Goal: Browse casually: Explore the website without a specific task or goal

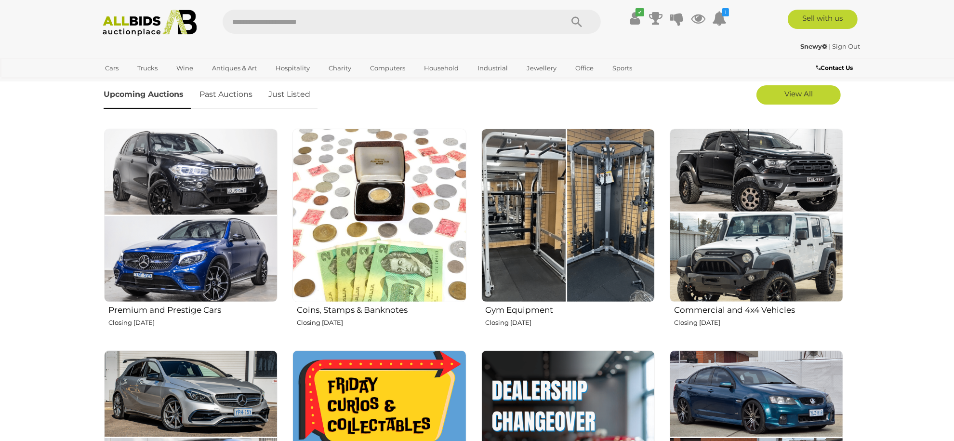
scroll to position [321, 0]
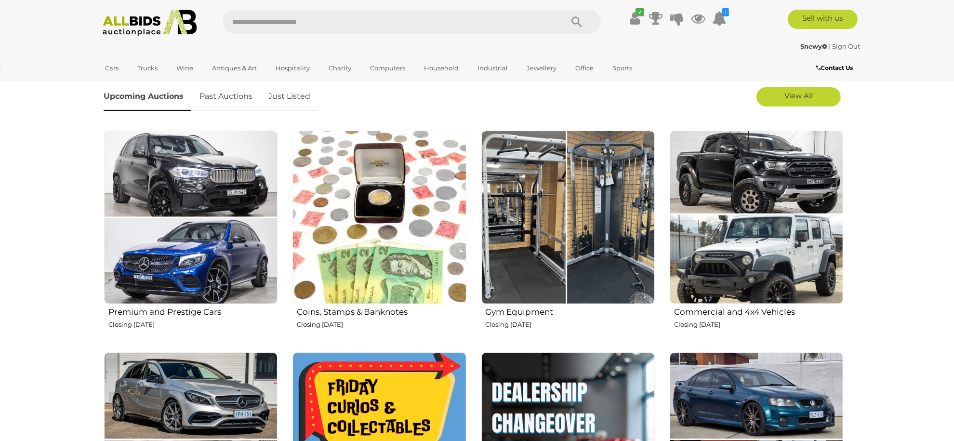
click at [607, 197] on img at bounding box center [567, 217] width 173 height 173
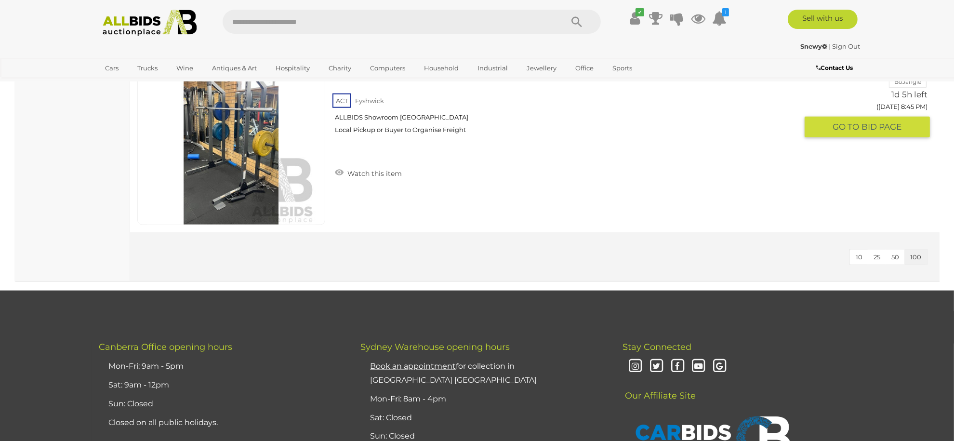
scroll to position [1542, 0]
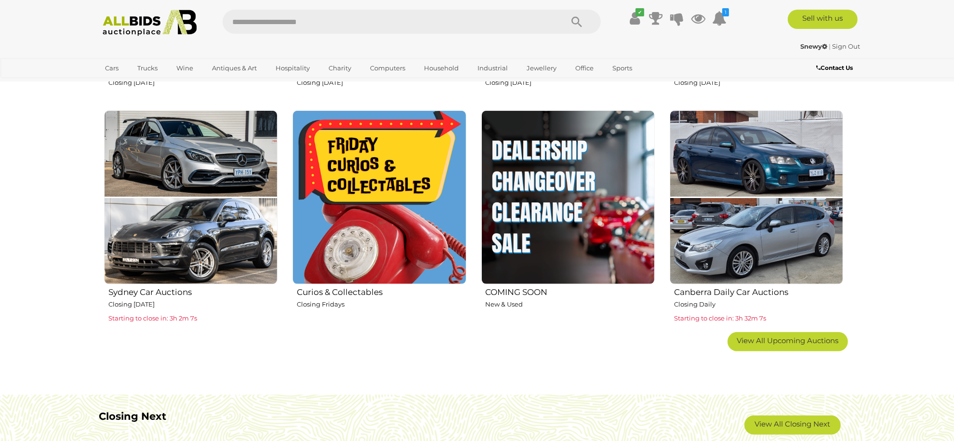
scroll to position [578, 0]
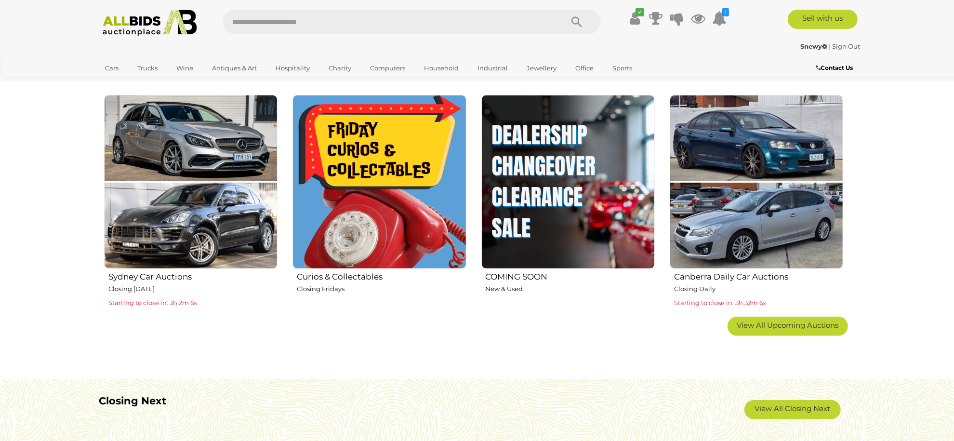
click at [517, 223] on img at bounding box center [567, 181] width 173 height 173
click at [372, 206] on img at bounding box center [379, 181] width 173 height 173
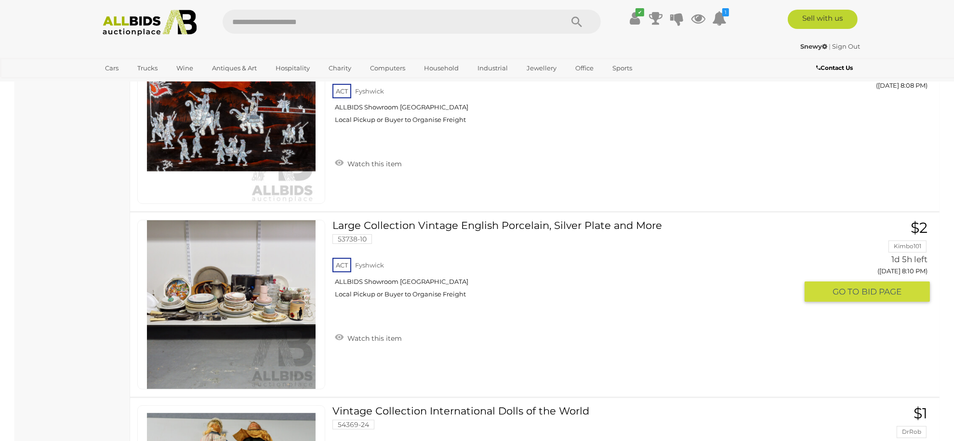
scroll to position [9446, 0]
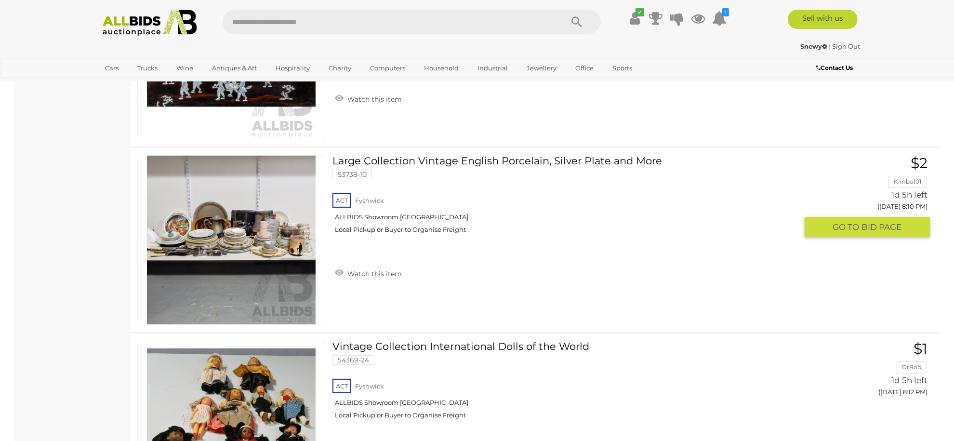
click at [275, 218] on img at bounding box center [231, 240] width 169 height 169
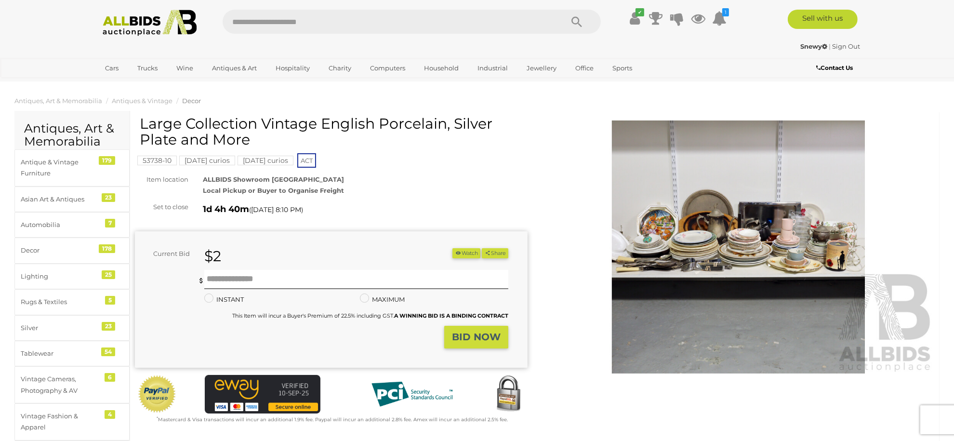
click at [757, 231] on img at bounding box center [738, 246] width 393 height 253
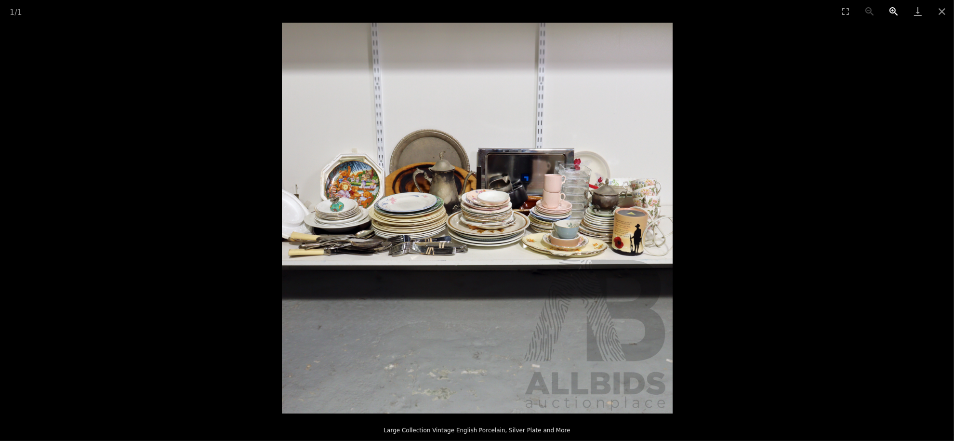
click at [894, 13] on button "Zoom in" at bounding box center [894, 11] width 24 height 23
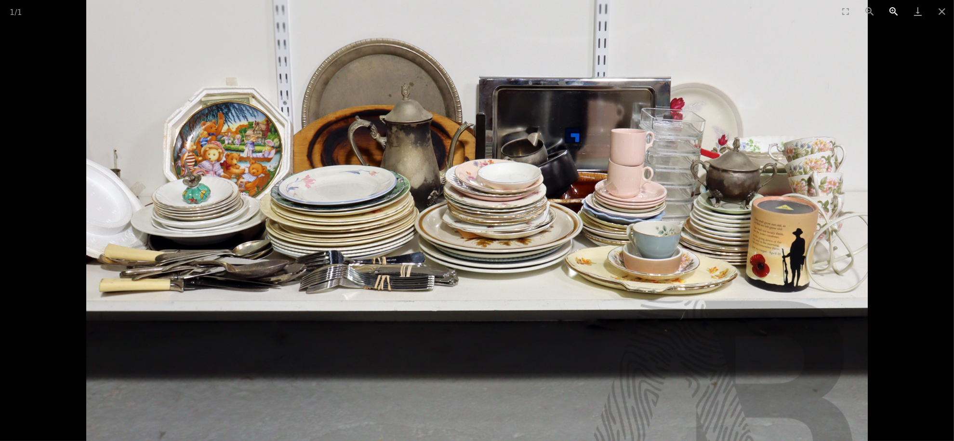
click at [894, 13] on button "Zoom in" at bounding box center [894, 11] width 24 height 23
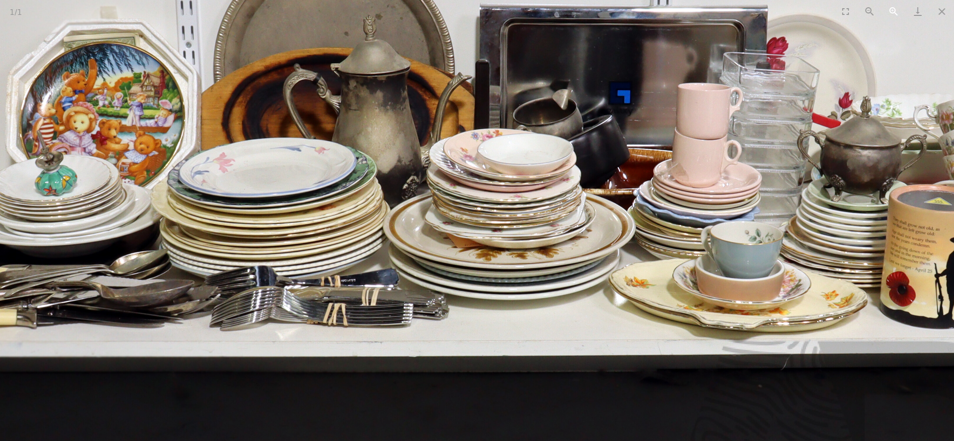
click at [894, 13] on button "Zoom in" at bounding box center [894, 11] width 24 height 23
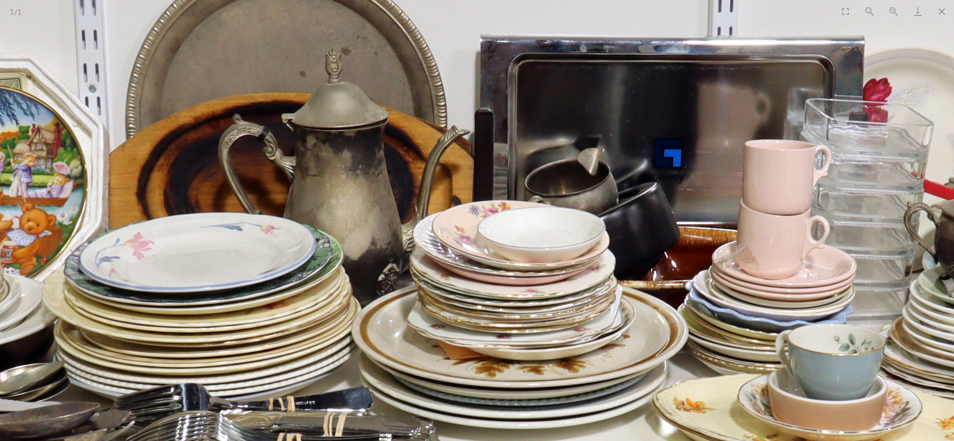
drag, startPoint x: 600, startPoint y: 266, endPoint x: 605, endPoint y: 319, distance: 52.3
click at [606, 321] on img at bounding box center [476, 315] width 1563 height 1563
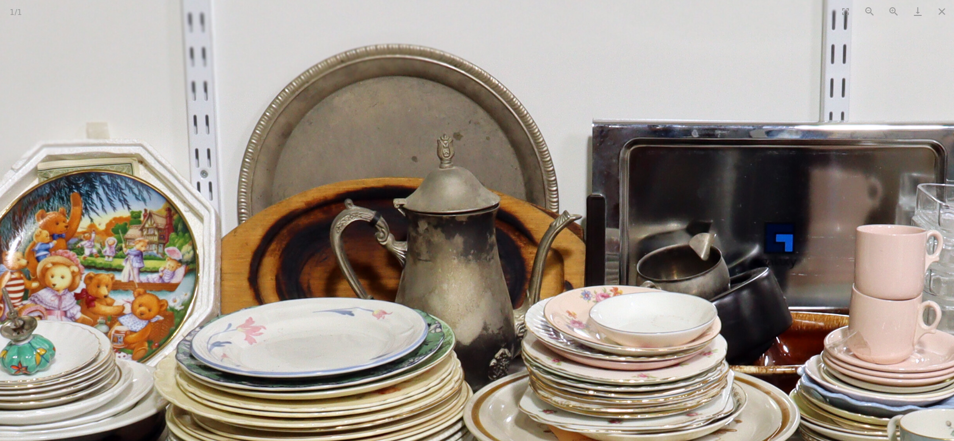
drag, startPoint x: 532, startPoint y: 240, endPoint x: 639, endPoint y: 240, distance: 107.0
click at [639, 240] on img at bounding box center [588, 400] width 1563 height 1563
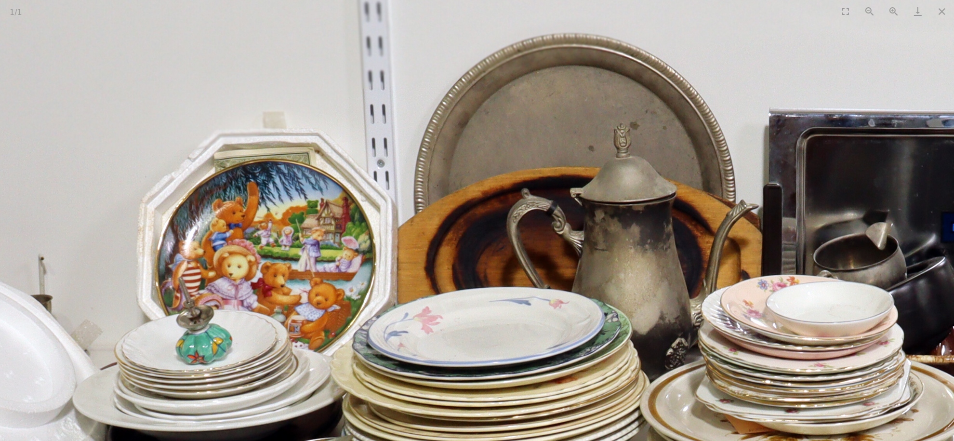
drag, startPoint x: 572, startPoint y: 247, endPoint x: 702, endPoint y: 236, distance: 131.0
click at [702, 236] on img at bounding box center [764, 390] width 1563 height 1563
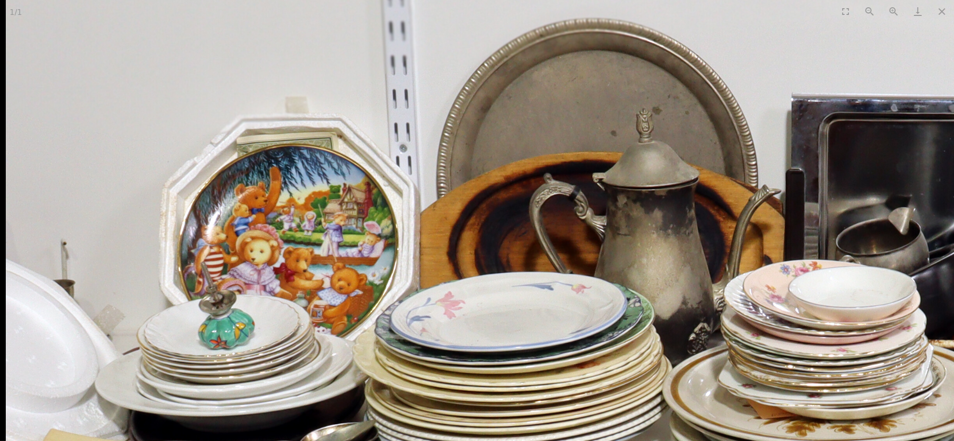
drag, startPoint x: 599, startPoint y: 258, endPoint x: 649, endPoint y: 237, distance: 53.8
click at [652, 232] on img at bounding box center [787, 375] width 1563 height 1563
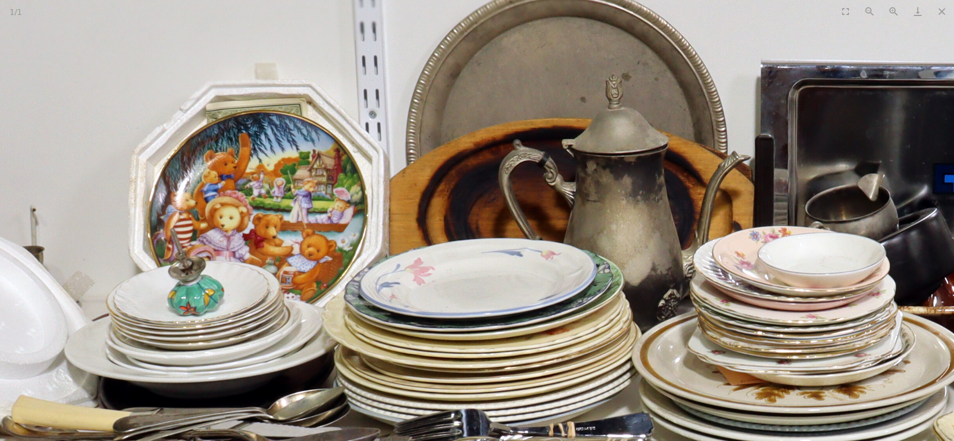
drag, startPoint x: 598, startPoint y: 268, endPoint x: 535, endPoint y: 220, distance: 79.0
click at [535, 220] on img at bounding box center [756, 341] width 1563 height 1563
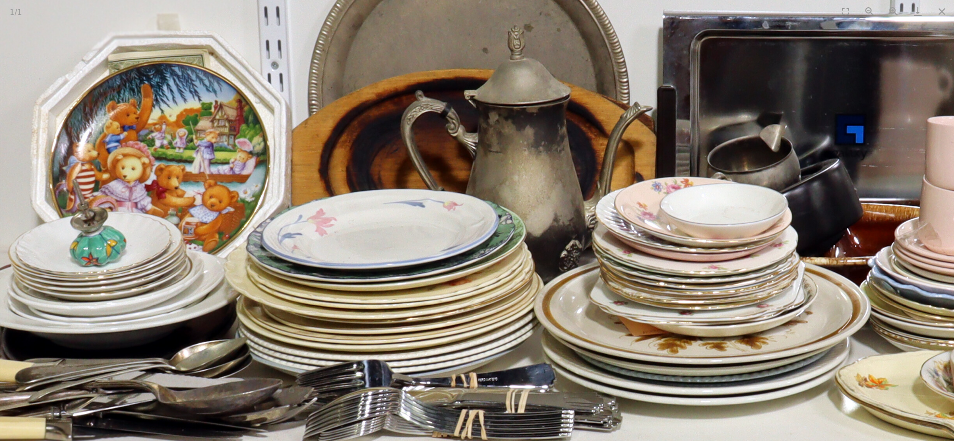
drag, startPoint x: 629, startPoint y: 239, endPoint x: 572, endPoint y: 241, distance: 56.9
click at [572, 241] on img at bounding box center [658, 292] width 1563 height 1563
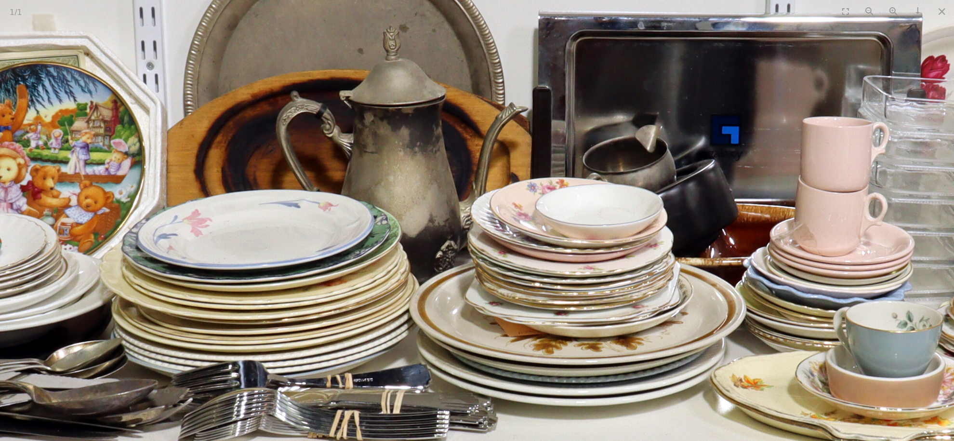
drag, startPoint x: 640, startPoint y: 244, endPoint x: 610, endPoint y: 244, distance: 30.4
click at [610, 244] on img at bounding box center [534, 292] width 1563 height 1563
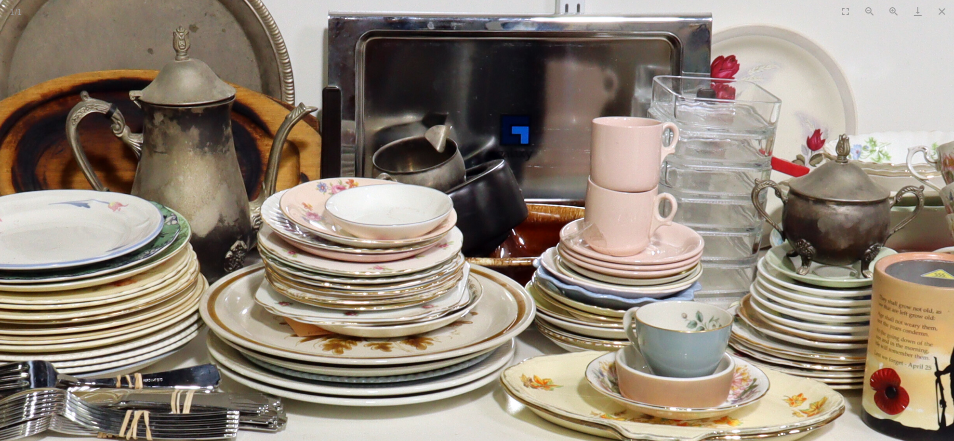
drag, startPoint x: 718, startPoint y: 250, endPoint x: 640, endPoint y: 249, distance: 78.1
click at [640, 249] on img at bounding box center [323, 292] width 1563 height 1563
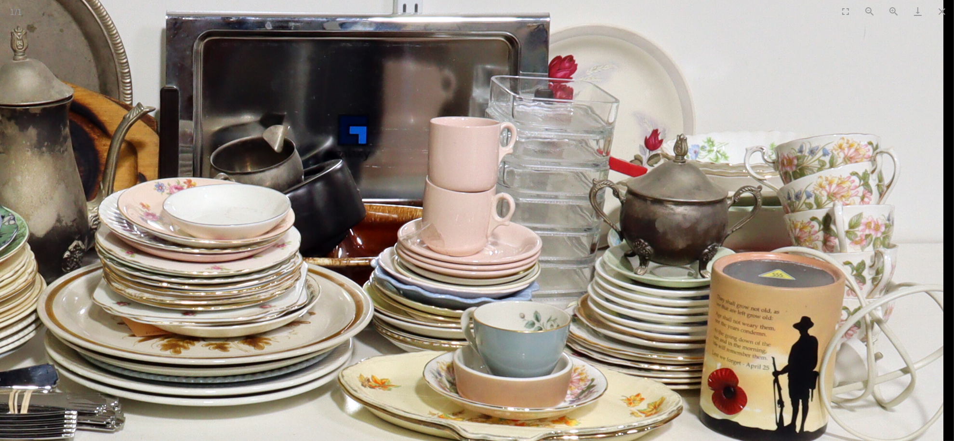
drag, startPoint x: 663, startPoint y: 247, endPoint x: 599, endPoint y: 248, distance: 64.6
click at [599, 248] on img at bounding box center [161, 292] width 1563 height 1563
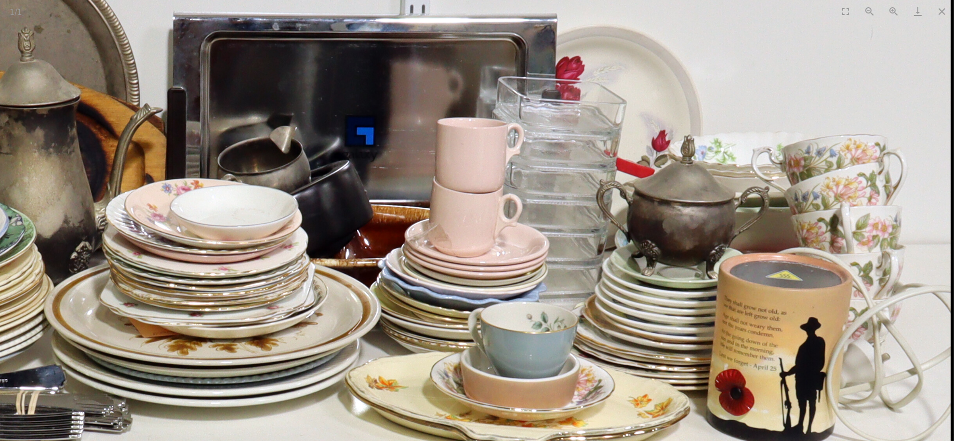
drag, startPoint x: 612, startPoint y: 257, endPoint x: 548, endPoint y: 244, distance: 64.8
click at [548, 244] on img at bounding box center [168, 293] width 1563 height 1563
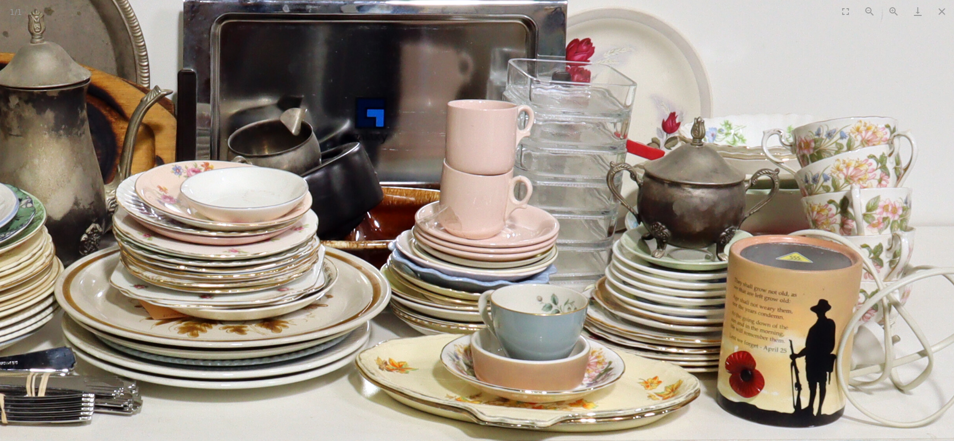
drag, startPoint x: 547, startPoint y: 254, endPoint x: 623, endPoint y: 219, distance: 83.4
click at [599, 230] on img at bounding box center [179, 275] width 1563 height 1563
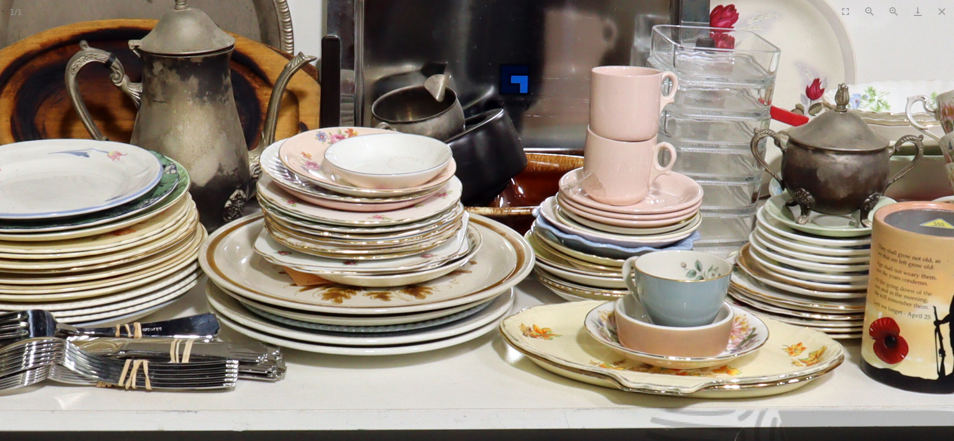
drag, startPoint x: 524, startPoint y: 252, endPoint x: 621, endPoint y: 253, distance: 96.4
click at [620, 253] on img at bounding box center [322, 242] width 1563 height 1563
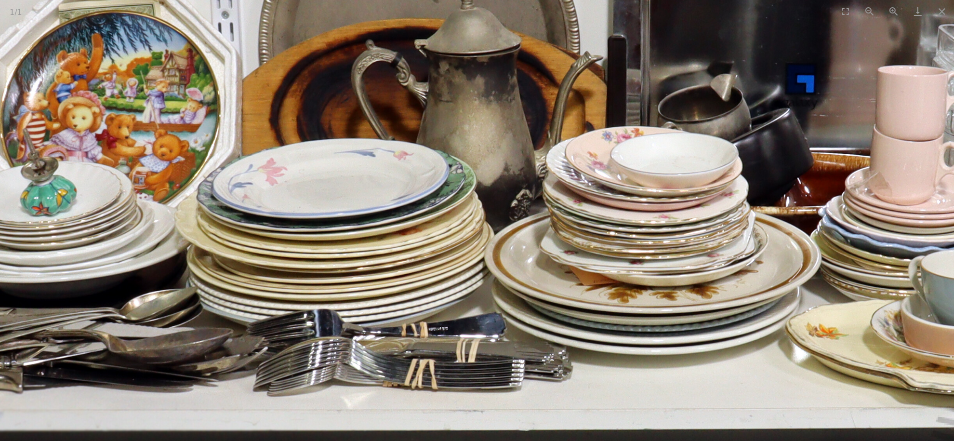
drag, startPoint x: 523, startPoint y: 274, endPoint x: 578, endPoint y: 269, distance: 55.1
click at [578, 269] on img at bounding box center [608, 241] width 1563 height 1563
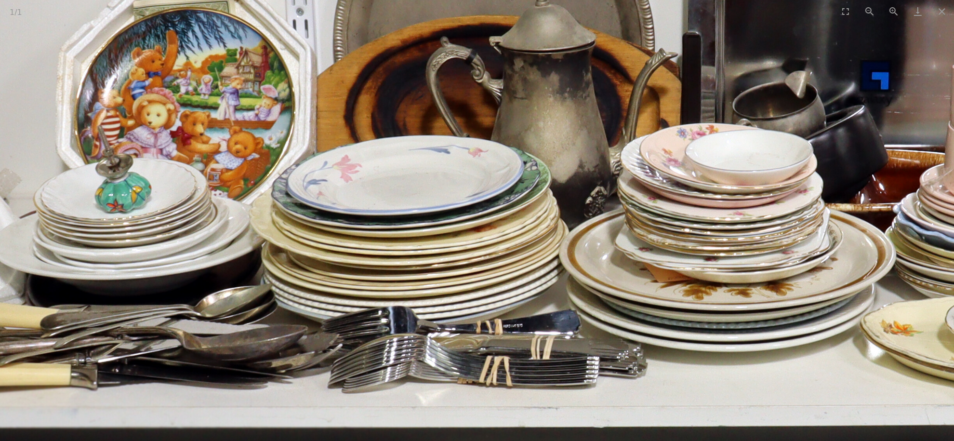
click at [529, 252] on img at bounding box center [683, 238] width 1563 height 1563
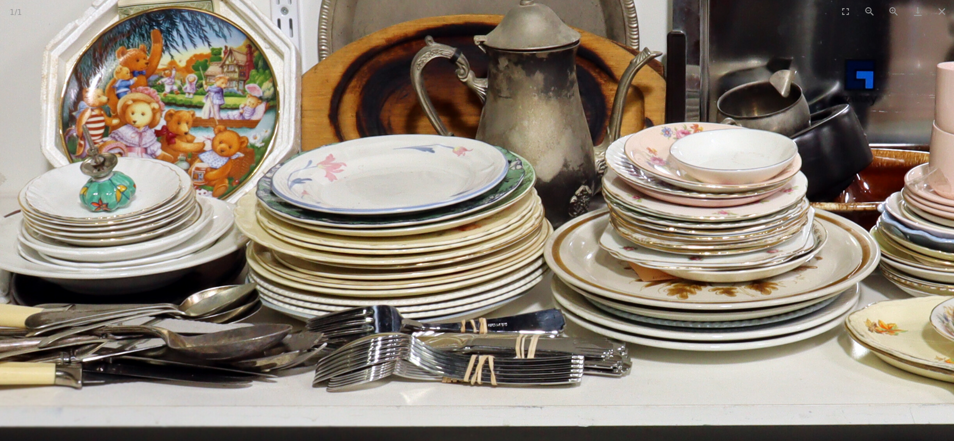
drag, startPoint x: 535, startPoint y: 264, endPoint x: 512, endPoint y: 253, distance: 25.4
click at [512, 253] on img at bounding box center [668, 237] width 1563 height 1563
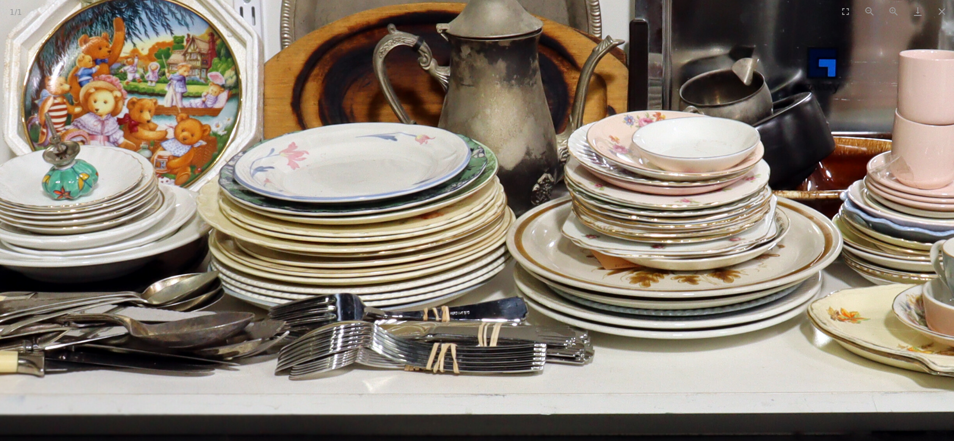
drag, startPoint x: 561, startPoint y: 276, endPoint x: 504, endPoint y: 252, distance: 62.5
click at [504, 253] on img at bounding box center [630, 225] width 1563 height 1563
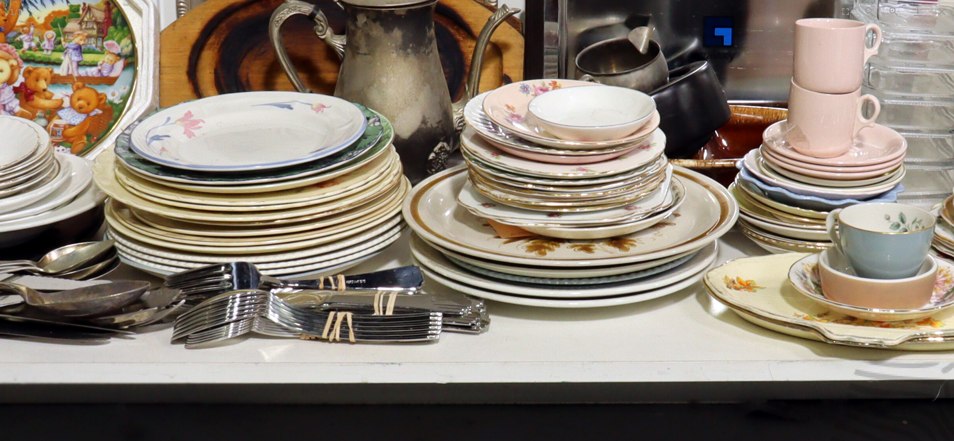
drag, startPoint x: 593, startPoint y: 265, endPoint x: 539, endPoint y: 253, distance: 55.3
click at [539, 253] on img at bounding box center [526, 194] width 1563 height 1563
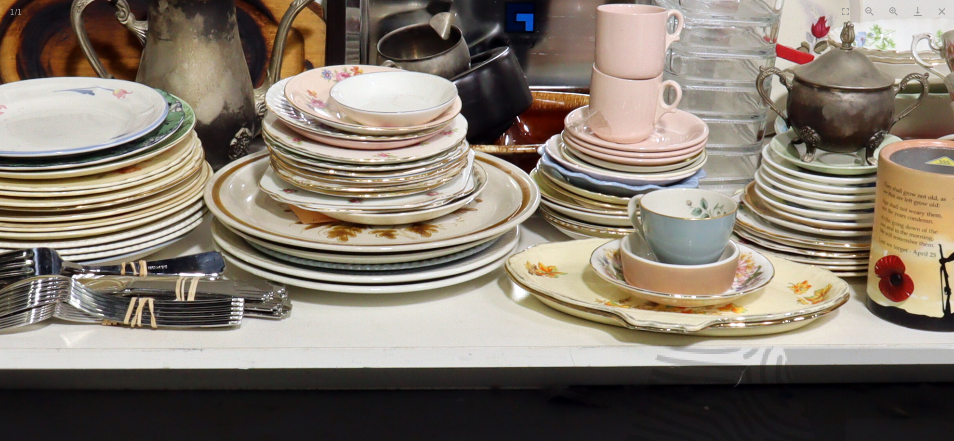
drag, startPoint x: 610, startPoint y: 253, endPoint x: 545, endPoint y: 254, distance: 65.1
click at [546, 253] on img at bounding box center [328, 180] width 1563 height 1563
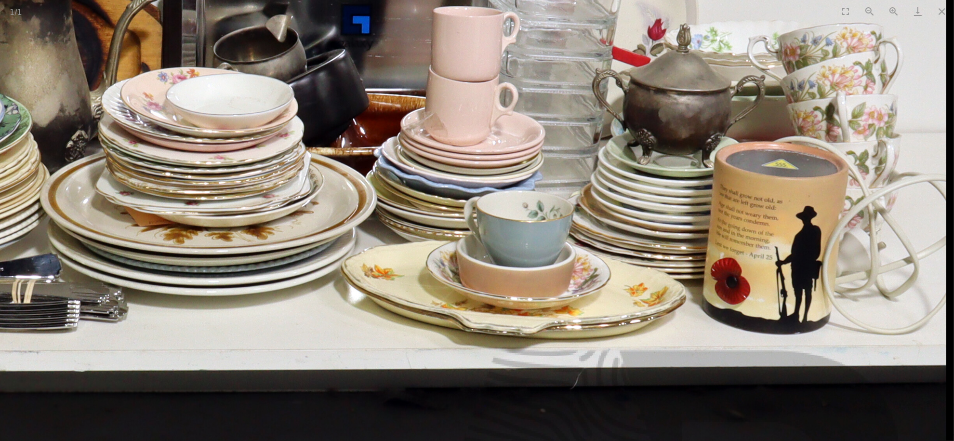
drag, startPoint x: 564, startPoint y: 246, endPoint x: 528, endPoint y: 246, distance: 36.6
click at [528, 246] on img at bounding box center [164, 182] width 1563 height 1563
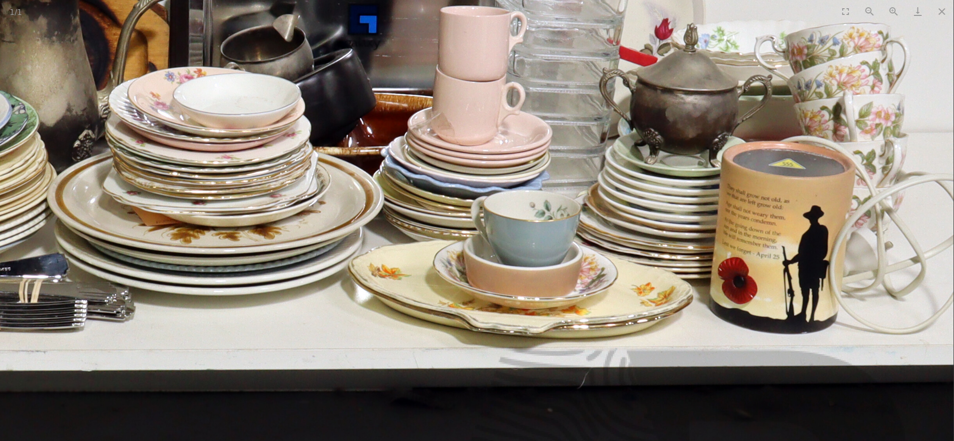
drag, startPoint x: 561, startPoint y: 252, endPoint x: 590, endPoint y: 305, distance: 60.4
click at [587, 301] on img at bounding box center [171, 181] width 1563 height 1563
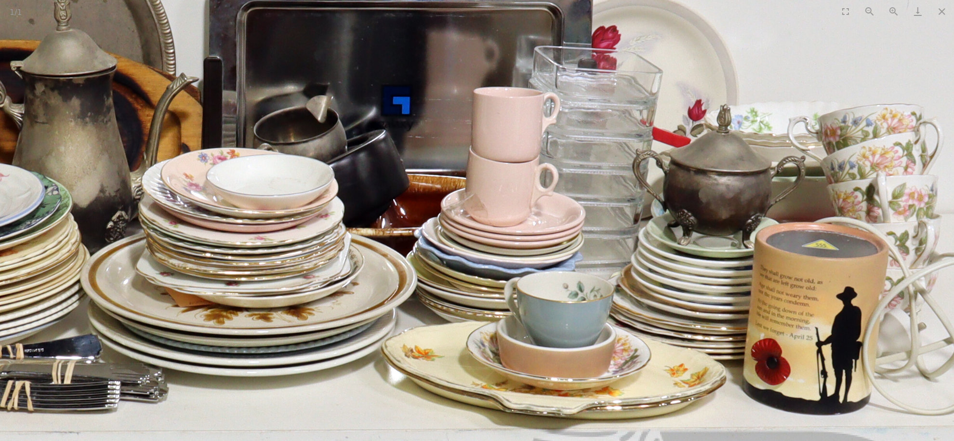
drag, startPoint x: 591, startPoint y: 266, endPoint x: 615, endPoint y: 301, distance: 42.6
click at [613, 297] on img at bounding box center [205, 262] width 1563 height 1563
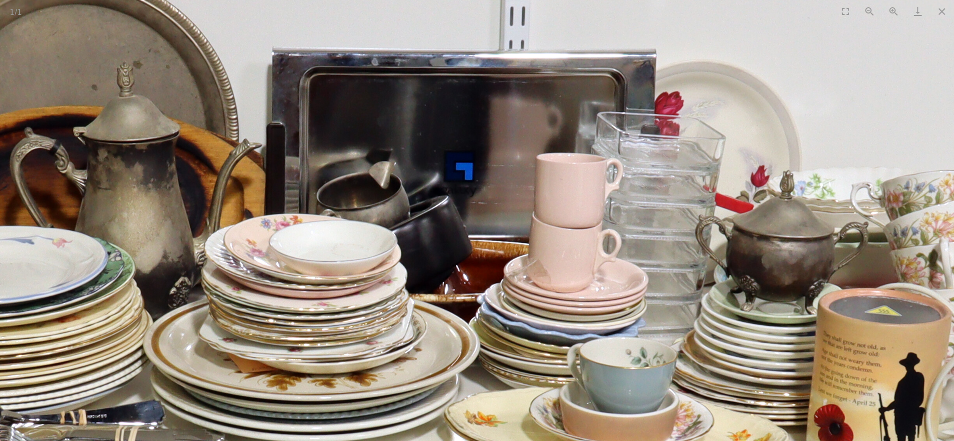
drag, startPoint x: 613, startPoint y: 271, endPoint x: 667, endPoint y: 270, distance: 54.5
click at [664, 271] on img at bounding box center [267, 328] width 1563 height 1563
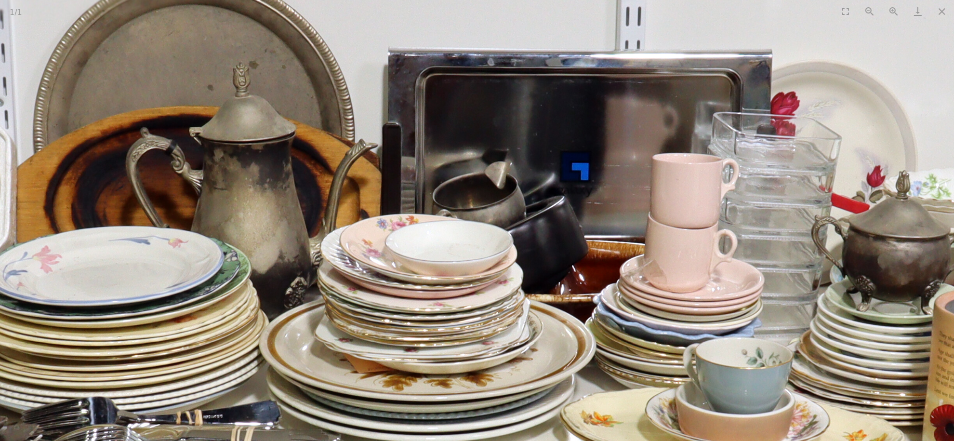
drag, startPoint x: 583, startPoint y: 265, endPoint x: 654, endPoint y: 278, distance: 71.9
click at [653, 277] on img at bounding box center [383, 329] width 1563 height 1563
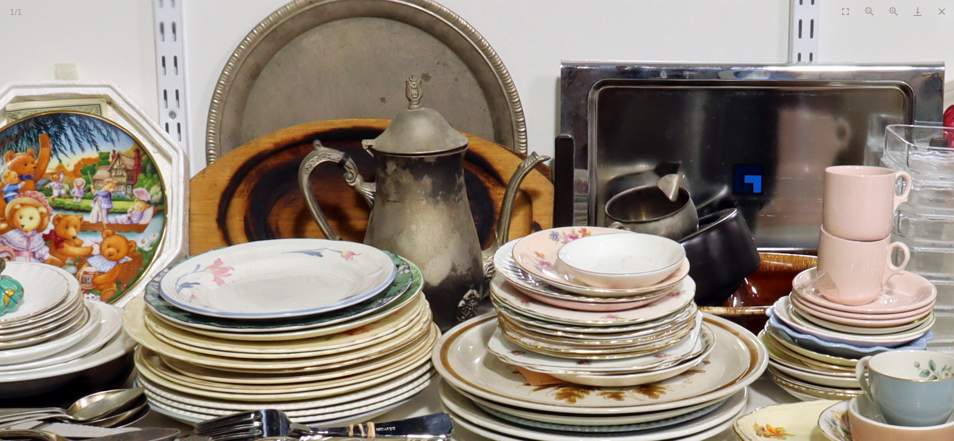
drag, startPoint x: 604, startPoint y: 273, endPoint x: 680, endPoint y: 271, distance: 75.7
click at [678, 271] on img at bounding box center [556, 341] width 1563 height 1563
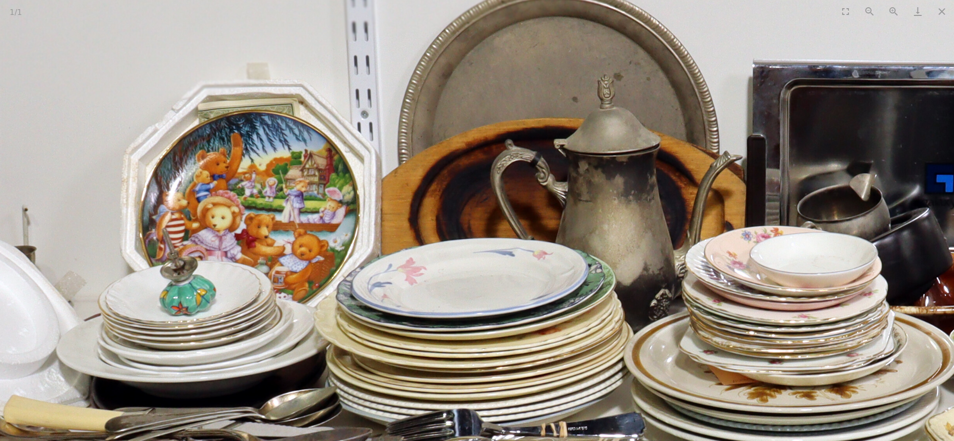
drag, startPoint x: 631, startPoint y: 273, endPoint x: 693, endPoint y: 272, distance: 62.7
click at [688, 272] on img at bounding box center [748, 341] width 1563 height 1563
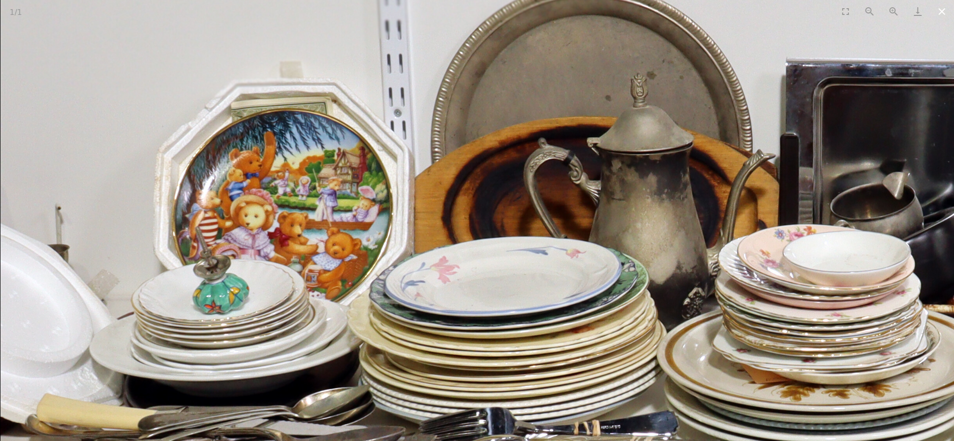
click at [943, 19] on button "Close gallery" at bounding box center [942, 11] width 24 height 23
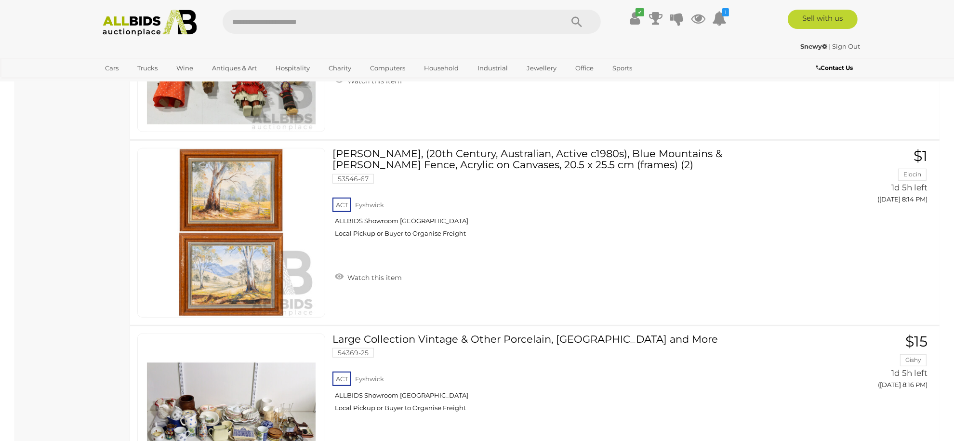
scroll to position [10036, 0]
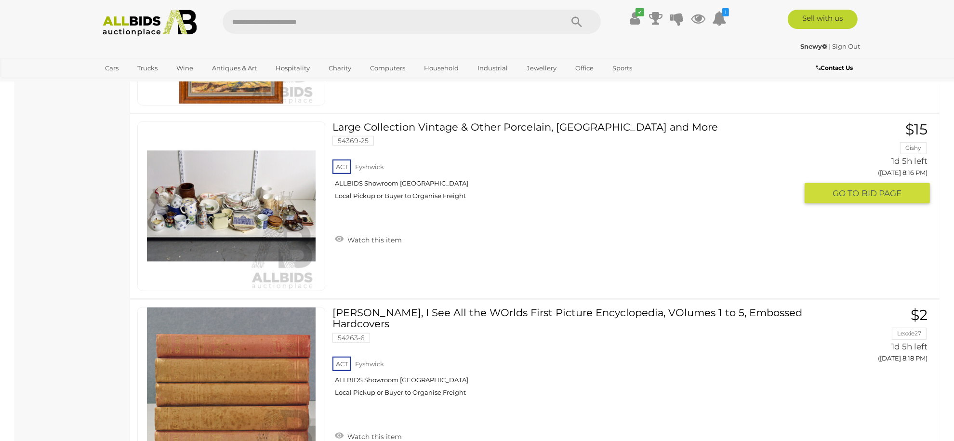
click at [282, 192] on img at bounding box center [231, 206] width 169 height 169
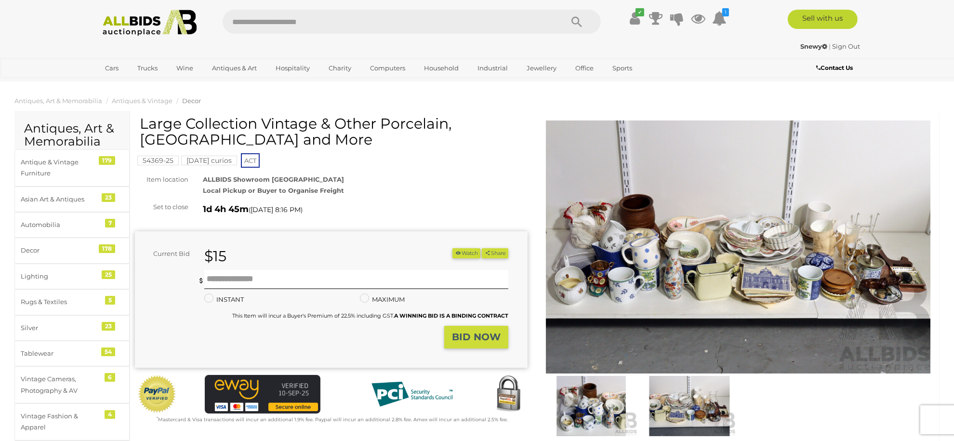
click at [697, 229] on img at bounding box center [738, 246] width 393 height 253
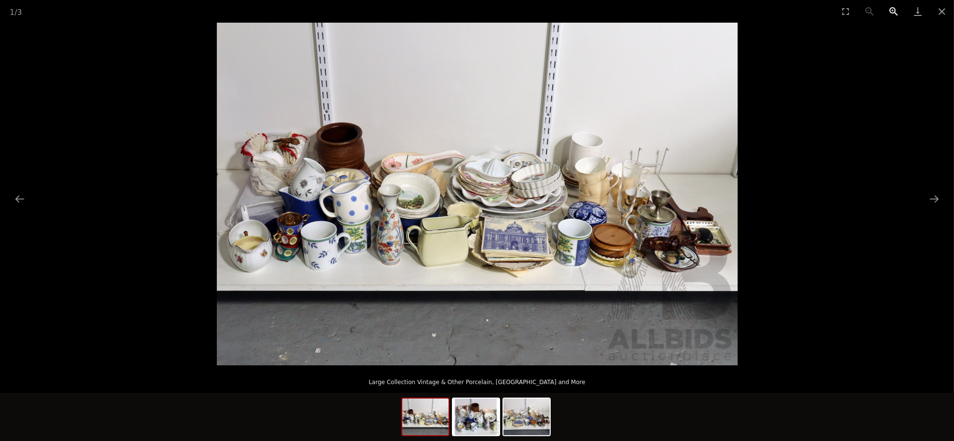
click at [893, 12] on button "Zoom in" at bounding box center [894, 11] width 24 height 23
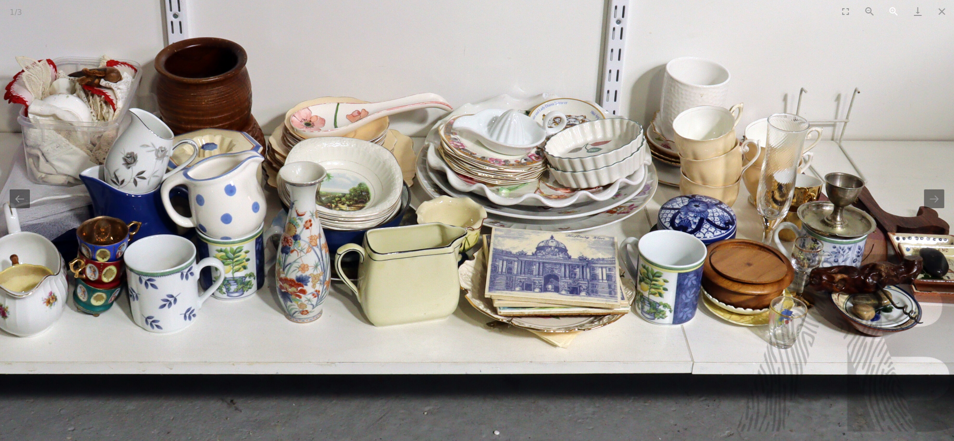
click at [893, 12] on button "Zoom in" at bounding box center [894, 11] width 24 height 23
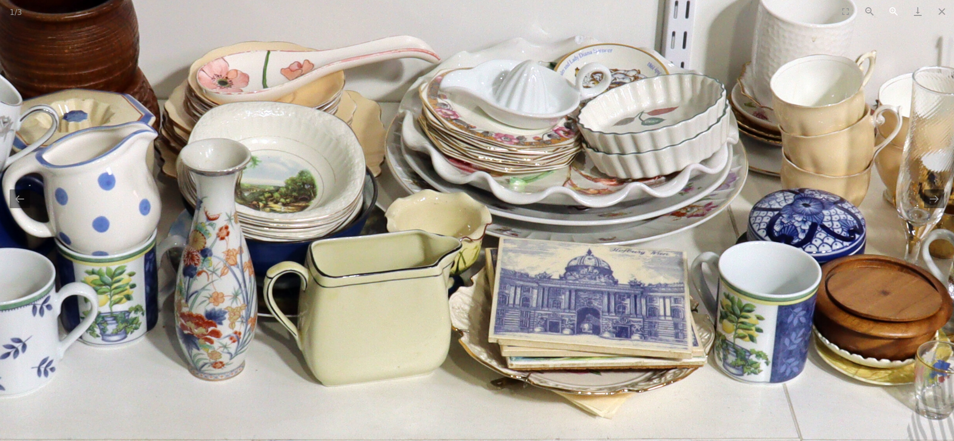
click at [893, 12] on button "Zoom in" at bounding box center [894, 11] width 24 height 23
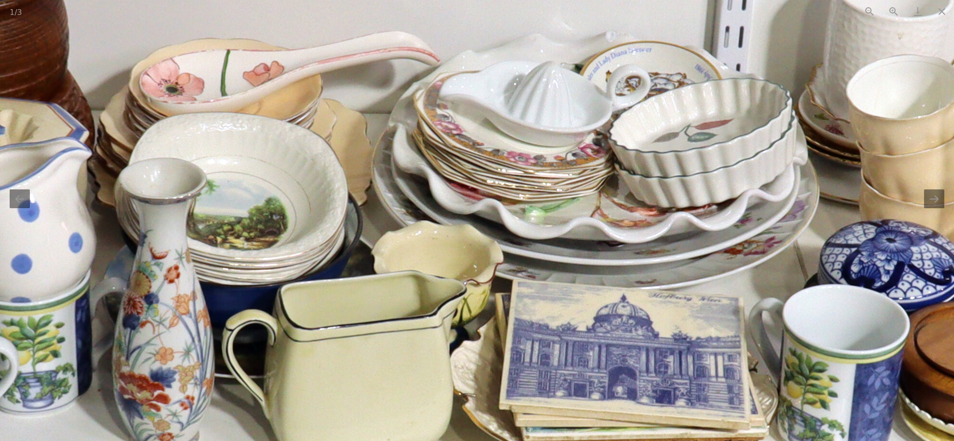
drag, startPoint x: 691, startPoint y: 289, endPoint x: 702, endPoint y: 336, distance: 48.5
click at [702, 336] on img at bounding box center [484, 193] width 1925 height 1266
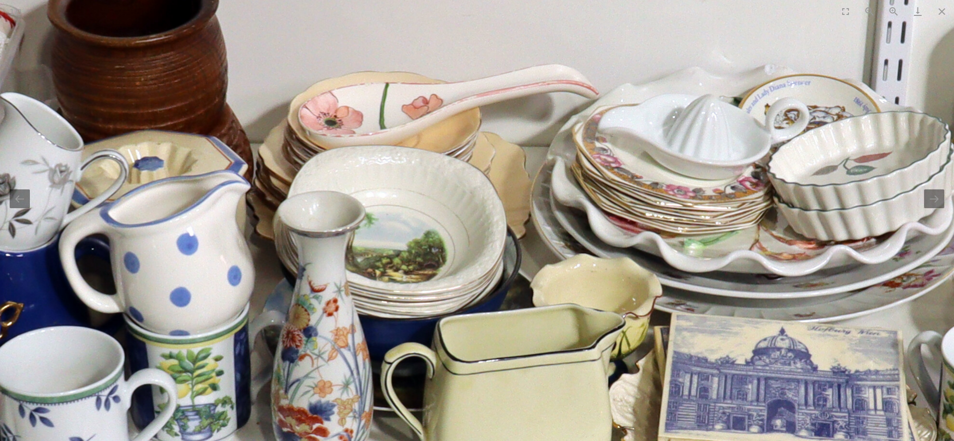
drag, startPoint x: 571, startPoint y: 269, endPoint x: 721, endPoint y: 286, distance: 150.9
click at [721, 286] on img at bounding box center [642, 226] width 1925 height 1266
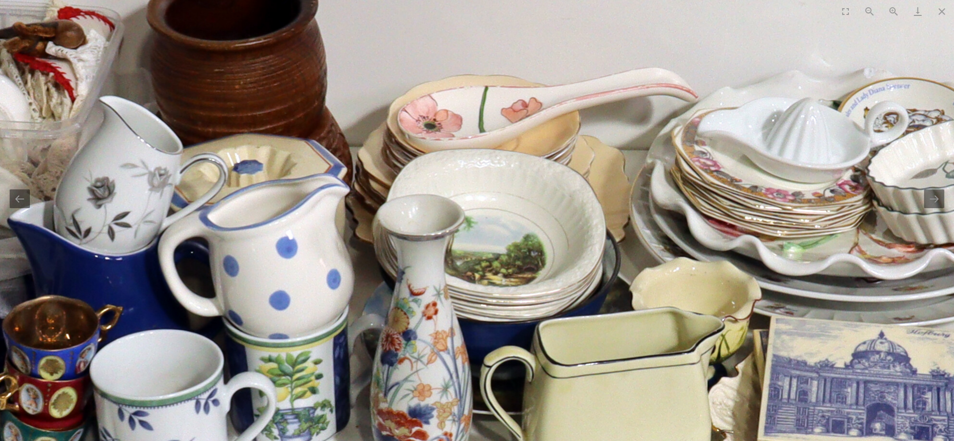
drag, startPoint x: 609, startPoint y: 262, endPoint x: 694, endPoint y: 262, distance: 84.8
click at [693, 263] on img at bounding box center [742, 229] width 1925 height 1266
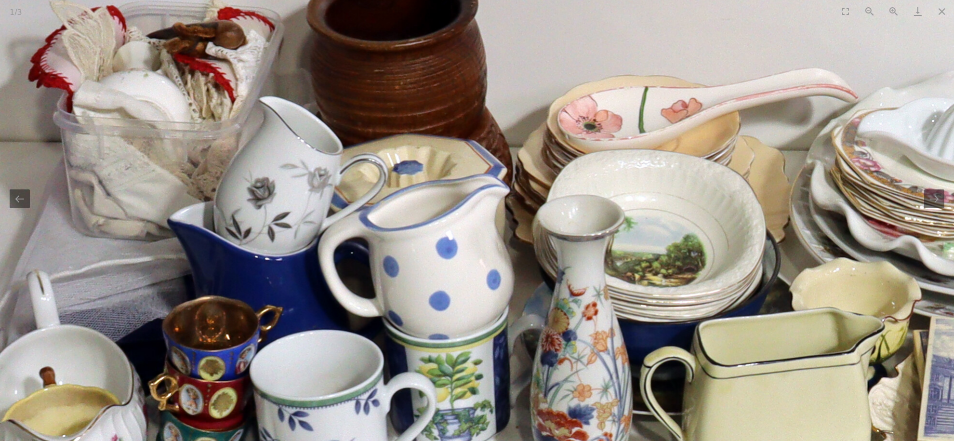
drag, startPoint x: 644, startPoint y: 228, endPoint x: 672, endPoint y: 224, distance: 27.7
click at [670, 224] on img at bounding box center [902, 230] width 1925 height 1266
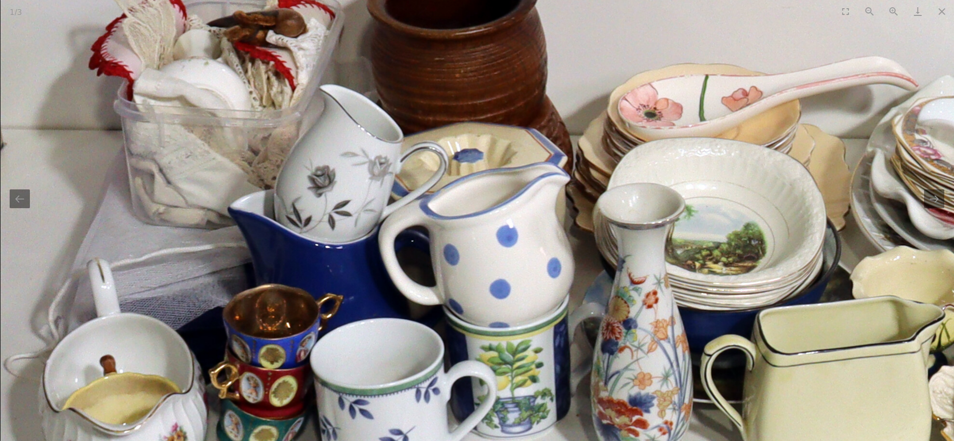
drag, startPoint x: 602, startPoint y: 271, endPoint x: 603, endPoint y: 336, distance: 64.6
click at [604, 336] on img at bounding box center [962, 218] width 1925 height 1266
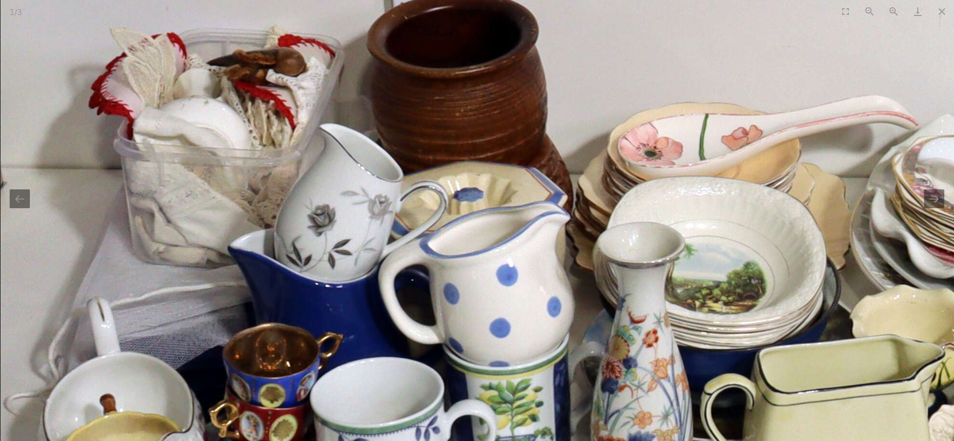
drag, startPoint x: 596, startPoint y: 256, endPoint x: 593, endPoint y: 325, distance: 69.5
click at [593, 325] on img at bounding box center [962, 257] width 1925 height 1266
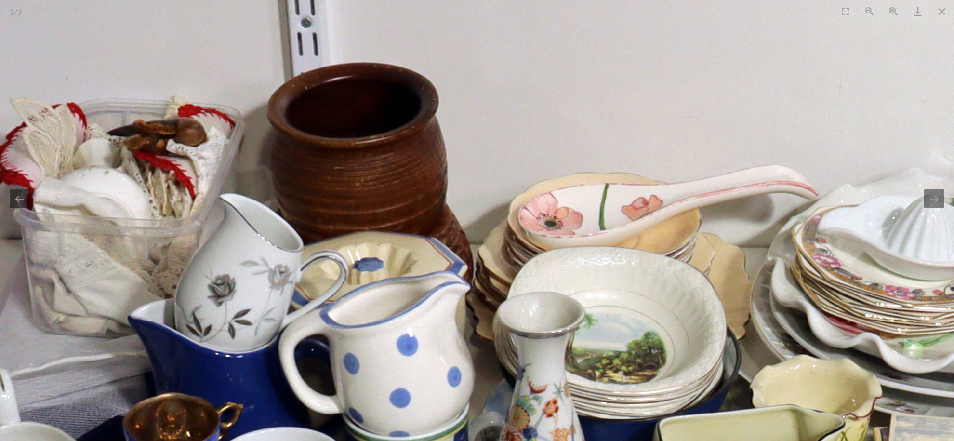
drag, startPoint x: 601, startPoint y: 297, endPoint x: 503, endPoint y: 284, distance: 98.8
click at [503, 284] on img at bounding box center [862, 327] width 1925 height 1266
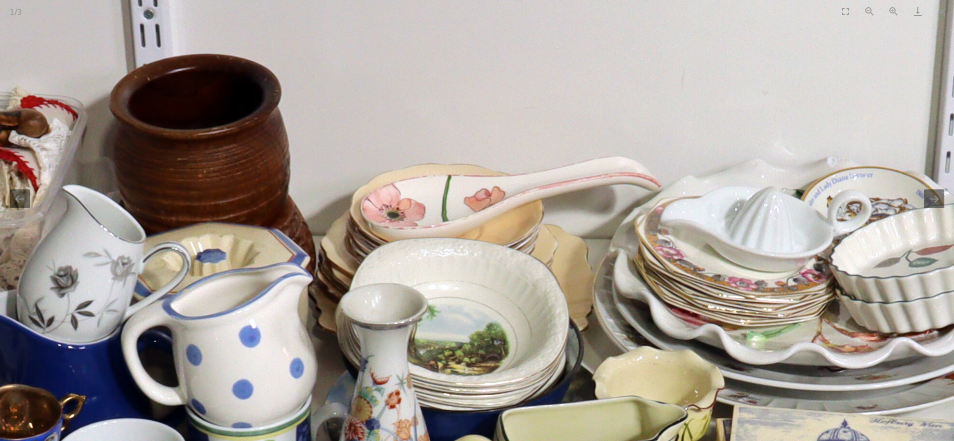
drag, startPoint x: 620, startPoint y: 283, endPoint x: 538, endPoint y: 277, distance: 82.6
click at [538, 277] on img at bounding box center [705, 318] width 1925 height 1266
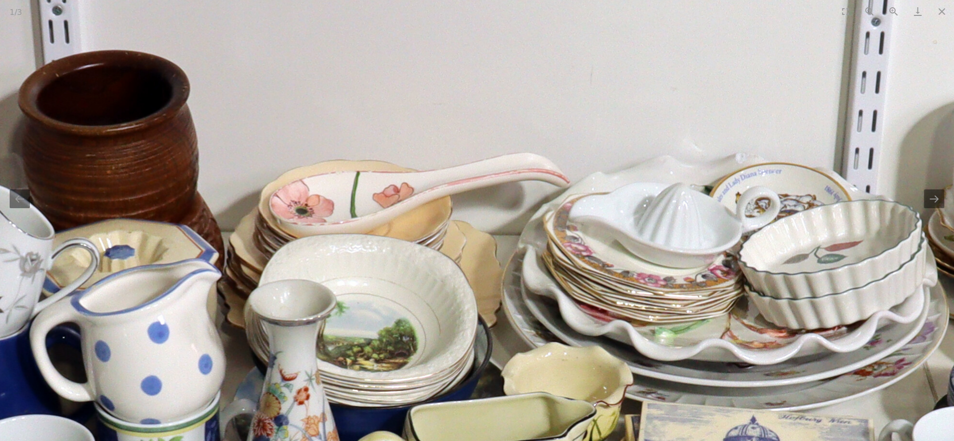
drag, startPoint x: 597, startPoint y: 266, endPoint x: 508, endPoint y: 258, distance: 88.6
click at [508, 258] on img at bounding box center [614, 314] width 1925 height 1266
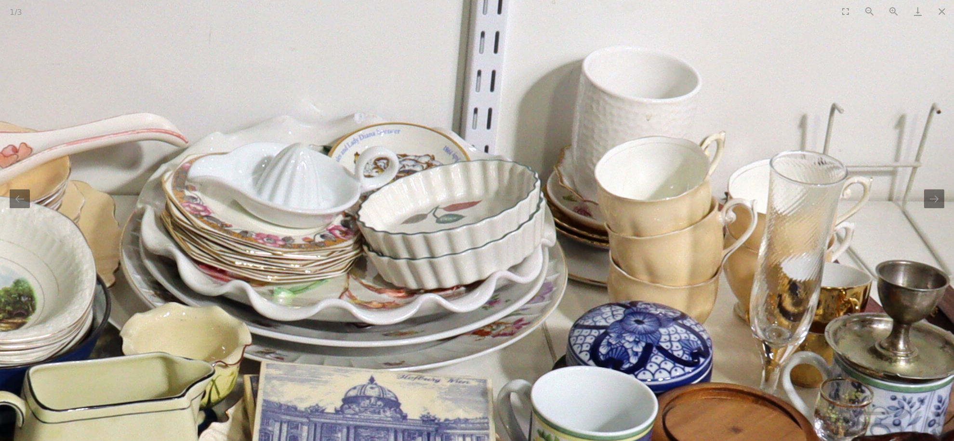
drag, startPoint x: 539, startPoint y: 276, endPoint x: 468, endPoint y: 246, distance: 77.1
click at [468, 246] on img at bounding box center [232, 274] width 1925 height 1266
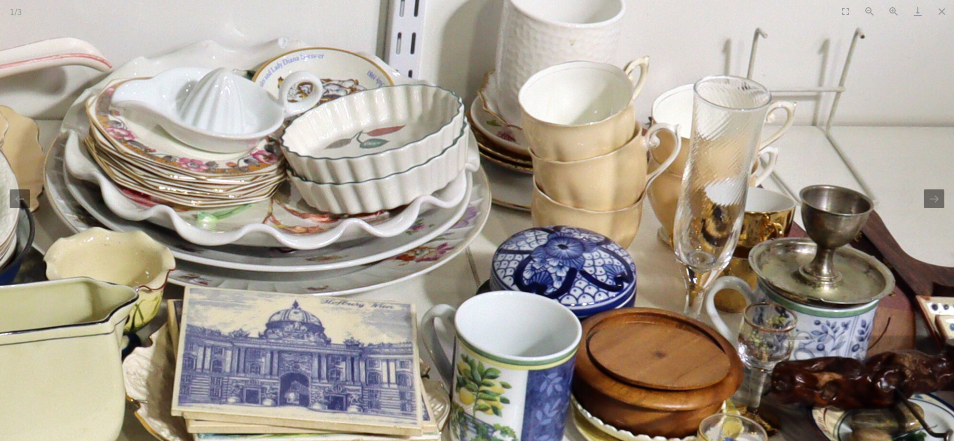
drag, startPoint x: 613, startPoint y: 321, endPoint x: 549, endPoint y: 242, distance: 101.8
click at [550, 244] on img at bounding box center [156, 199] width 1925 height 1266
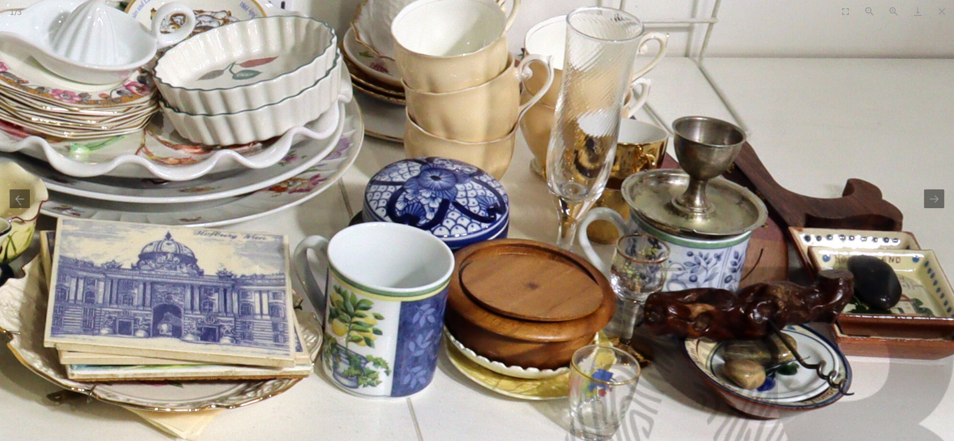
drag, startPoint x: 637, startPoint y: 278, endPoint x: 558, endPoint y: 280, distance: 79.6
click at [558, 280] on img at bounding box center [29, 130] width 1925 height 1266
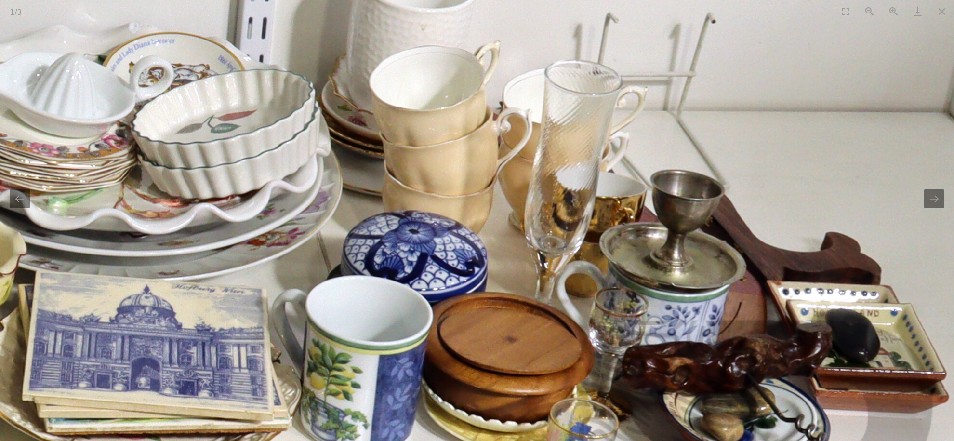
drag, startPoint x: 613, startPoint y: 308, endPoint x: 600, endPoint y: 362, distance: 55.6
click at [600, 362] on img at bounding box center [7, 184] width 1925 height 1266
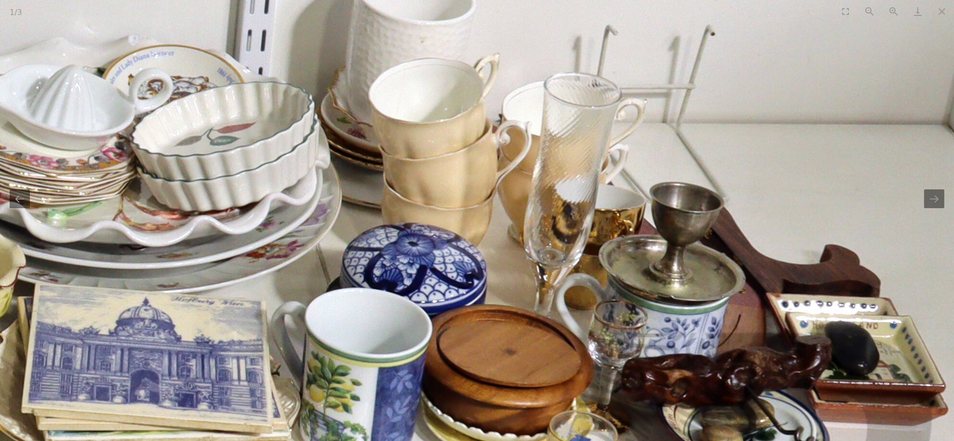
drag, startPoint x: 678, startPoint y: 231, endPoint x: 702, endPoint y: 221, distance: 26.0
click at [702, 221] on img at bounding box center [6, 196] width 1925 height 1266
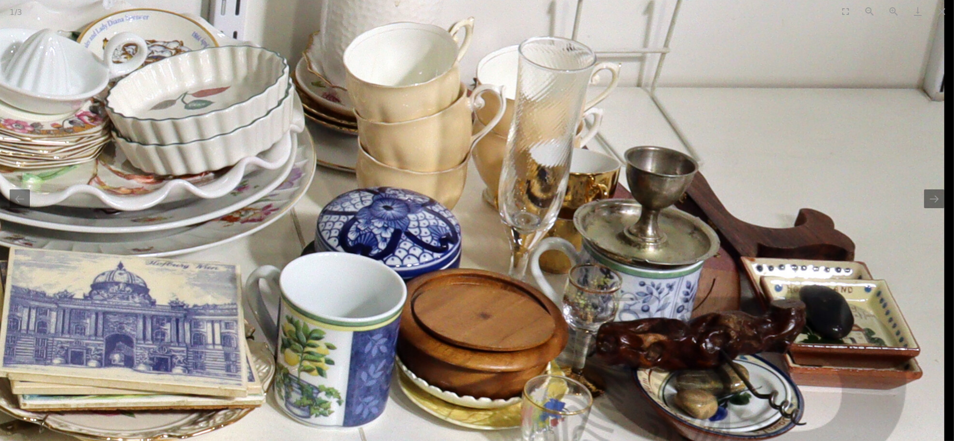
drag, startPoint x: 693, startPoint y: 247, endPoint x: 581, endPoint y: 208, distance: 119.0
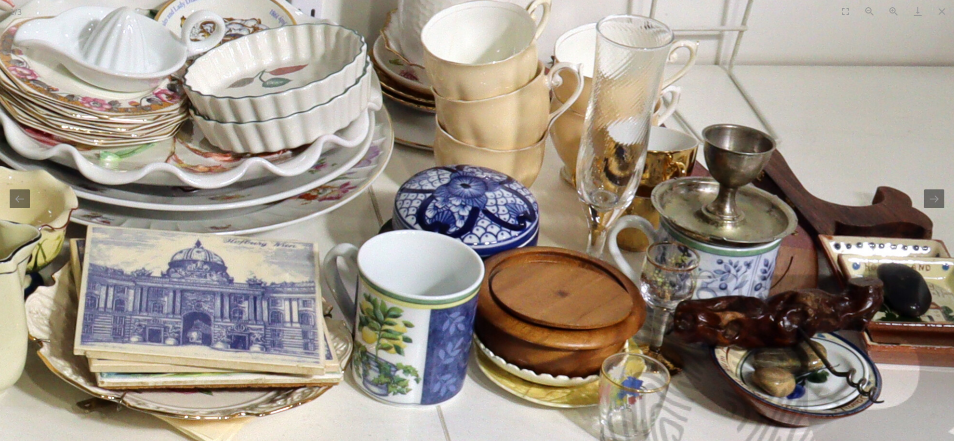
drag, startPoint x: 453, startPoint y: 190, endPoint x: 522, endPoint y: 187, distance: 69.5
click at [522, 187] on img at bounding box center [58, 139] width 1925 height 1266
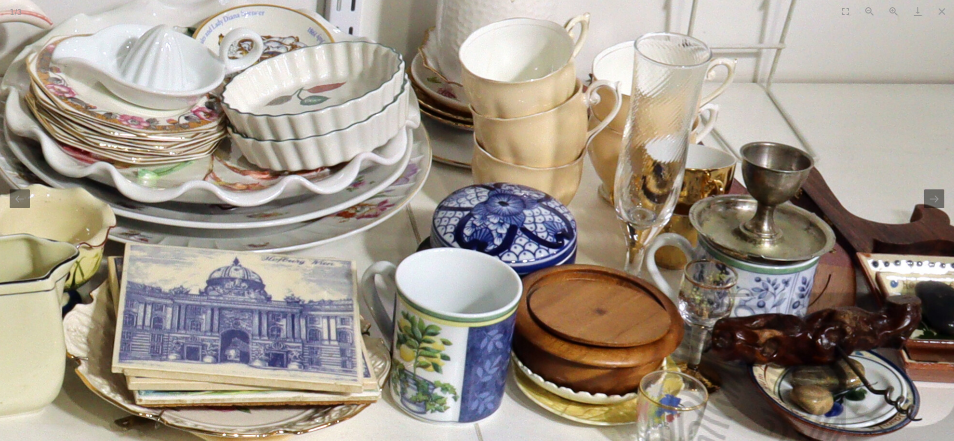
drag, startPoint x: 518, startPoint y: 176, endPoint x: 565, endPoint y: 269, distance: 104.1
click at [565, 269] on img at bounding box center [96, 156] width 1925 height 1266
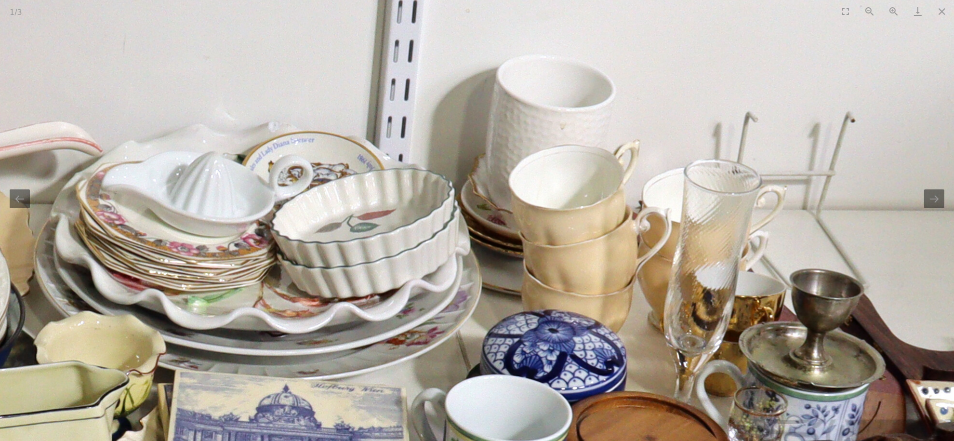
drag, startPoint x: 542, startPoint y: 244, endPoint x: 618, endPoint y: 244, distance: 75.7
click at [618, 244] on img at bounding box center [146, 283] width 1925 height 1266
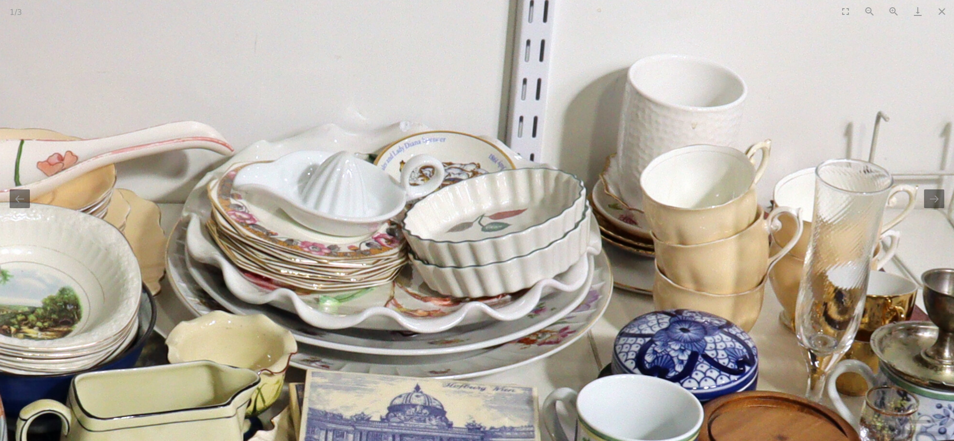
drag, startPoint x: 500, startPoint y: 255, endPoint x: 551, endPoint y: 254, distance: 50.6
click at [550, 254] on img at bounding box center [278, 283] width 1925 height 1266
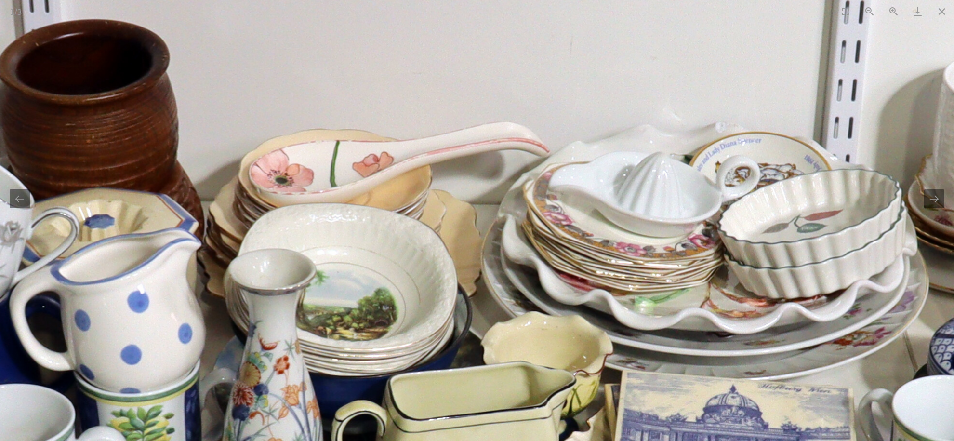
drag, startPoint x: 522, startPoint y: 265, endPoint x: 609, endPoint y: 261, distance: 86.9
click at [609, 261] on img at bounding box center [593, 284] width 1925 height 1266
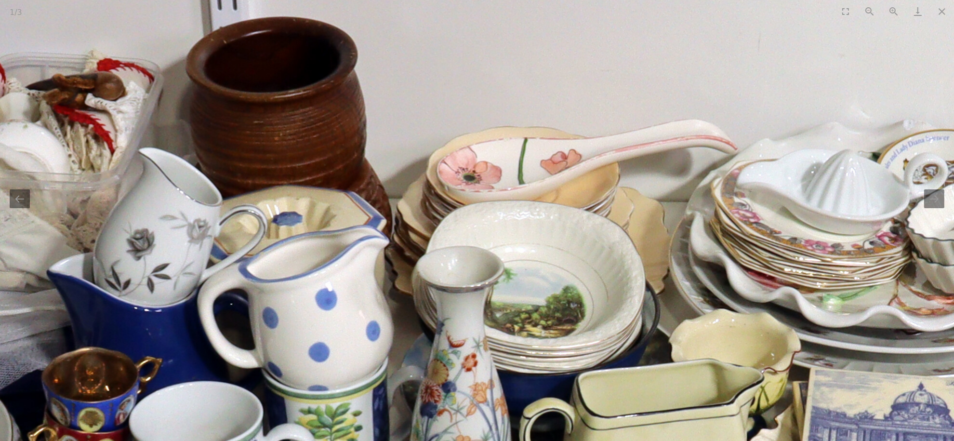
drag, startPoint x: 563, startPoint y: 274, endPoint x: 609, endPoint y: 277, distance: 45.8
click at [609, 277] on img at bounding box center [781, 281] width 1925 height 1266
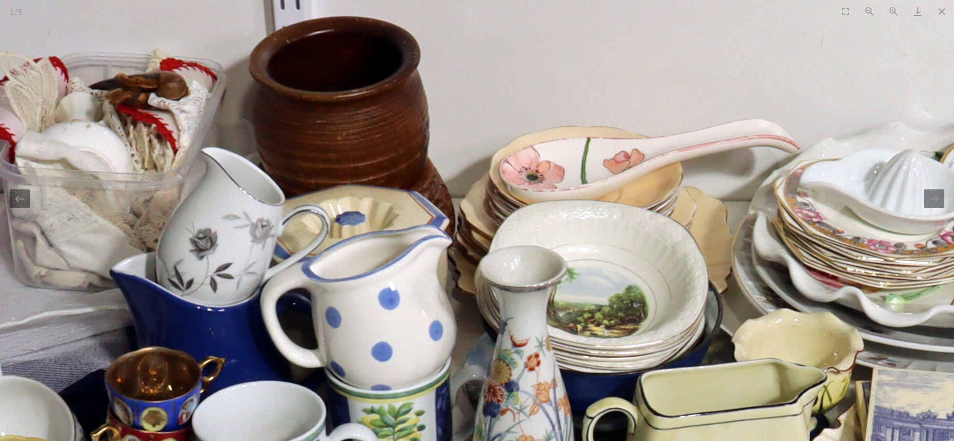
click at [634, 290] on img at bounding box center [844, 281] width 1925 height 1266
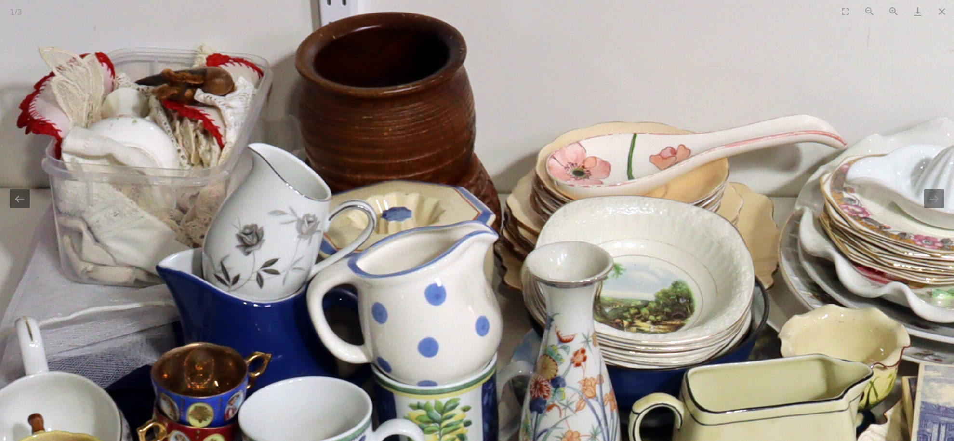
drag, startPoint x: 573, startPoint y: 297, endPoint x: 647, endPoint y: 272, distance: 77.4
click at [646, 273] on img at bounding box center [891, 276] width 1925 height 1266
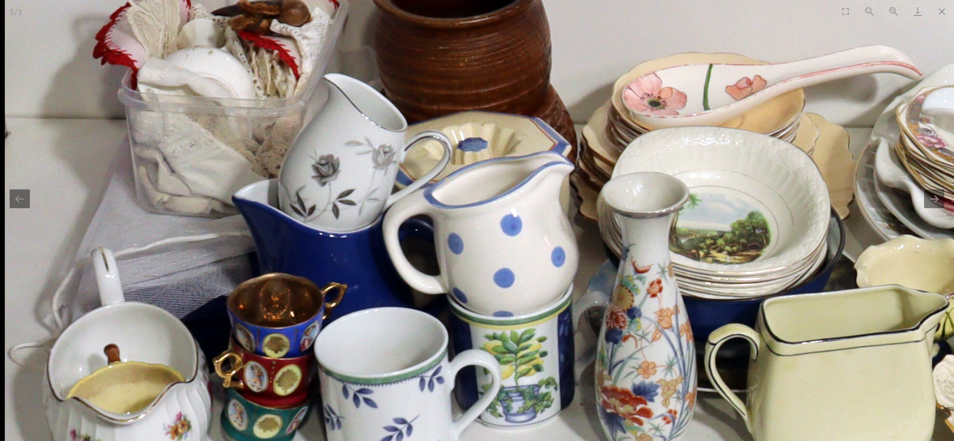
drag, startPoint x: 645, startPoint y: 240, endPoint x: 652, endPoint y: 225, distance: 16.4
click at [652, 225] on img at bounding box center [966, 207] width 1925 height 1266
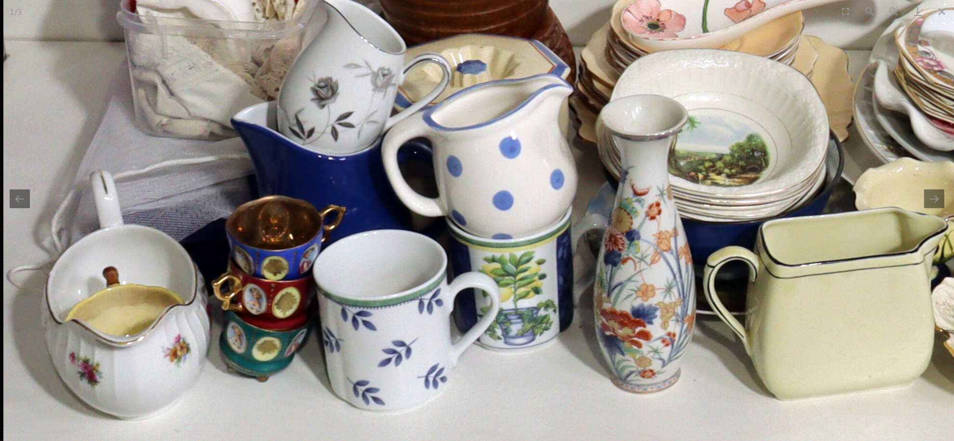
drag, startPoint x: 597, startPoint y: 270, endPoint x: 631, endPoint y: 249, distance: 39.8
click at [631, 249] on img at bounding box center [965, 129] width 1925 height 1266
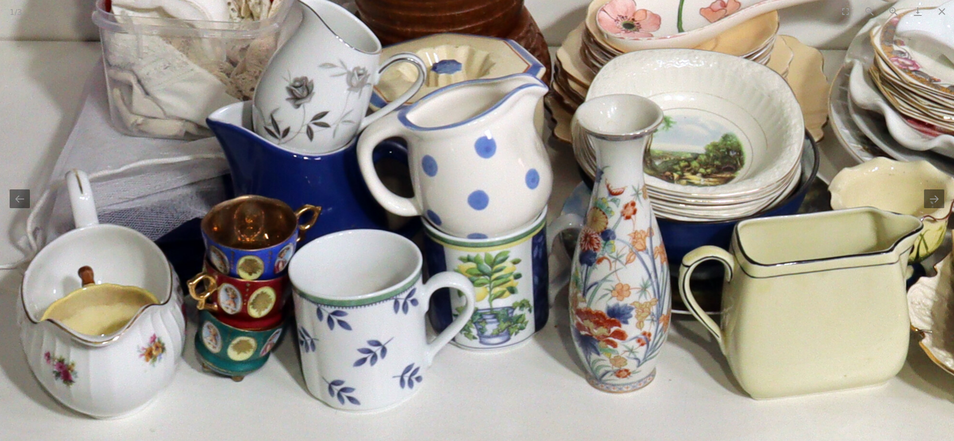
drag, startPoint x: 559, startPoint y: 272, endPoint x: 438, endPoint y: 310, distance: 127.3
click at [438, 310] on img at bounding box center [941, 129] width 1925 height 1266
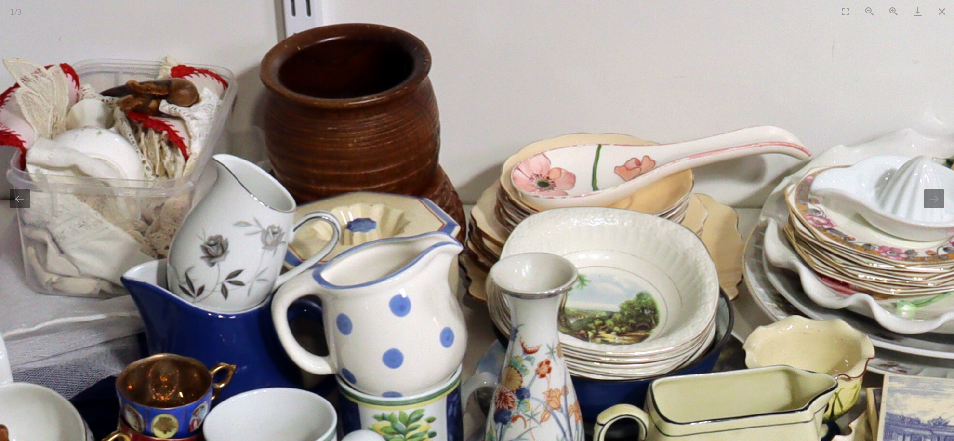
drag, startPoint x: 554, startPoint y: 354, endPoint x: 563, endPoint y: 366, distance: 14.8
click at [563, 366] on img at bounding box center [855, 287] width 1925 height 1266
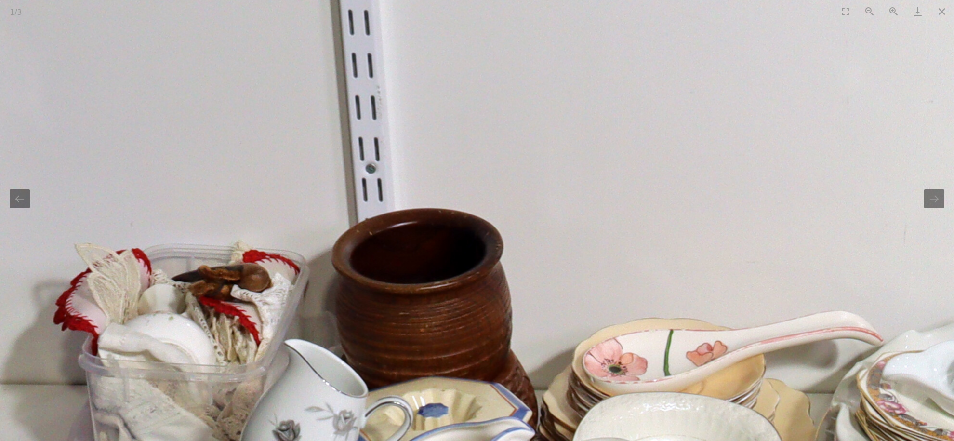
drag, startPoint x: 534, startPoint y: 314, endPoint x: 522, endPoint y: 226, distance: 88.5
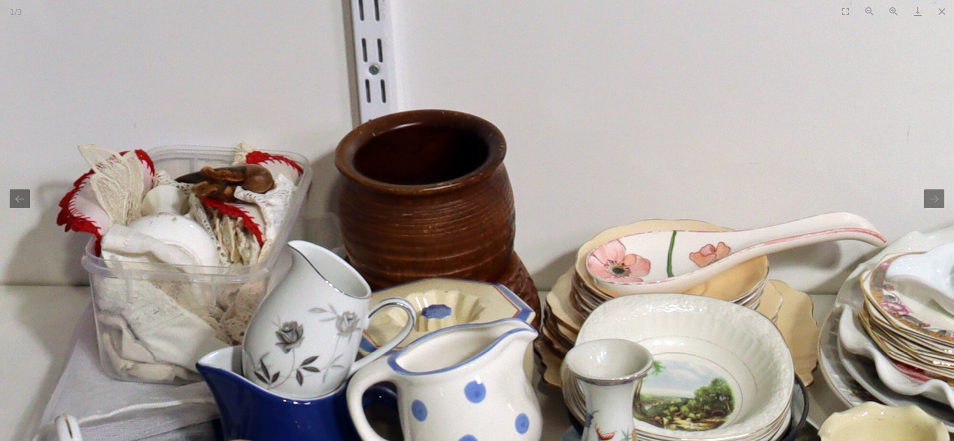
drag, startPoint x: 529, startPoint y: 264, endPoint x: 598, endPoint y: 273, distance: 69.5
click at [598, 273] on img at bounding box center [930, 374] width 1925 height 1266
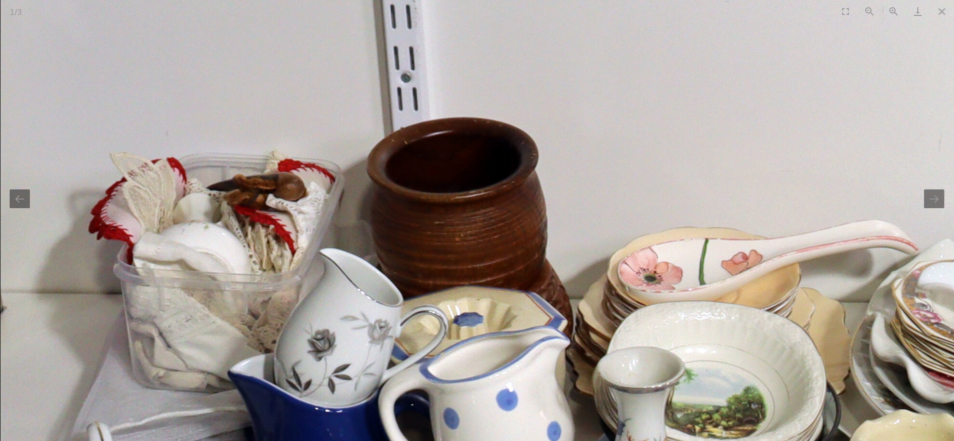
drag, startPoint x: 601, startPoint y: 280, endPoint x: 475, endPoint y: 266, distance: 127.0
click at [475, 266] on img at bounding box center [962, 382] width 1925 height 1266
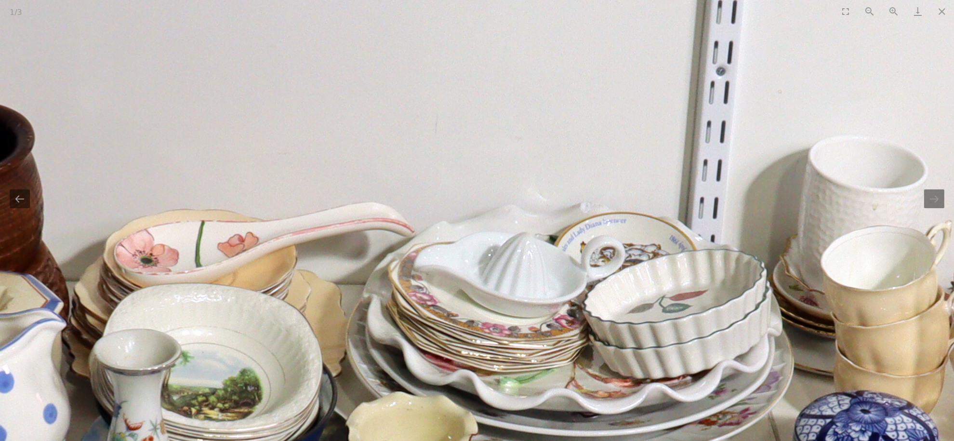
drag, startPoint x: 572, startPoint y: 272, endPoint x: 505, endPoint y: 268, distance: 67.1
click at [505, 268] on img at bounding box center [458, 364] width 1925 height 1266
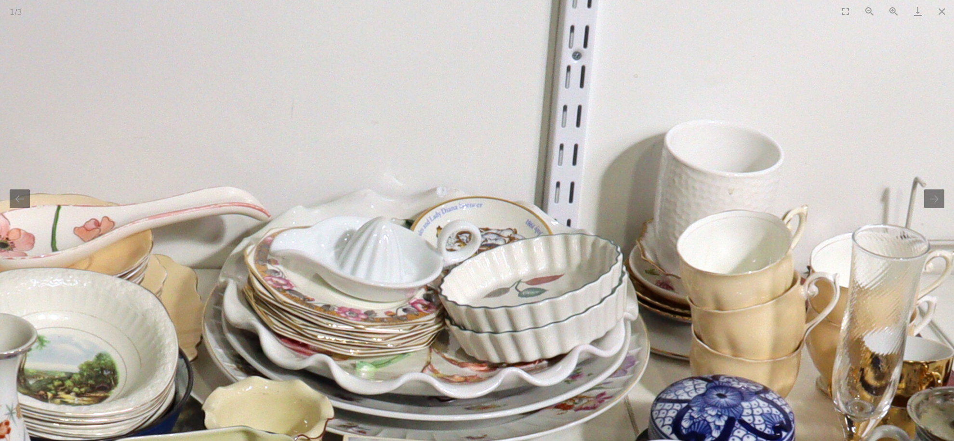
drag
click at [447, 254] on img at bounding box center [314, 348] width 1925 height 1266
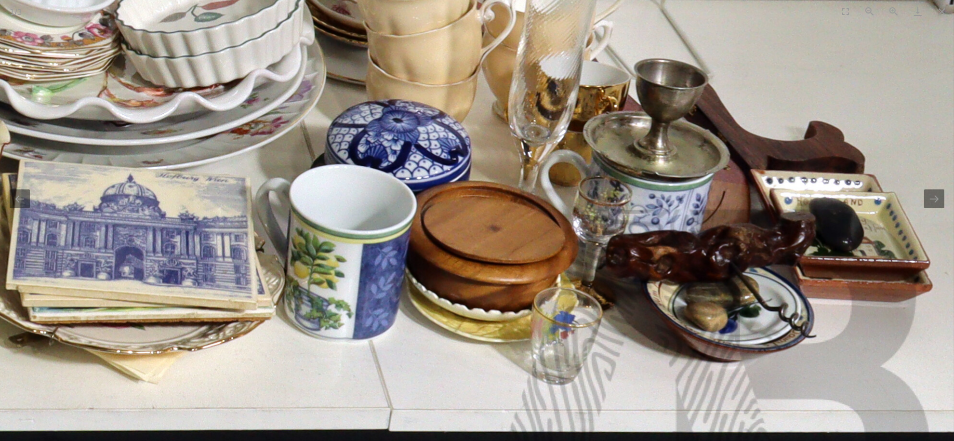
drag, startPoint x: 546, startPoint y: 226, endPoint x: 545, endPoint y: 218, distance: 8.7
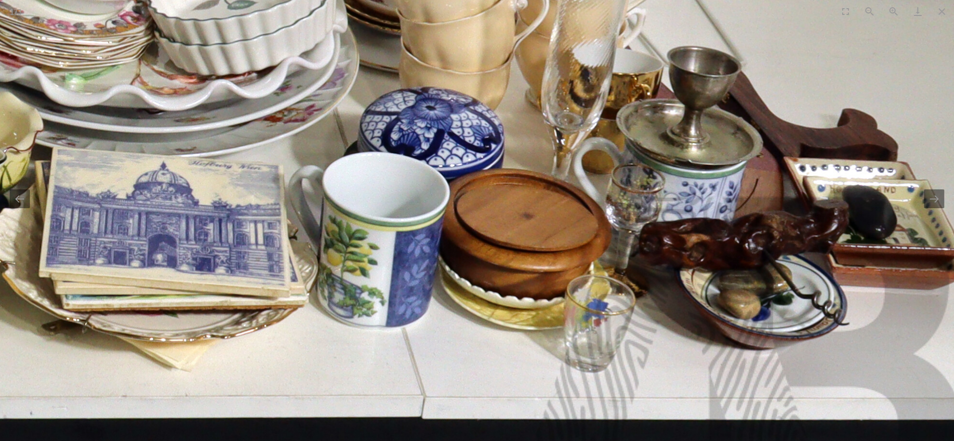
click at [581, 247] on img at bounding box center [24, 60] width 1925 height 1266
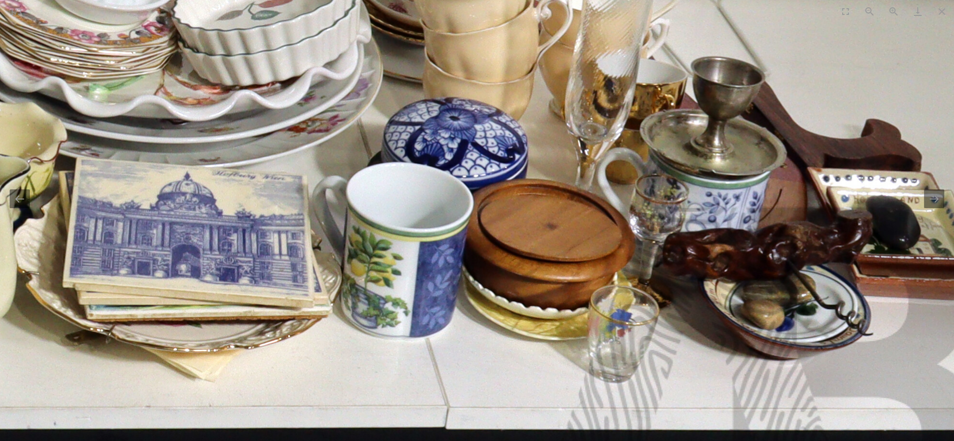
click at [577, 290] on img at bounding box center [47, 71] width 1925 height 1266
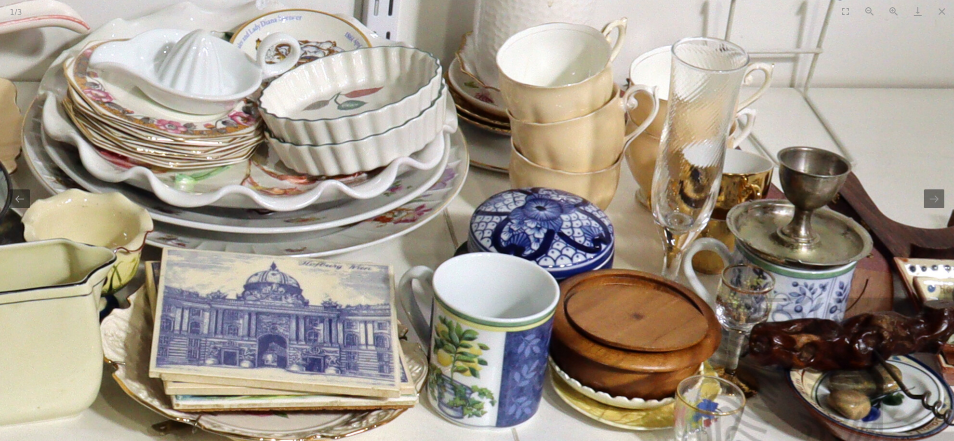
drag, startPoint x: 584, startPoint y: 173, endPoint x: 603, endPoint y: 179, distance: 19.8
click at [603, 179] on img at bounding box center [134, 161] width 1925 height 1266
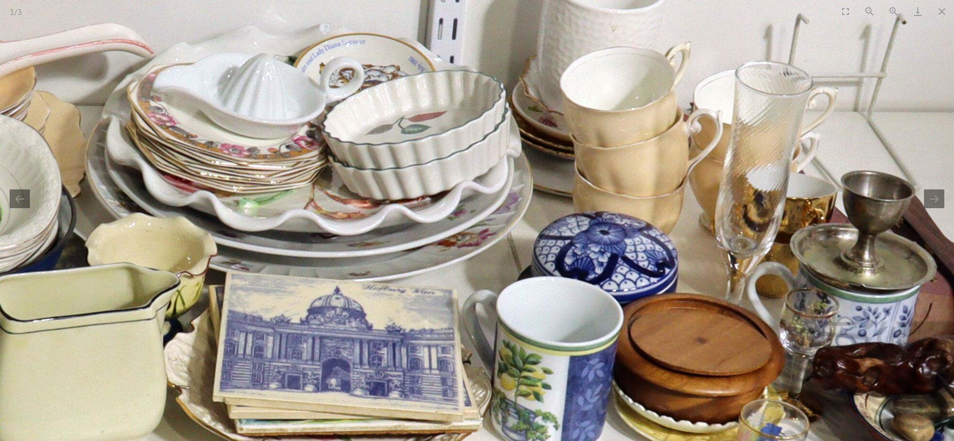
drag, startPoint x: 520, startPoint y: 190, endPoint x: 511, endPoint y: 194, distance: 9.3
click at [521, 192] on img at bounding box center [197, 185] width 1925 height 1266
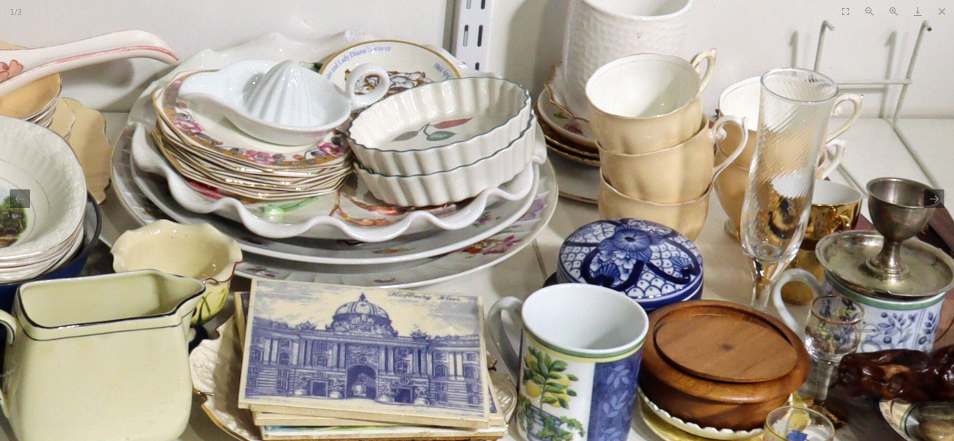
drag, startPoint x: 516, startPoint y: 178, endPoint x: 529, endPoint y: 169, distance: 16.3
click at [528, 170] on img at bounding box center [223, 192] width 1925 height 1266
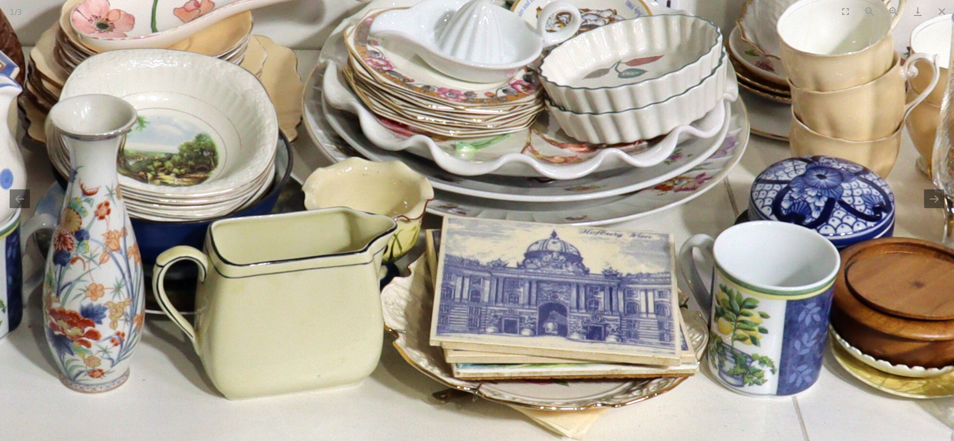
click at [477, 158] on img at bounding box center [414, 129] width 1925 height 1266
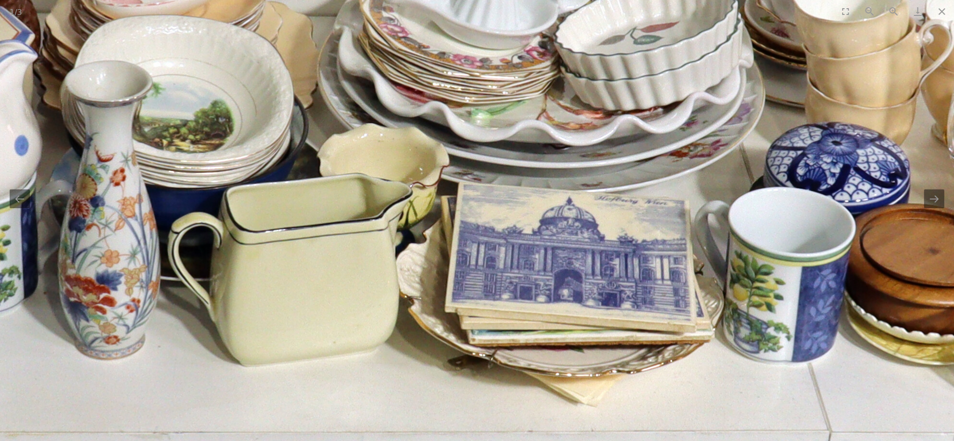
drag, startPoint x: 546, startPoint y: 232, endPoint x: 561, endPoint y: 243, distance: 18.3
click at [564, 241] on img at bounding box center [429, 96] width 1925 height 1266
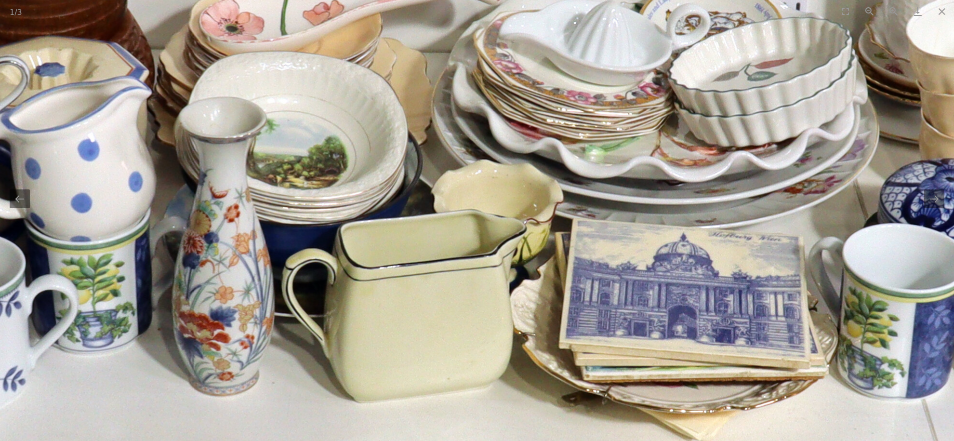
click at [561, 290] on img at bounding box center [544, 132] width 1925 height 1266
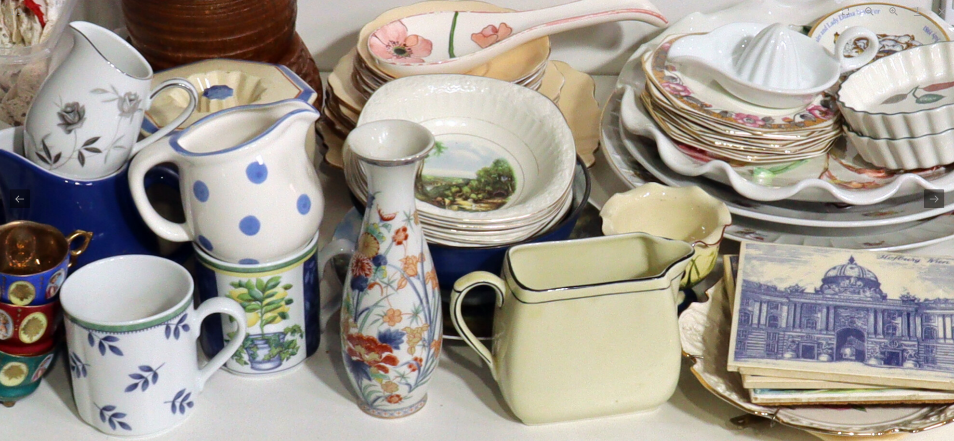
drag, startPoint x: 553, startPoint y: 285, endPoint x: 548, endPoint y: 292, distance: 9.0
click at [547, 292] on img at bounding box center [712, 154] width 1925 height 1266
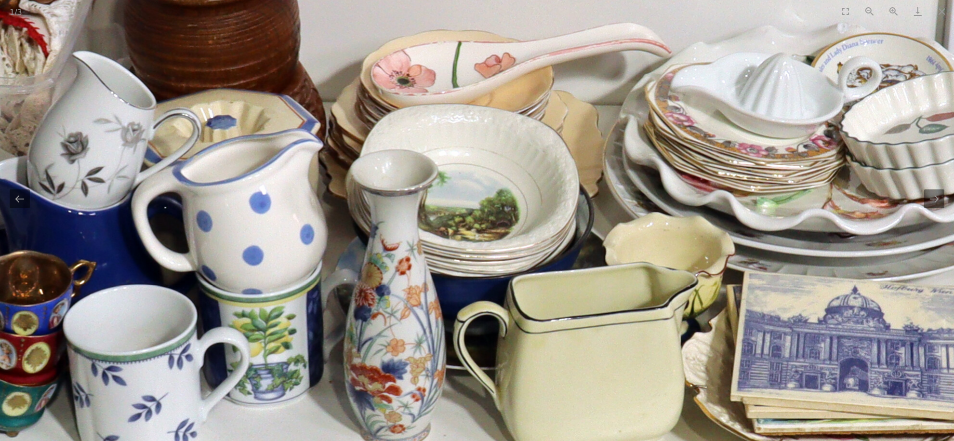
drag, startPoint x: 544, startPoint y: 244, endPoint x: 547, endPoint y: 280, distance: 35.3
click at [547, 280] on img at bounding box center [715, 184] width 1925 height 1266
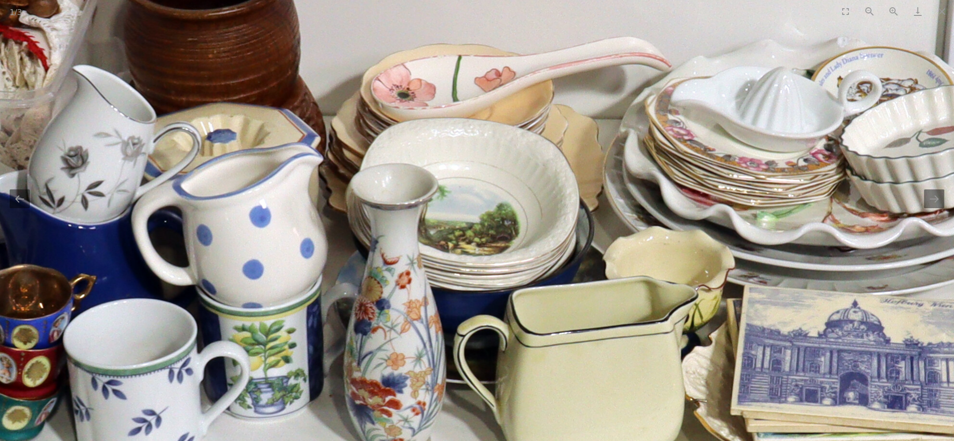
click at [551, 282] on img at bounding box center [715, 198] width 1925 height 1266
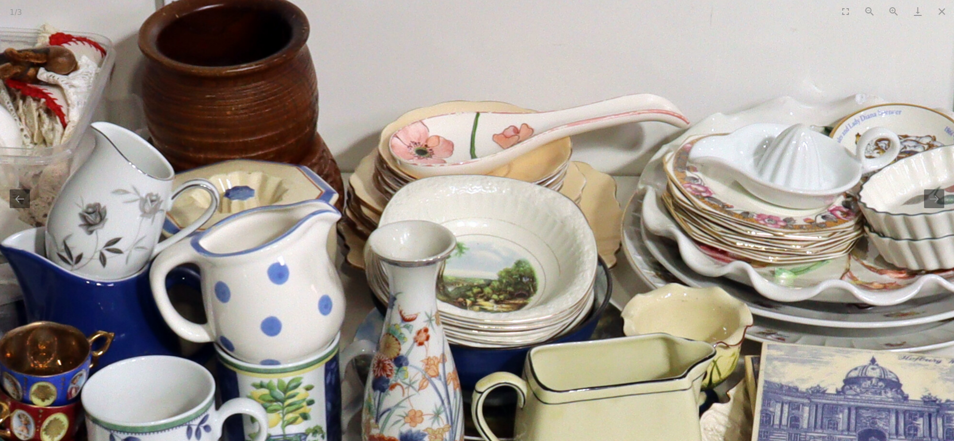
click at [580, 280] on img at bounding box center [734, 255] width 1925 height 1266
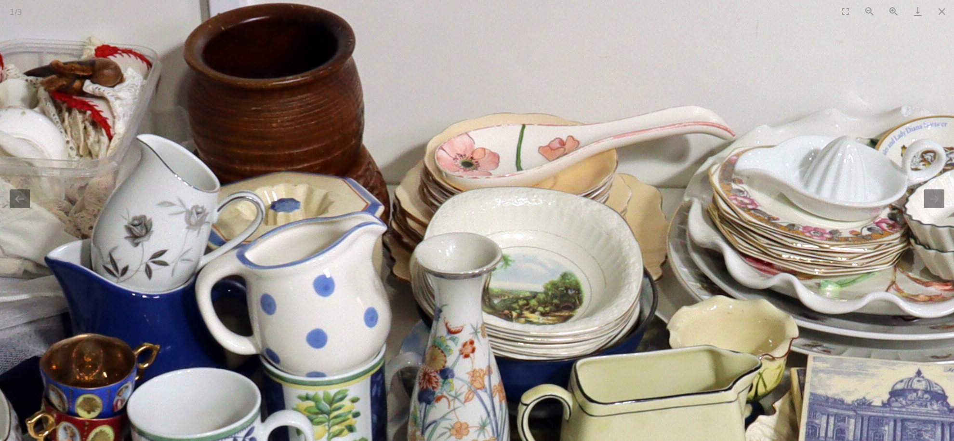
click at [594, 221] on img at bounding box center [779, 268] width 1925 height 1266
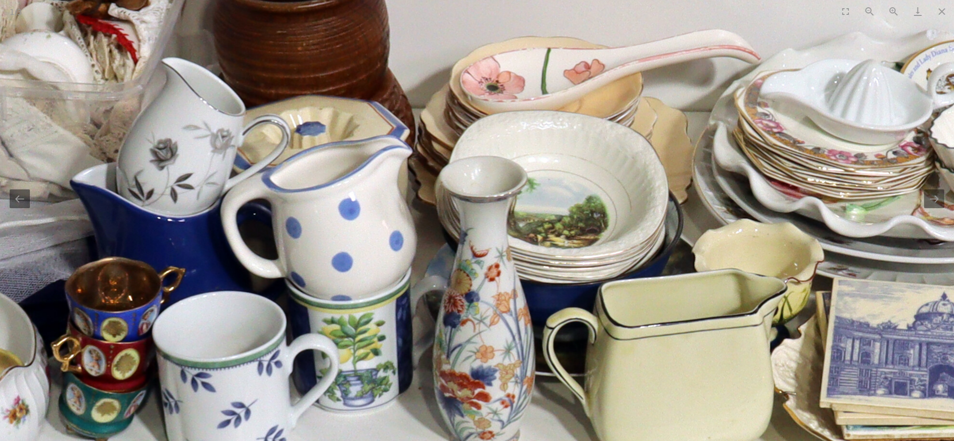
click at [604, 230] on img at bounding box center [804, 191] width 1925 height 1266
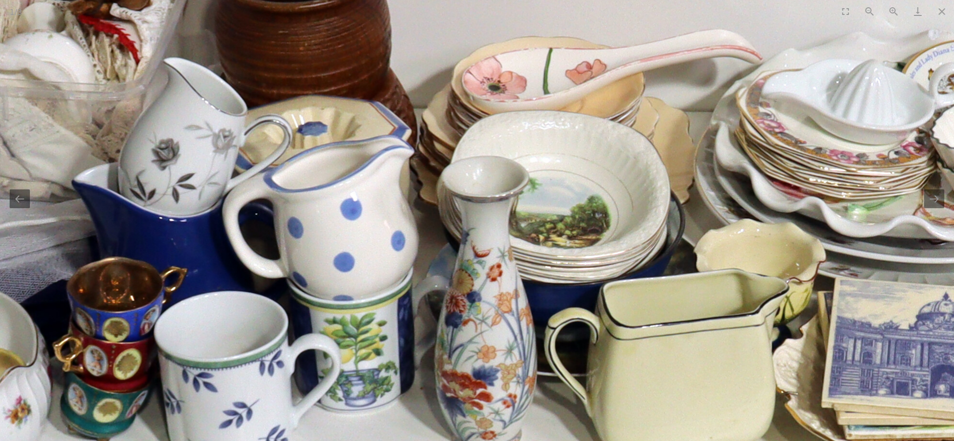
click at [617, 246] on img at bounding box center [806, 191] width 1925 height 1266
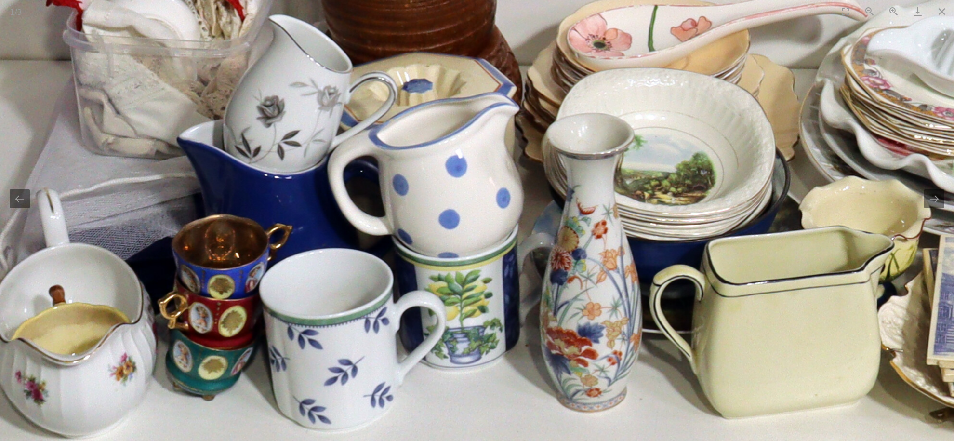
click at [525, 228] on img at bounding box center [911, 148] width 1925 height 1266
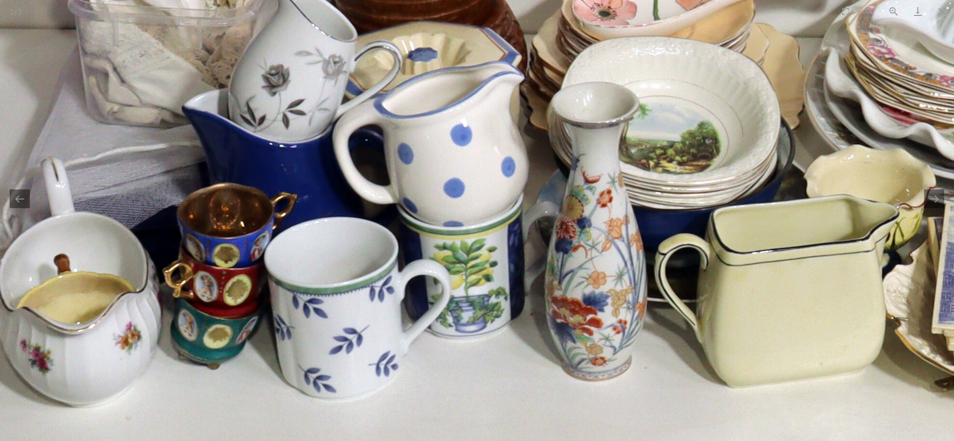
click at [595, 281] on img at bounding box center [917, 117] width 1925 height 1266
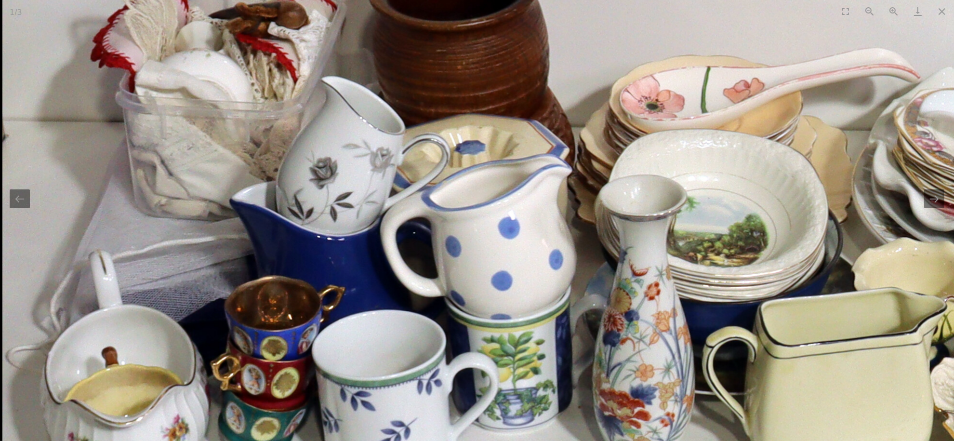
click at [429, 297] on img at bounding box center [964, 210] width 1925 height 1266
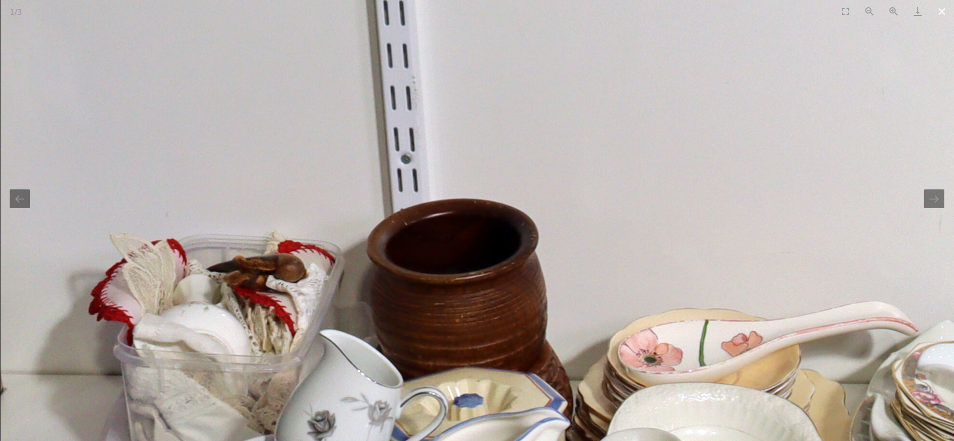
click at [937, 15] on button "Close gallery" at bounding box center [942, 11] width 24 height 23
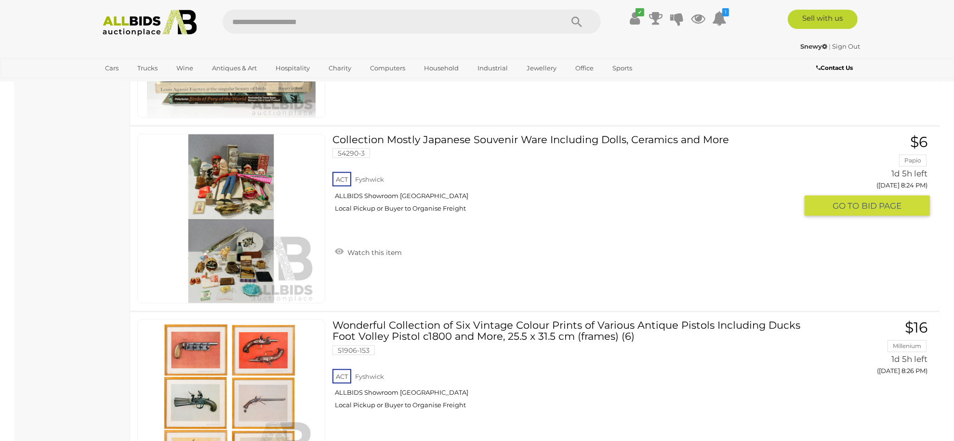
scroll to position [10784, 0]
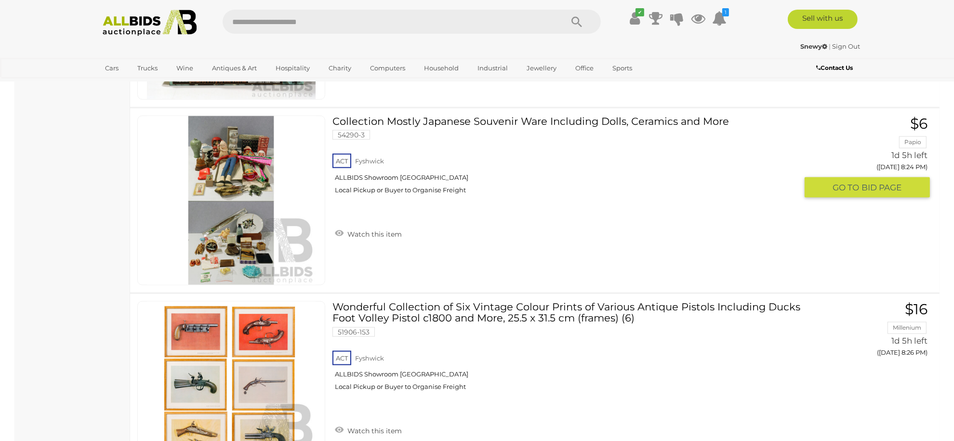
click at [232, 143] on link at bounding box center [231, 201] width 188 height 170
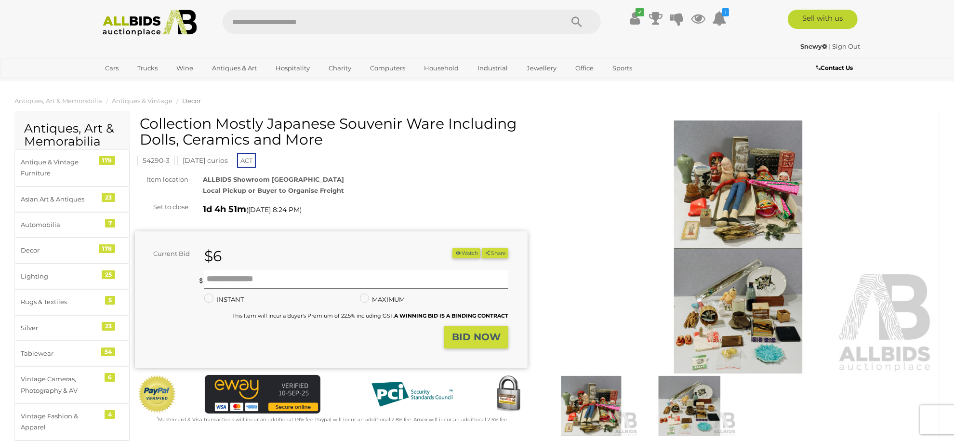
click at [725, 205] on img at bounding box center [738, 246] width 393 height 253
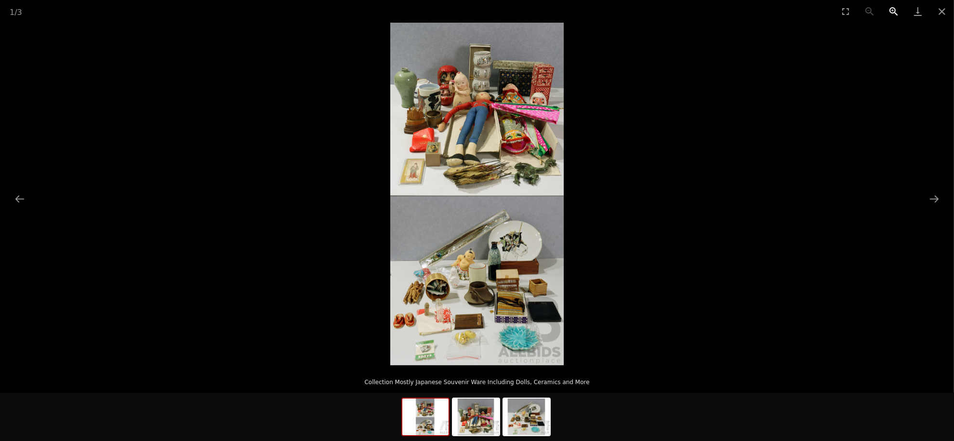
click at [895, 13] on button "Zoom in" at bounding box center [894, 11] width 24 height 23
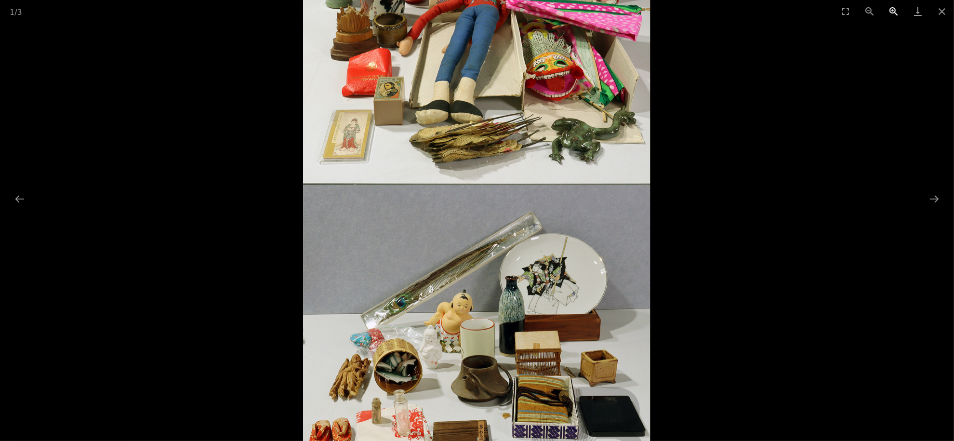
click at [895, 13] on button "Zoom in" at bounding box center [894, 11] width 24 height 23
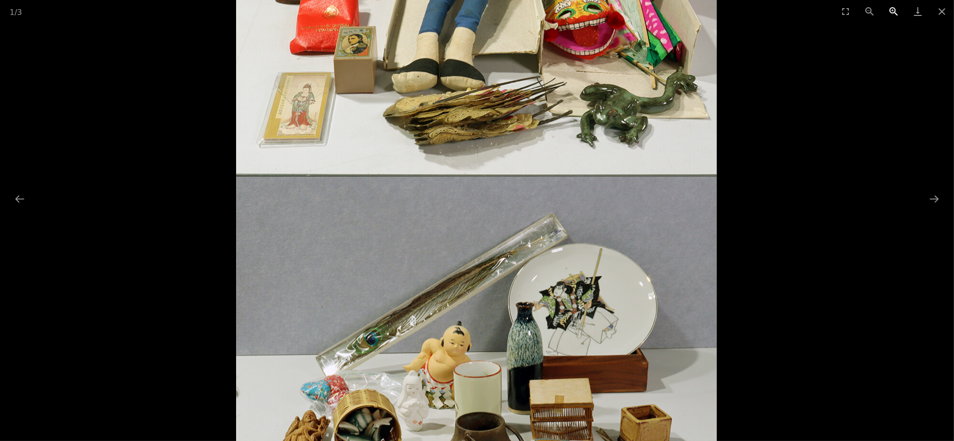
click at [895, 13] on button "Zoom in" at bounding box center [894, 11] width 24 height 23
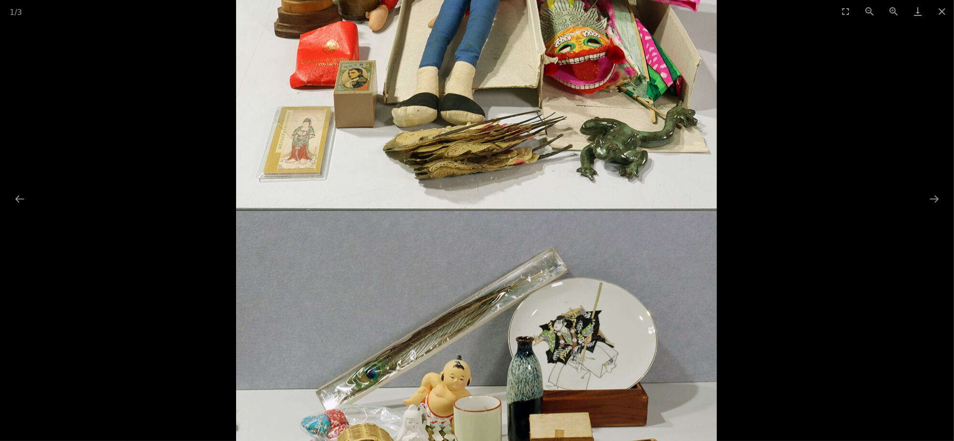
drag, startPoint x: 571, startPoint y: 229, endPoint x: 569, endPoint y: 329, distance: 100.3
click at [569, 329] on img at bounding box center [476, 204] width 481 height 949
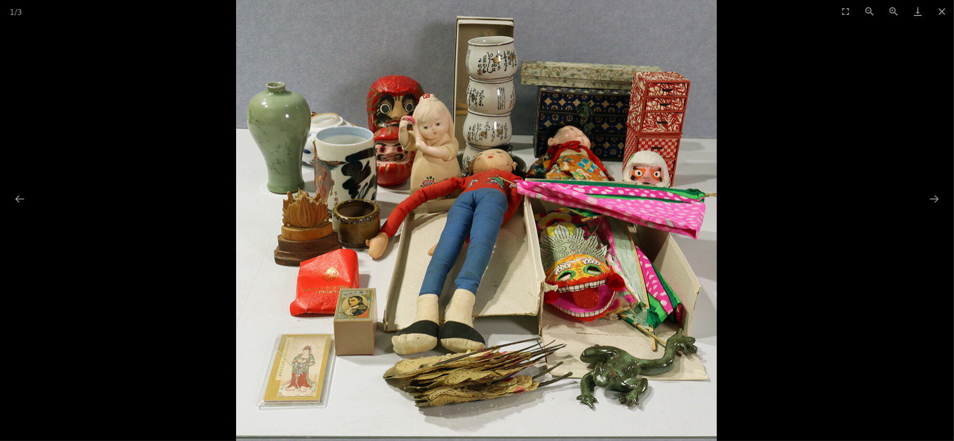
drag, startPoint x: 557, startPoint y: 230, endPoint x: 554, endPoint y: 309, distance: 79.1
click at [554, 309] on img at bounding box center [476, 432] width 481 height 949
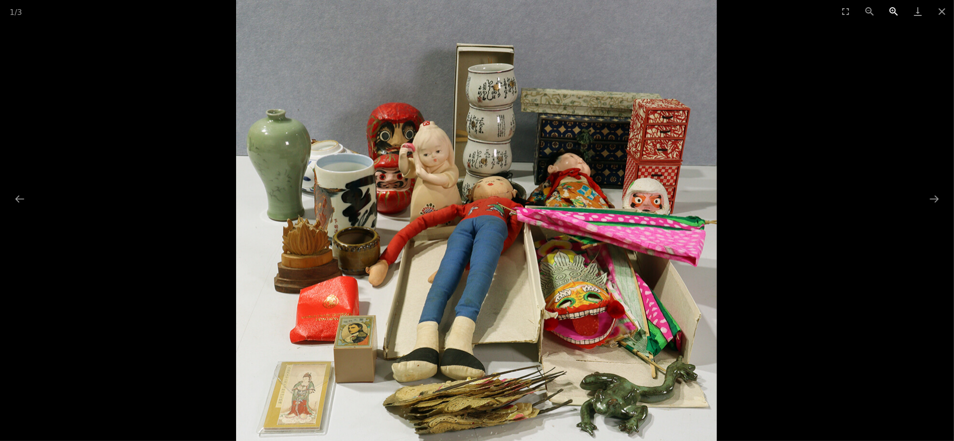
click at [896, 9] on button "Zoom in" at bounding box center [894, 11] width 24 height 23
click at [936, 199] on button "Next slide" at bounding box center [934, 198] width 20 height 19
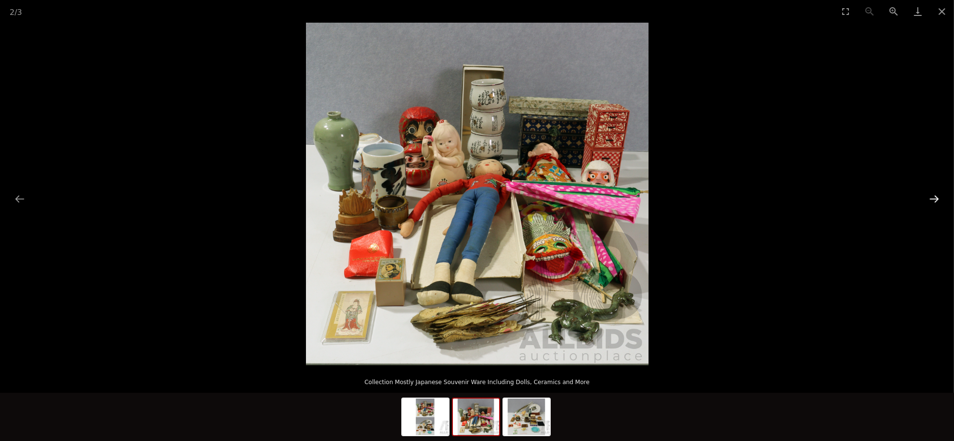
click at [934, 197] on button "Next slide" at bounding box center [934, 198] width 20 height 19
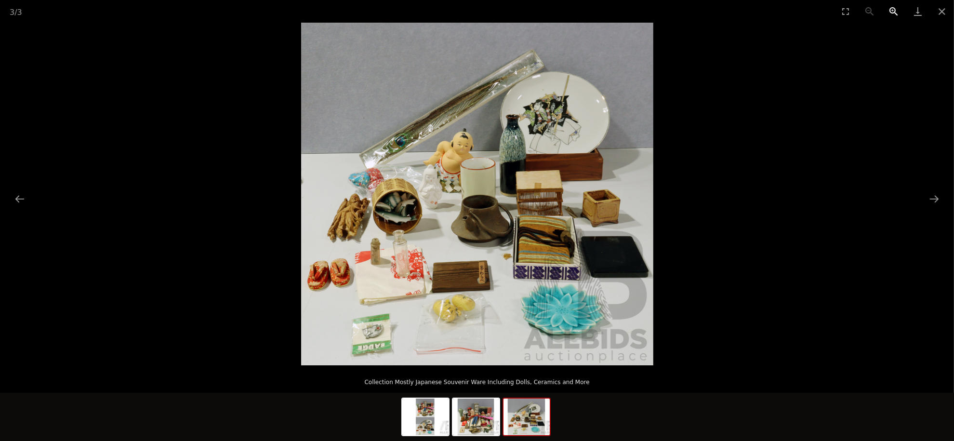
click at [893, 14] on button "Zoom in" at bounding box center [894, 11] width 24 height 23
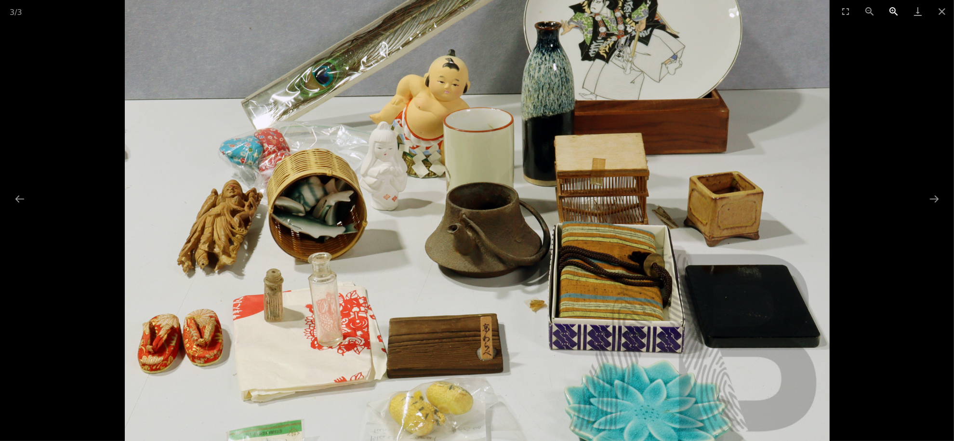
click at [893, 14] on button "Zoom in" at bounding box center [894, 11] width 24 height 23
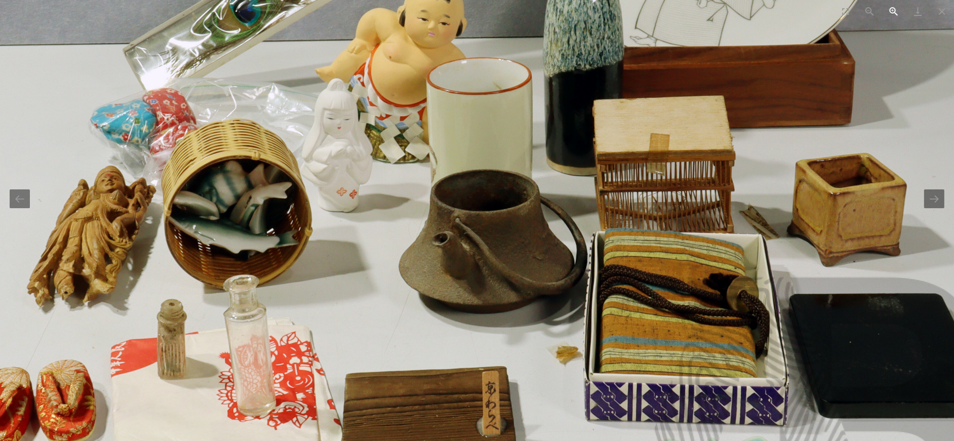
click at [893, 14] on button "Zoom in" at bounding box center [894, 11] width 24 height 23
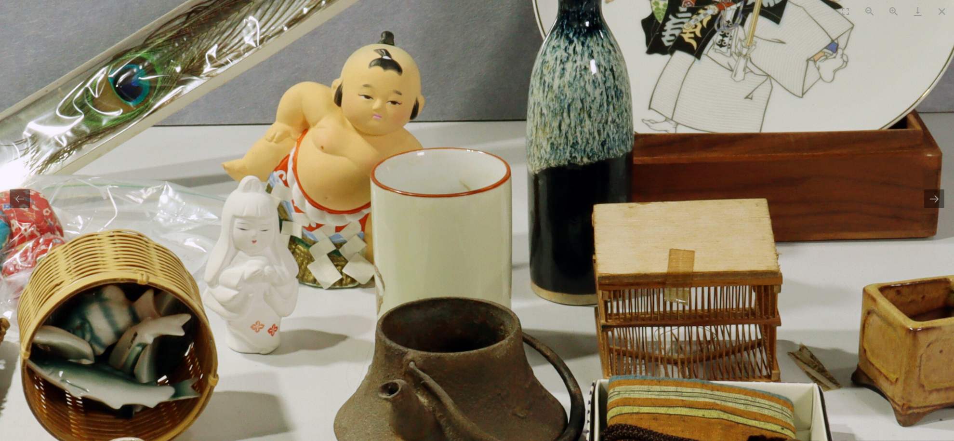
drag, startPoint x: 772, startPoint y: 170, endPoint x: 733, endPoint y: 318, distance: 152.9
click at [733, 318] on img at bounding box center [438, 294] width 1409 height 1371
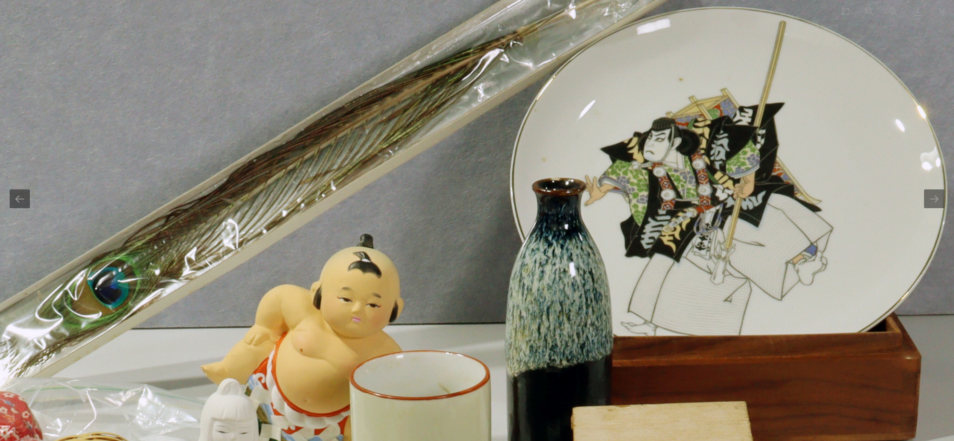
drag, startPoint x: 761, startPoint y: 176, endPoint x: 745, endPoint y: 301, distance: 126.4
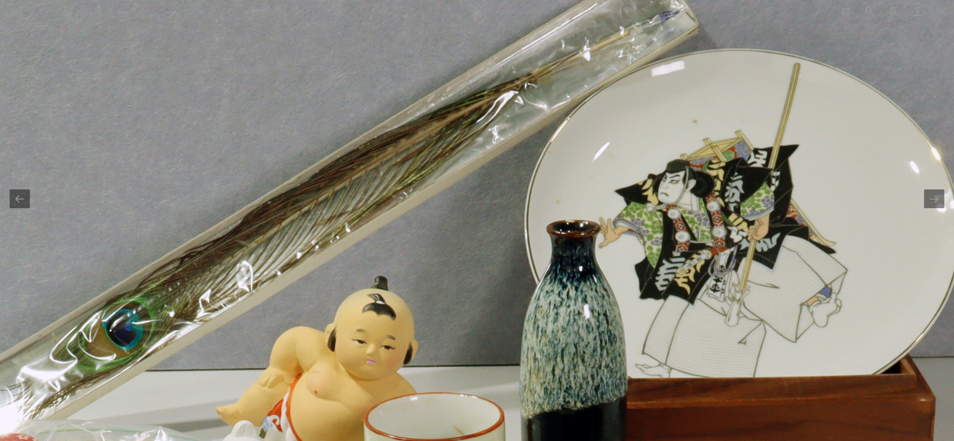
drag, startPoint x: 723, startPoint y: 294, endPoint x: 747, endPoint y: 276, distance: 30.2
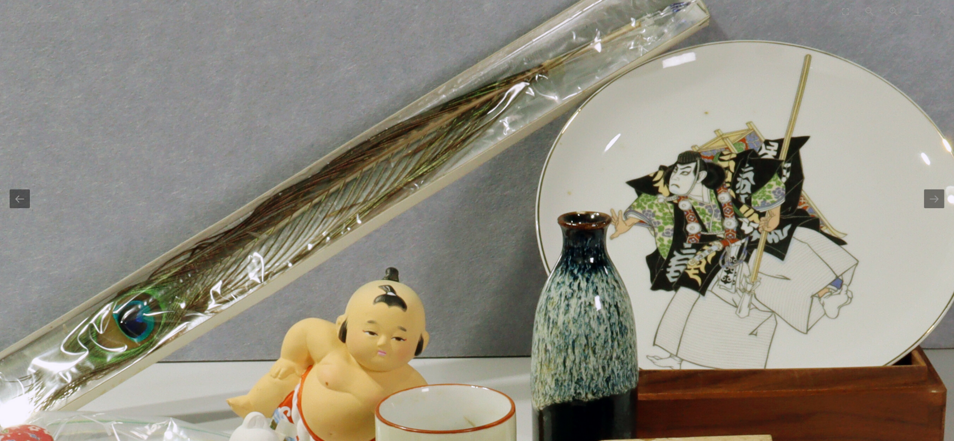
drag, startPoint x: 727, startPoint y: 297, endPoint x: 842, endPoint y: 234, distance: 131.2
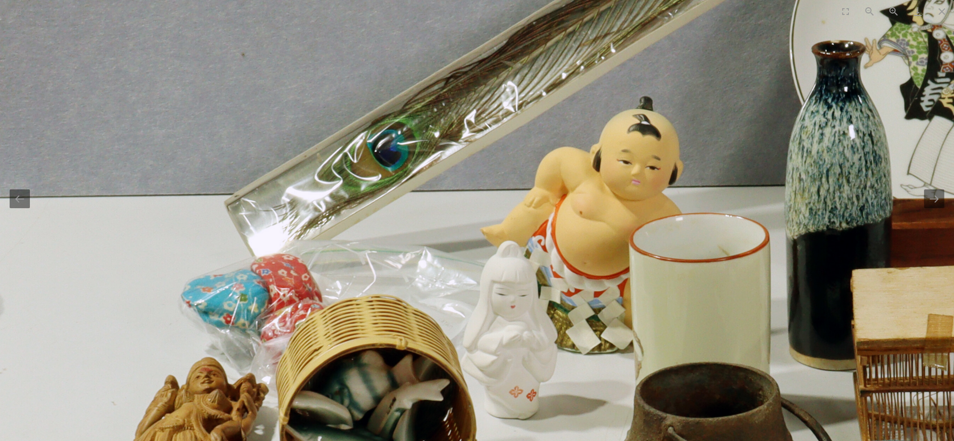
drag, startPoint x: 776, startPoint y: 210, endPoint x: 777, endPoint y: 176, distance: 33.8
click at [777, 176] on img at bounding box center [696, 359] width 1409 height 1371
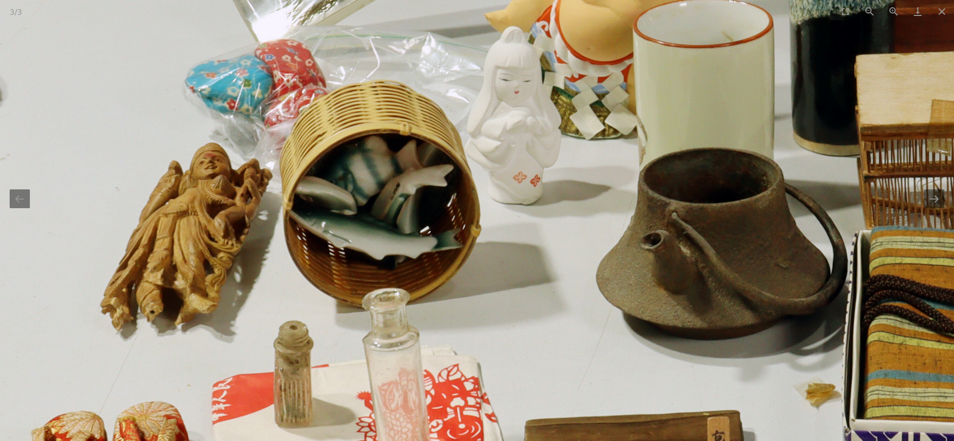
drag, startPoint x: 784, startPoint y: 200, endPoint x: 787, endPoint y: 186, distance: 14.8
click at [787, 186] on img at bounding box center [700, 144] width 1409 height 1371
drag, startPoint x: 665, startPoint y: 269, endPoint x: 720, endPoint y: 192, distance: 95.0
click at [720, 193] on img at bounding box center [700, 144] width 1409 height 1371
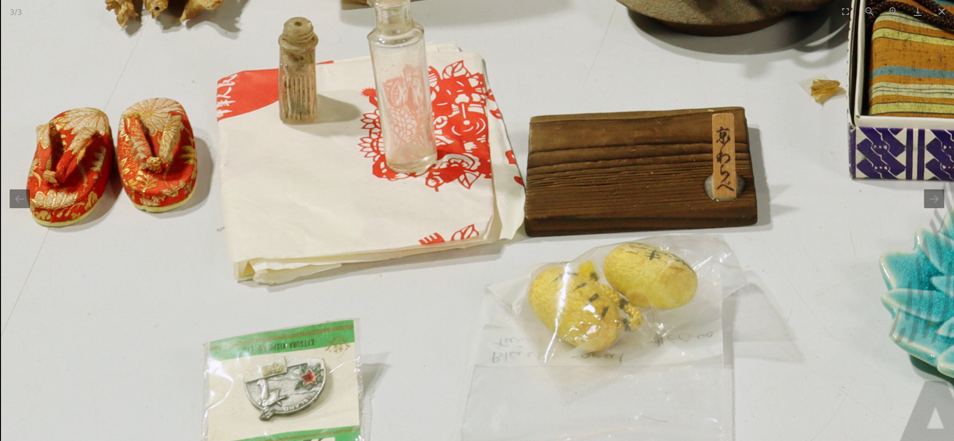
drag, startPoint x: 699, startPoint y: 242, endPoint x: 705, endPoint y: 168, distance: 73.9
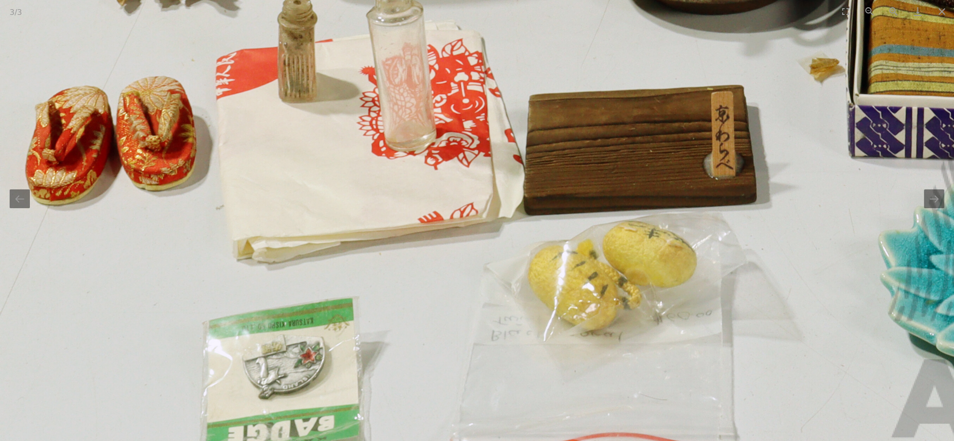
drag, startPoint x: 699, startPoint y: 207, endPoint x: 699, endPoint y: 200, distance: 7.2
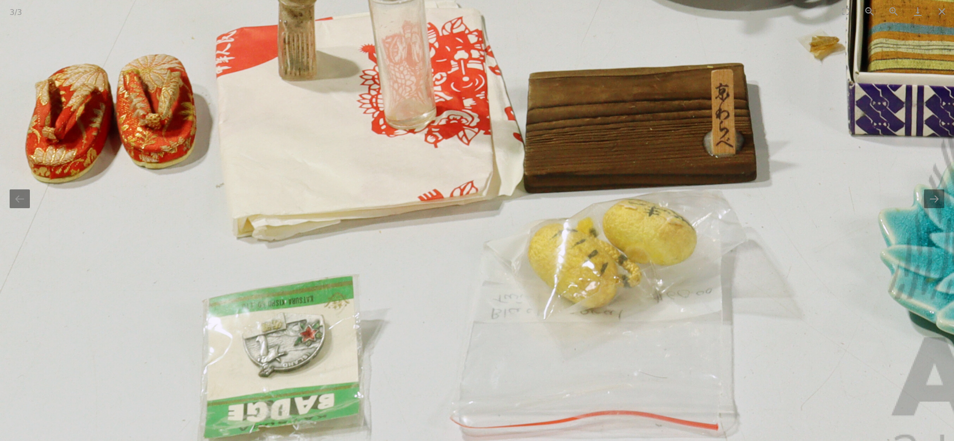
drag, startPoint x: 704, startPoint y: 232, endPoint x: 703, endPoint y: 200, distance: 31.8
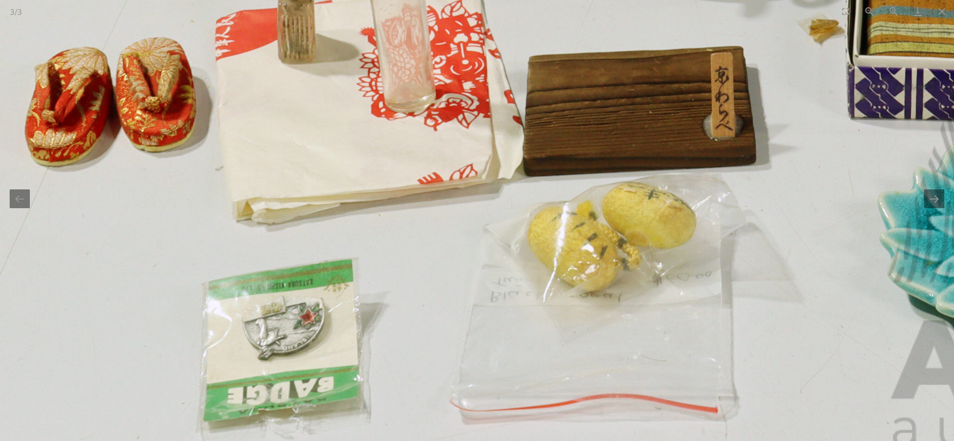
drag, startPoint x: 700, startPoint y: 222, endPoint x: 700, endPoint y: 213, distance: 9.2
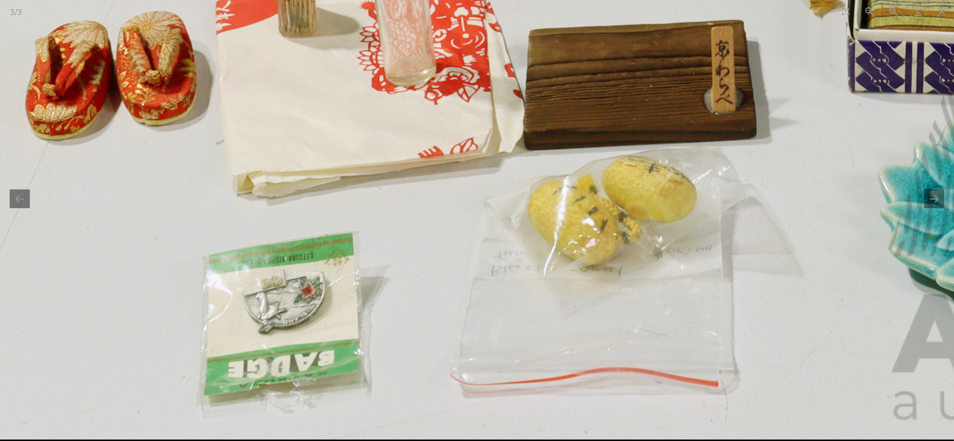
drag, startPoint x: 641, startPoint y: 266, endPoint x: 490, endPoint y: 253, distance: 152.3
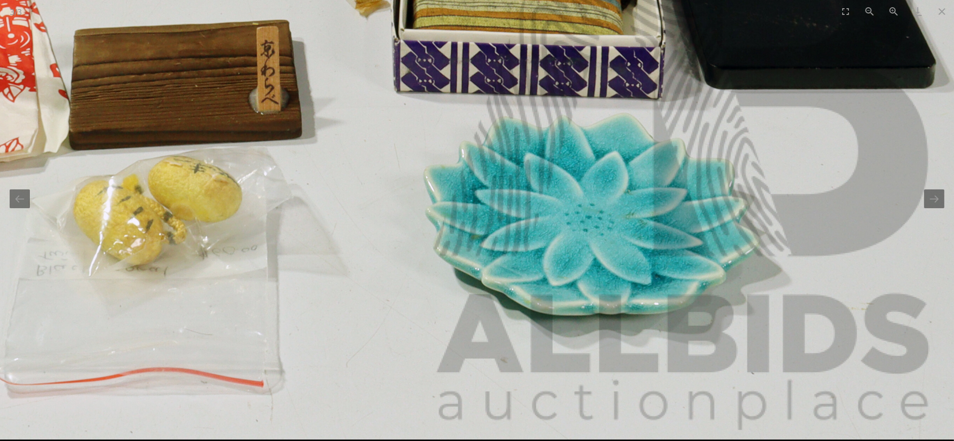
drag, startPoint x: 721, startPoint y: 240, endPoint x: 544, endPoint y: 264, distance: 178.6
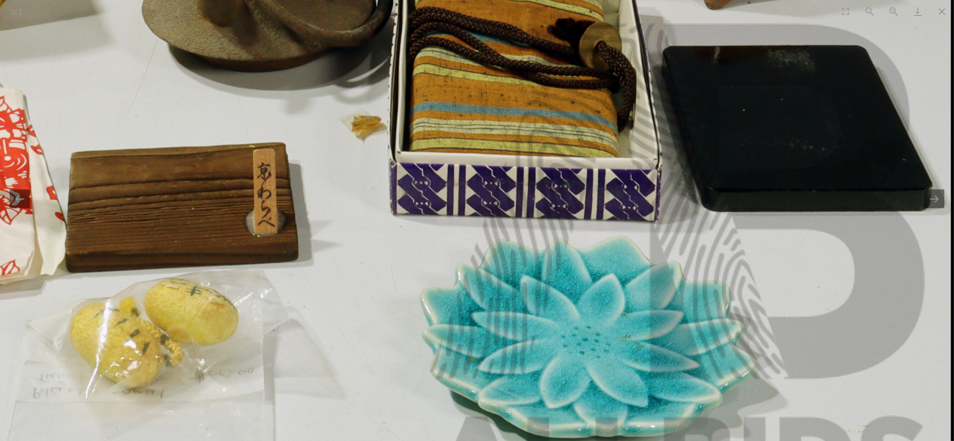
drag, startPoint x: 767, startPoint y: 234, endPoint x: 753, endPoint y: 298, distance: 65.7
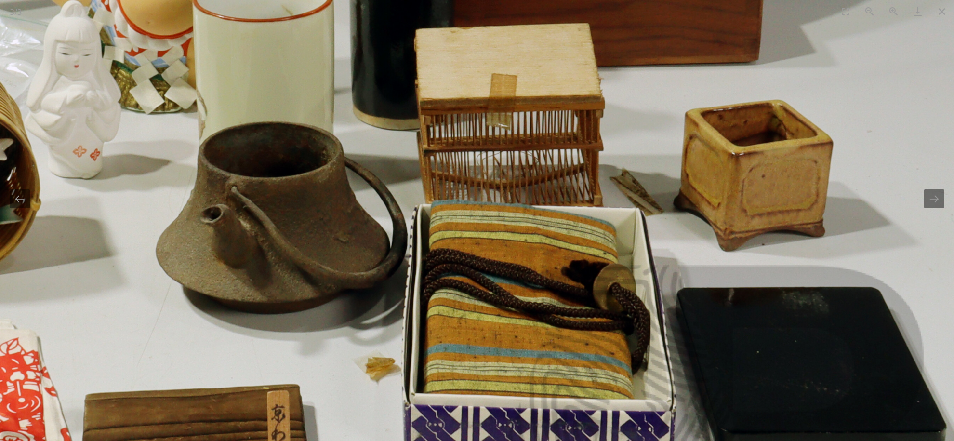
drag, startPoint x: 756, startPoint y: 222, endPoint x: 764, endPoint y: 285, distance: 64.1
click at [764, 284] on img at bounding box center [260, 118] width 1409 height 1371
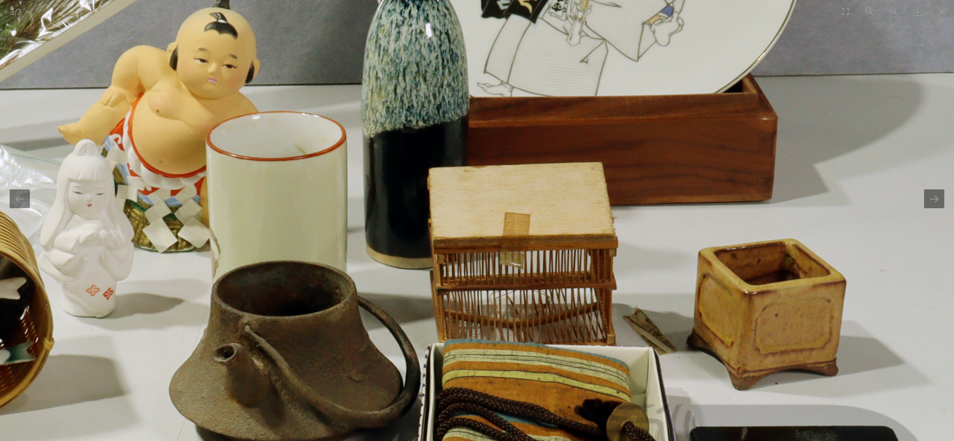
drag, startPoint x: 762, startPoint y: 252, endPoint x: 771, endPoint y: 299, distance: 47.5
click at [774, 302] on img at bounding box center [273, 257] width 1409 height 1371
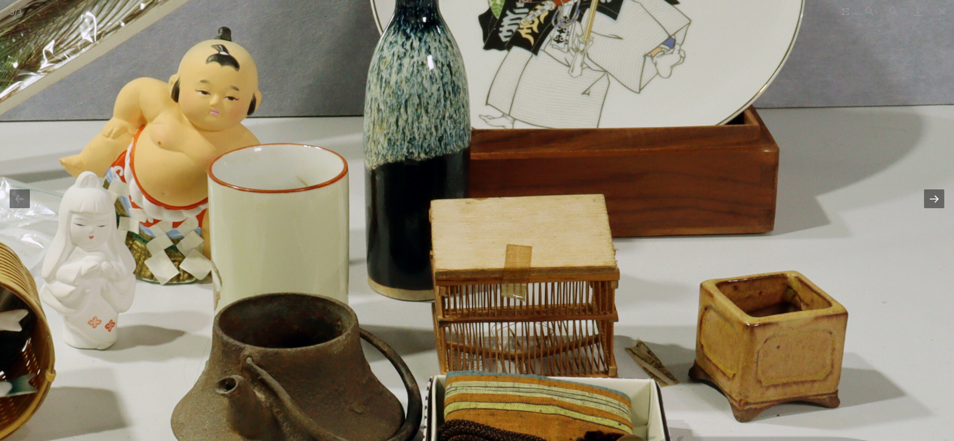
click at [940, 202] on button "Next slide" at bounding box center [934, 198] width 20 height 19
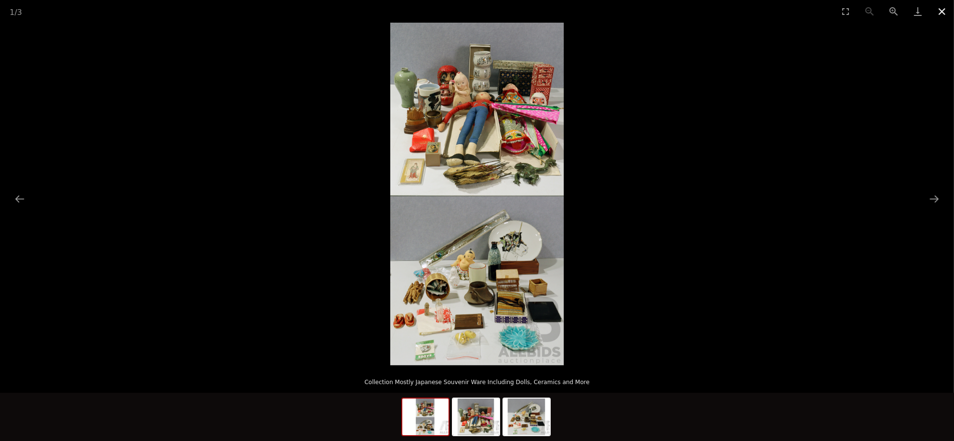
click at [944, 5] on button "Close gallery" at bounding box center [942, 11] width 24 height 23
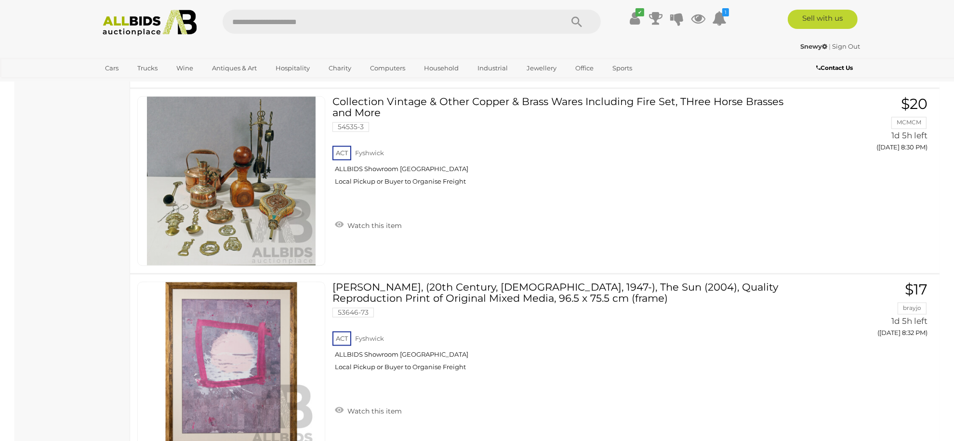
scroll to position [11395, 0]
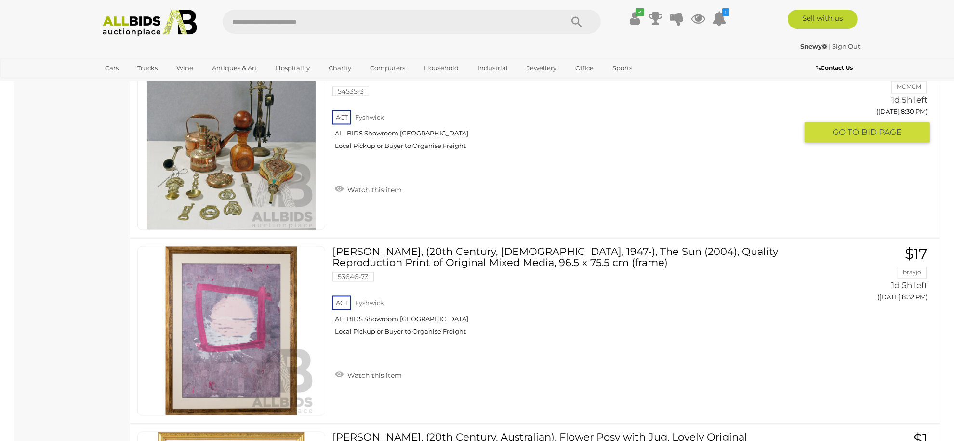
click at [230, 146] on img at bounding box center [231, 145] width 169 height 169
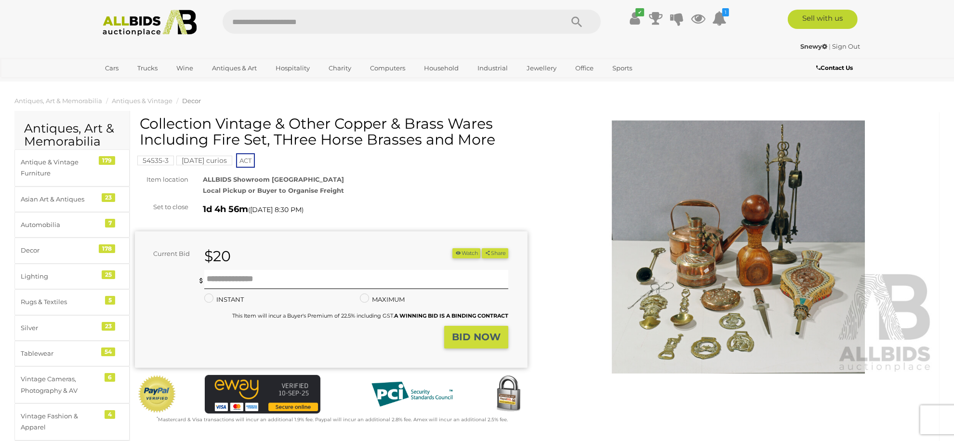
click at [733, 228] on img at bounding box center [738, 246] width 393 height 253
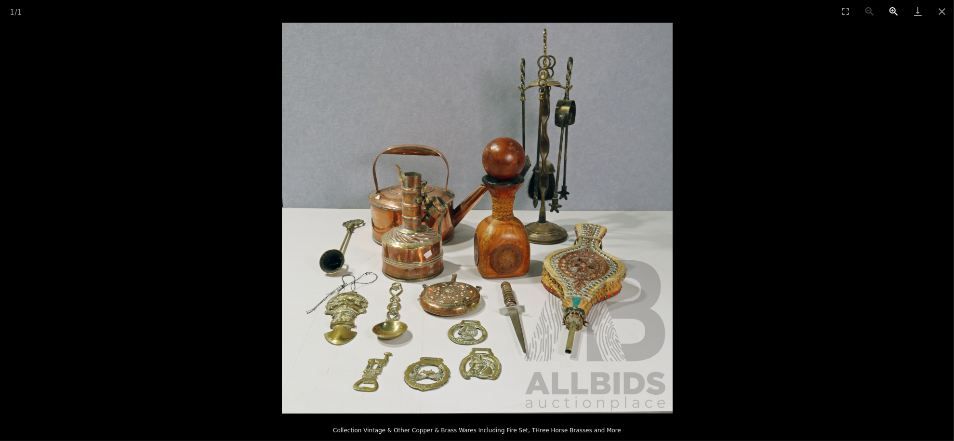
click at [896, 12] on button "Zoom in" at bounding box center [894, 11] width 24 height 23
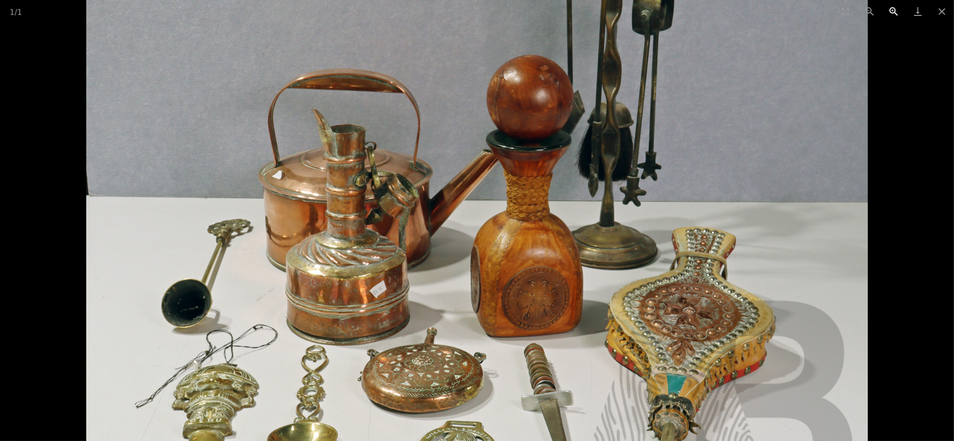
click at [896, 12] on button "Zoom in" at bounding box center [894, 11] width 24 height 23
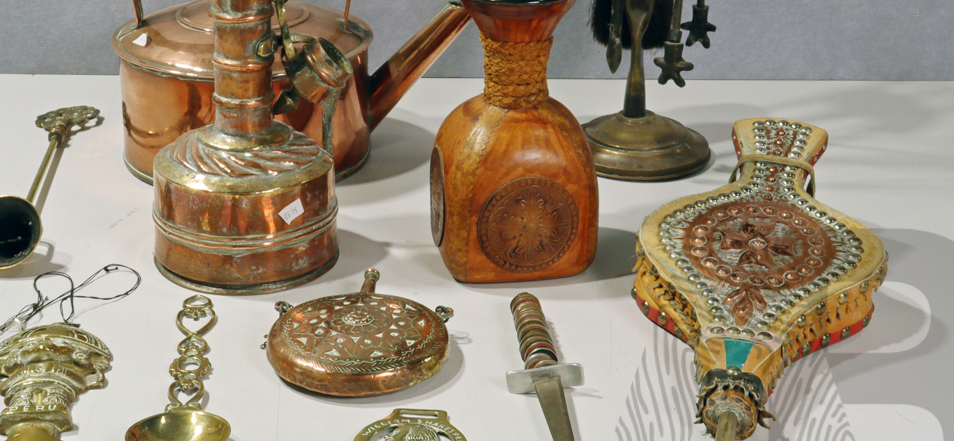
drag, startPoint x: 812, startPoint y: 184, endPoint x: 775, endPoint y: 71, distance: 118.3
click at [775, 71] on img at bounding box center [439, 102] width 1172 height 1172
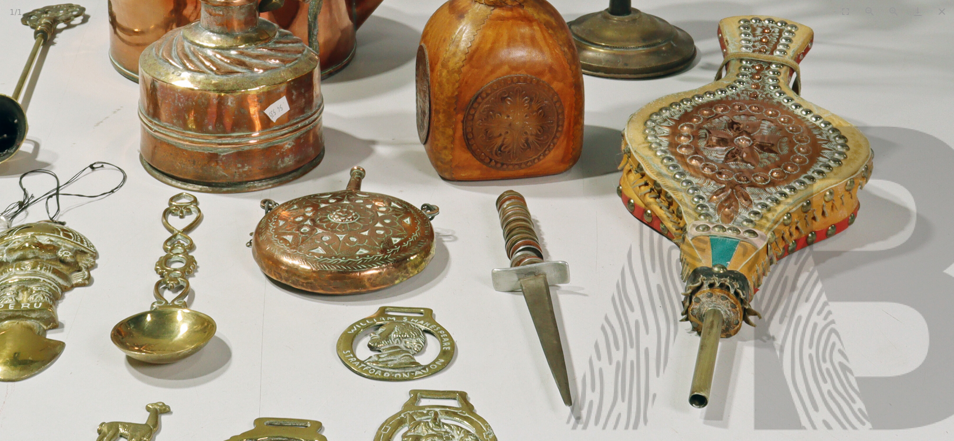
click at [763, 103] on img at bounding box center [425, 0] width 1172 height 1172
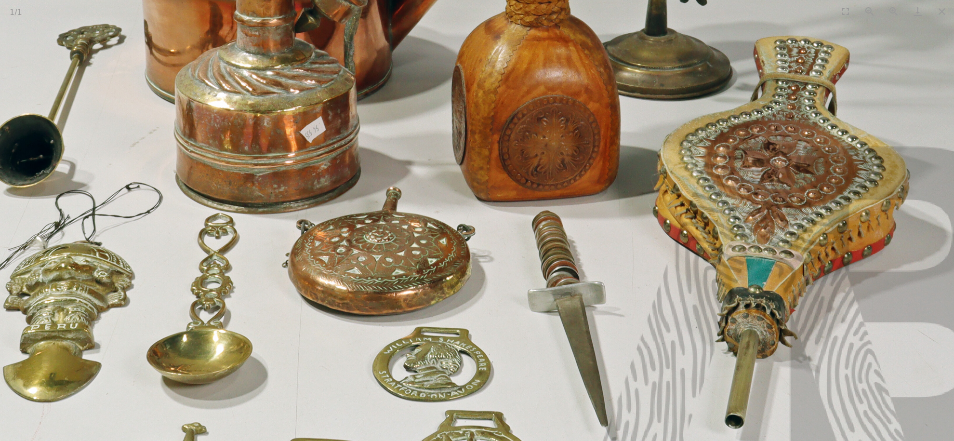
drag, startPoint x: 777, startPoint y: 156, endPoint x: 781, endPoint y: 160, distance: 5.8
click at [781, 160] on img at bounding box center [461, 21] width 1172 height 1172
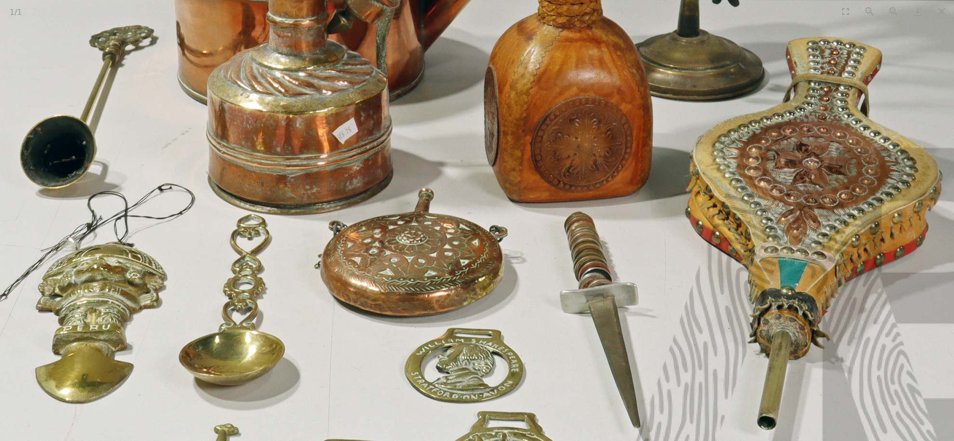
drag, startPoint x: 699, startPoint y: 167, endPoint x: 721, endPoint y: 155, distance: 25.2
click at [721, 155] on img at bounding box center [493, 22] width 1172 height 1172
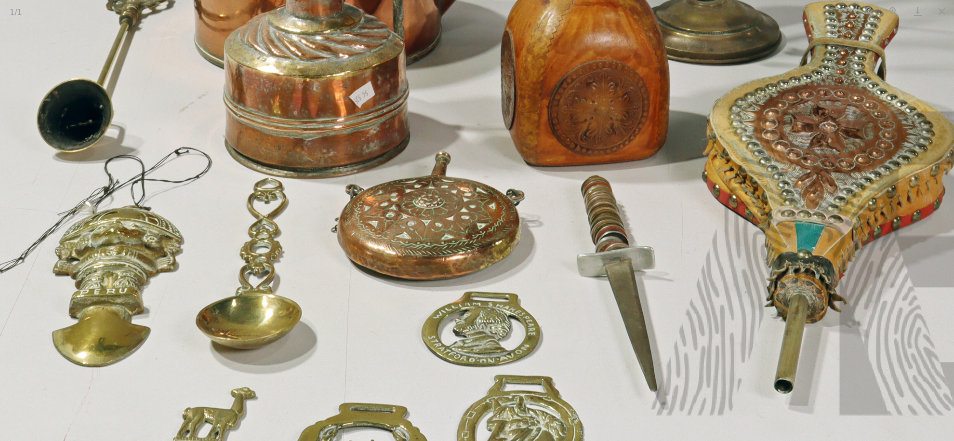
drag, startPoint x: 677, startPoint y: 210, endPoint x: 691, endPoint y: 174, distance: 38.3
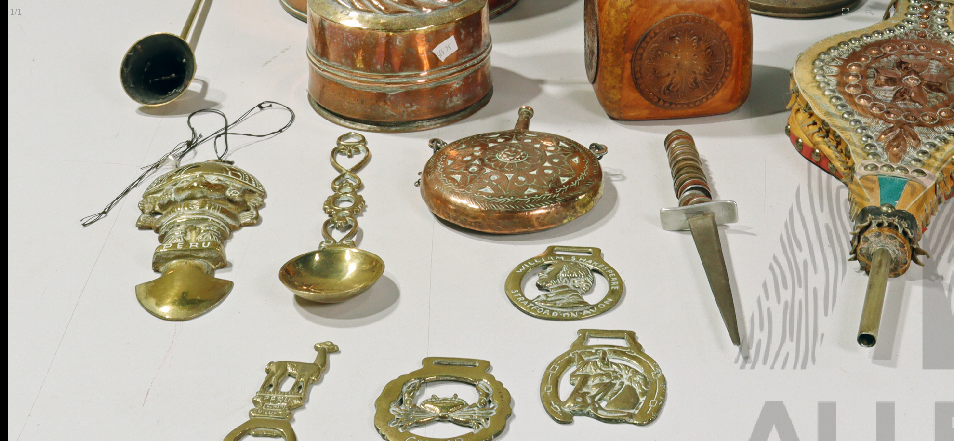
drag, startPoint x: 595, startPoint y: 193, endPoint x: 712, endPoint y: 147, distance: 125.9
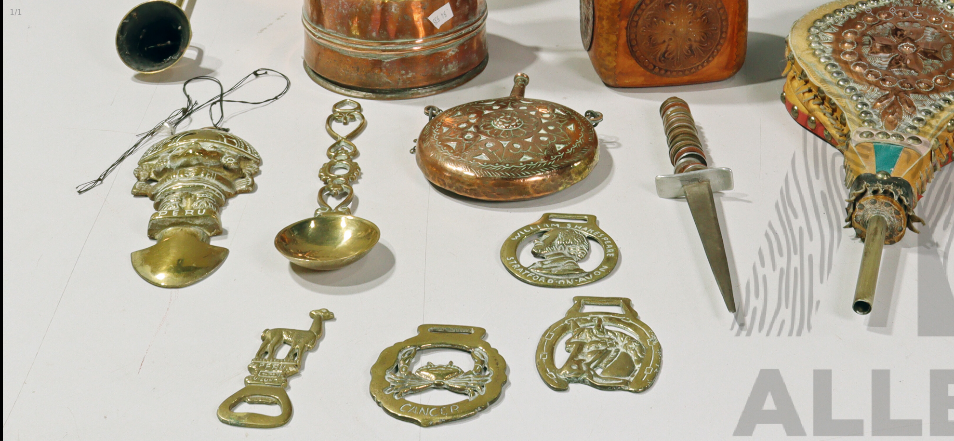
drag, startPoint x: 634, startPoint y: 194, endPoint x: 649, endPoint y: 170, distance: 27.9
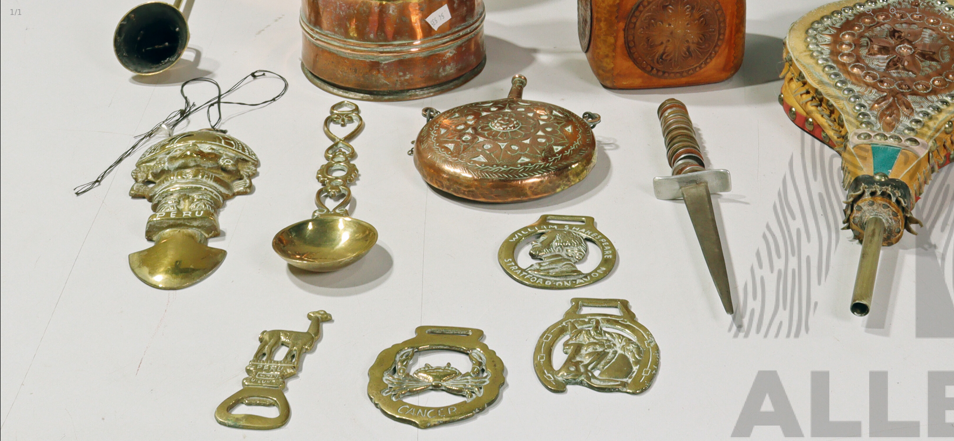
drag, startPoint x: 589, startPoint y: 299, endPoint x: 599, endPoint y: 348, distance: 50.0
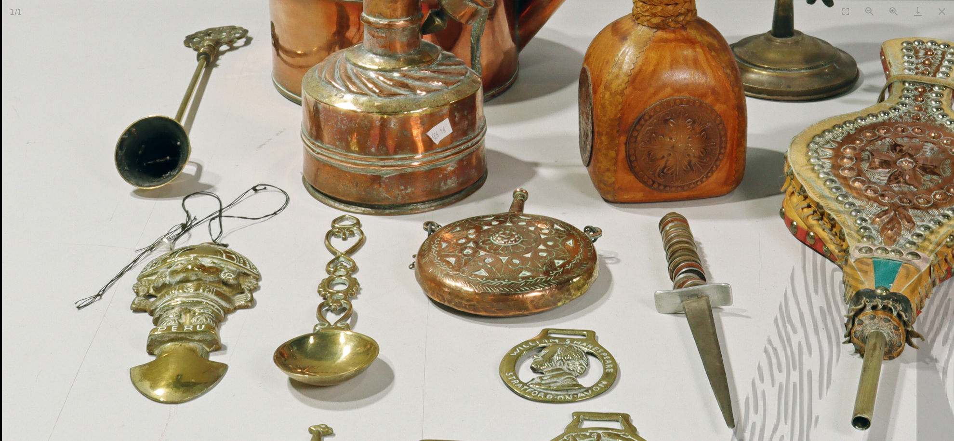
drag, startPoint x: 591, startPoint y: 306, endPoint x: 600, endPoint y: 348, distance: 43.4
click at [600, 348] on img at bounding box center [588, 22] width 1172 height 1172
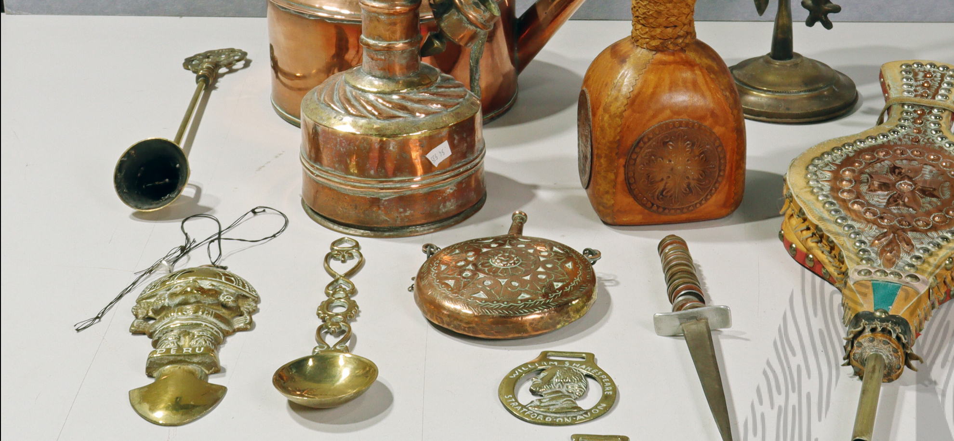
drag, startPoint x: 522, startPoint y: 268, endPoint x: 534, endPoint y: 315, distance: 48.3
click at [534, 314] on img at bounding box center [587, 44] width 1172 height 1172
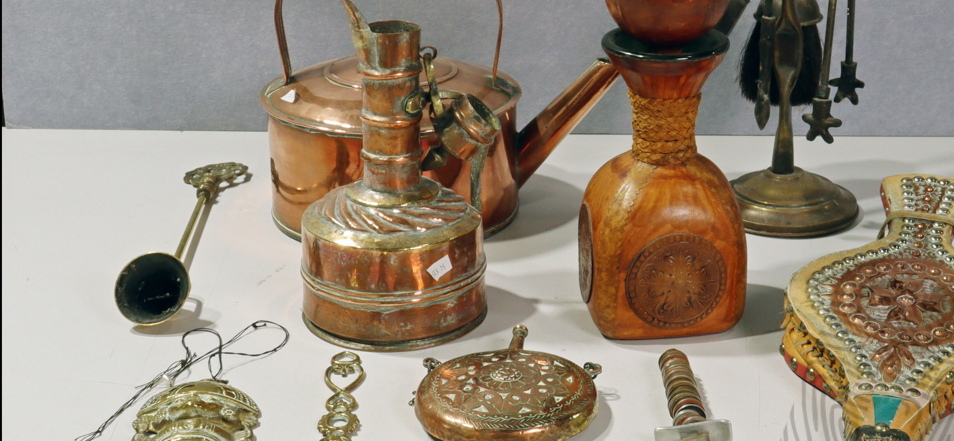
drag, startPoint x: 538, startPoint y: 336, endPoint x: 538, endPoint y: 341, distance: 4.8
click at [538, 340] on img at bounding box center [587, 159] width 1172 height 1172
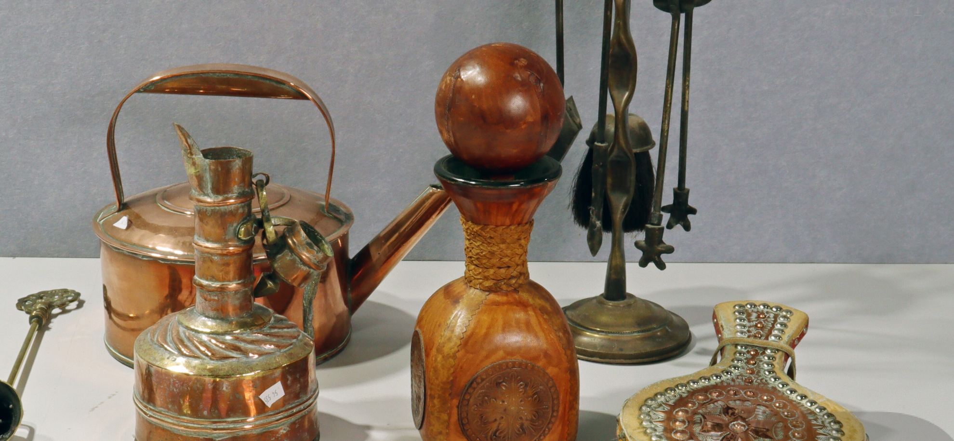
drag, startPoint x: 536, startPoint y: 303, endPoint x: 370, endPoint y: 397, distance: 190.7
click at [370, 397] on img at bounding box center [420, 285] width 1172 height 1172
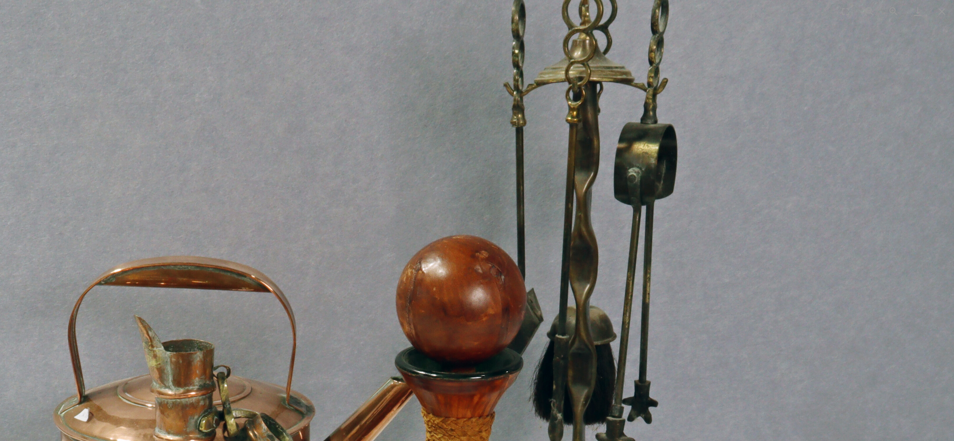
drag, startPoint x: 499, startPoint y: 298, endPoint x: 495, endPoint y: 418, distance: 119.6
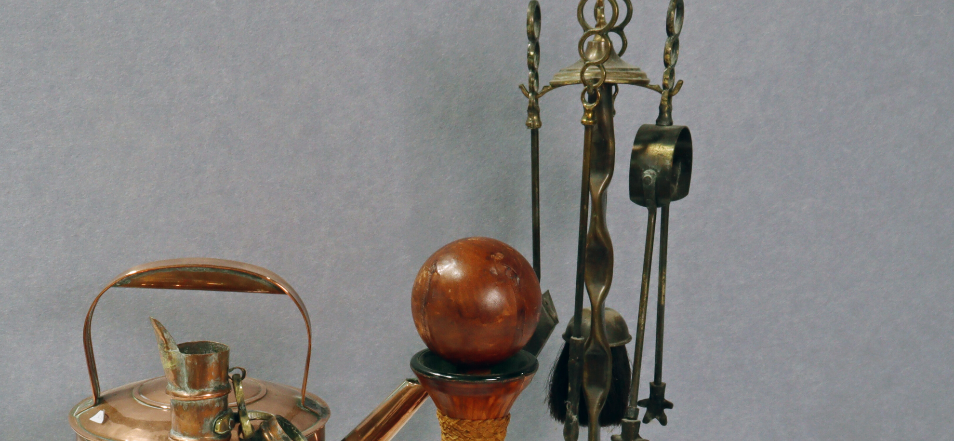
drag, startPoint x: 506, startPoint y: 358, endPoint x: 511, endPoint y: 294, distance: 64.3
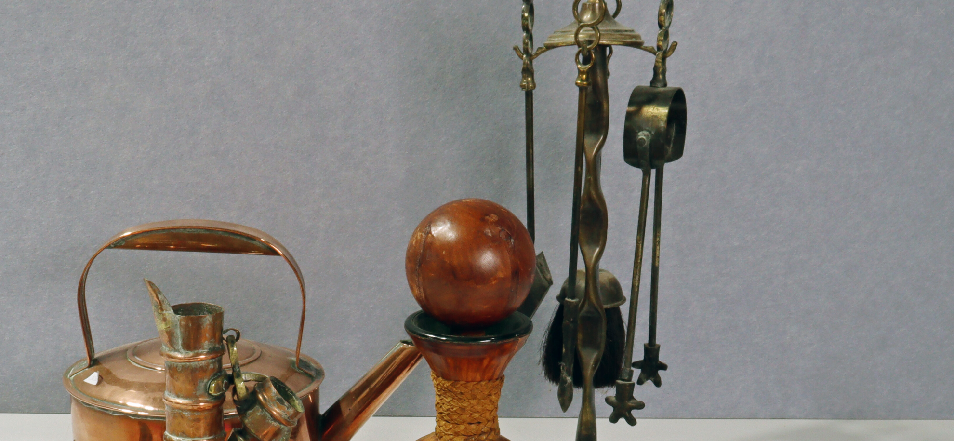
drag, startPoint x: 539, startPoint y: 369, endPoint x: 528, endPoint y: 280, distance: 89.4
click at [528, 281] on img at bounding box center [390, 441] width 1172 height 1172
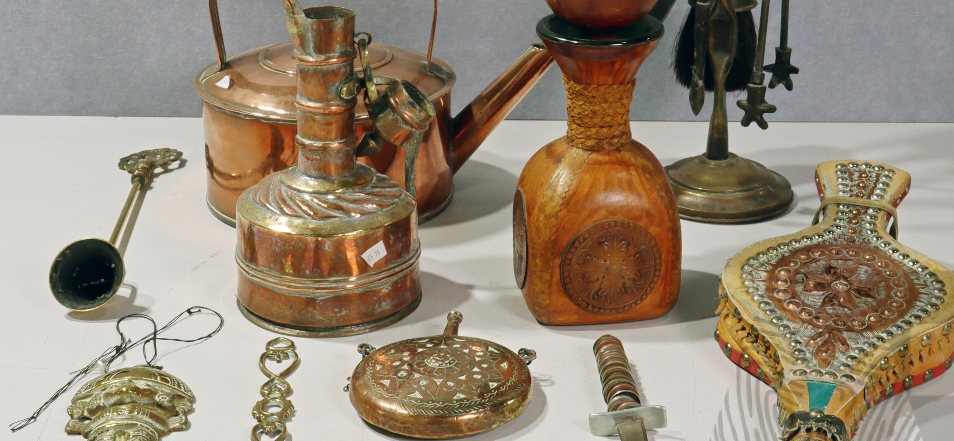
drag, startPoint x: 528, startPoint y: 280, endPoint x: 672, endPoint y: 250, distance: 147.4
click at [672, 250] on img at bounding box center [522, 145] width 1172 height 1172
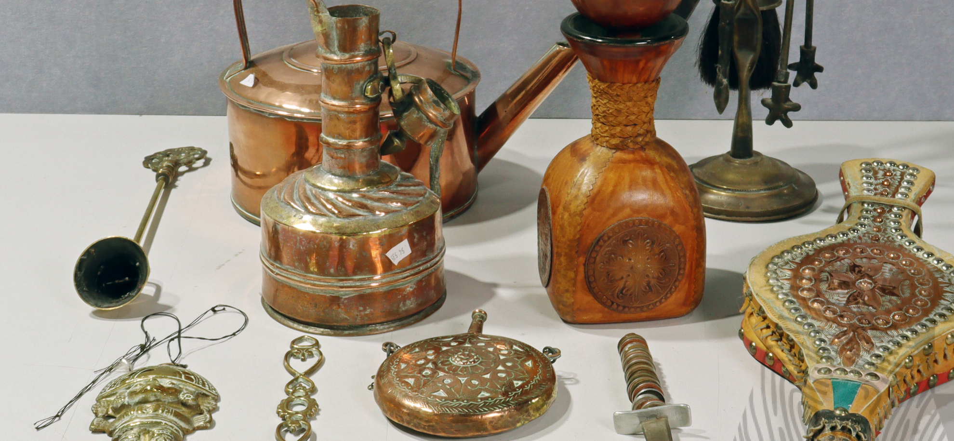
drag, startPoint x: 493, startPoint y: 309, endPoint x: 611, endPoint y: 260, distance: 127.7
click at [611, 260] on img at bounding box center [546, 143] width 1172 height 1172
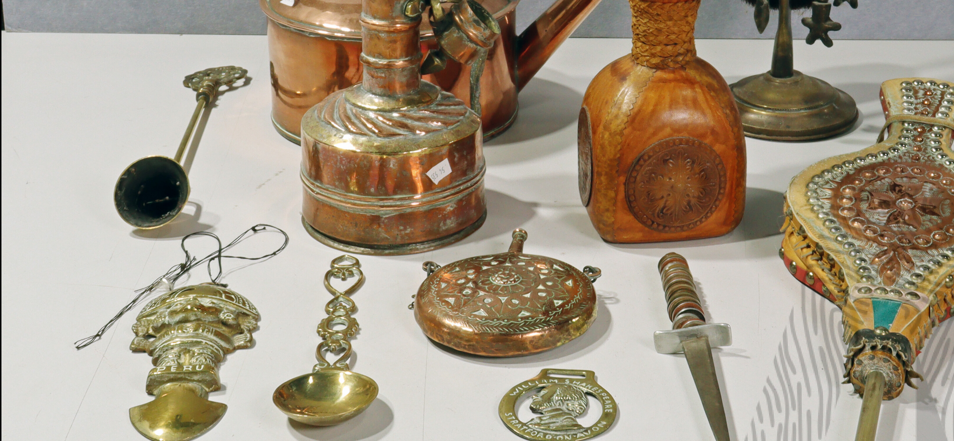
drag, startPoint x: 527, startPoint y: 312, endPoint x: 595, endPoint y: 250, distance: 92.5
click at [595, 250] on img at bounding box center [587, 62] width 1172 height 1172
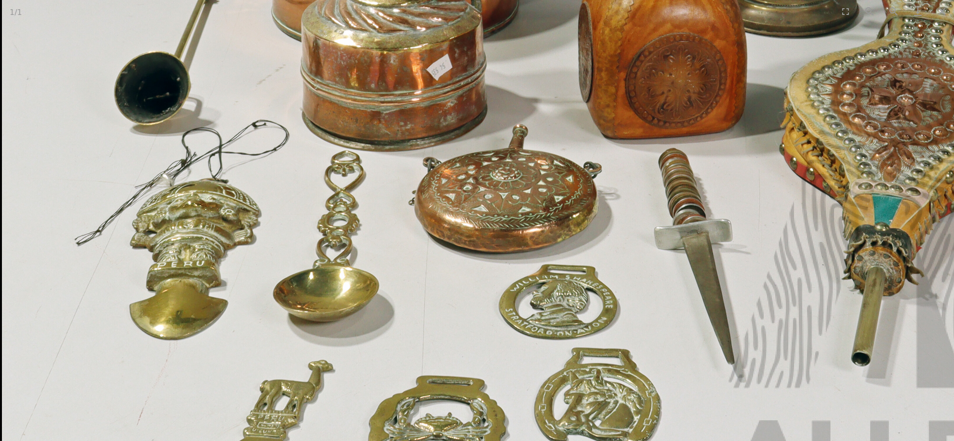
drag, startPoint x: 467, startPoint y: 376, endPoint x: 469, endPoint y: 395, distance: 18.4
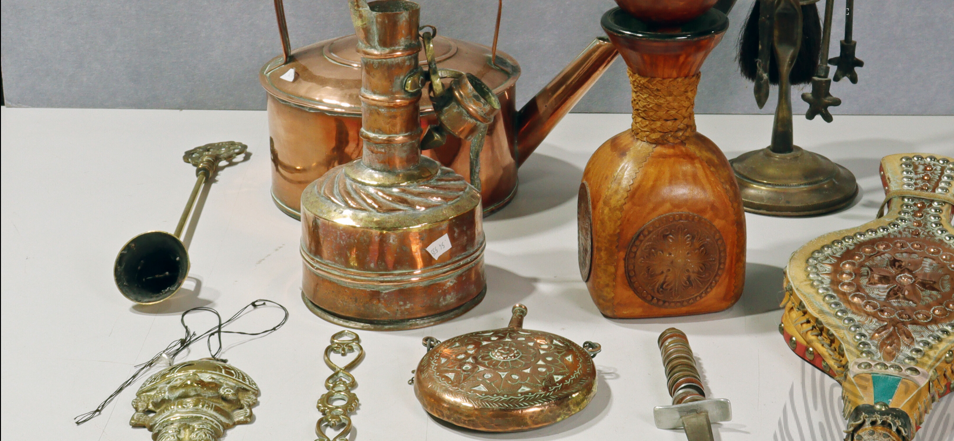
drag, startPoint x: 463, startPoint y: 348, endPoint x: 465, endPoint y: 362, distance: 13.6
click at [465, 362] on img at bounding box center [587, 137] width 1172 height 1172
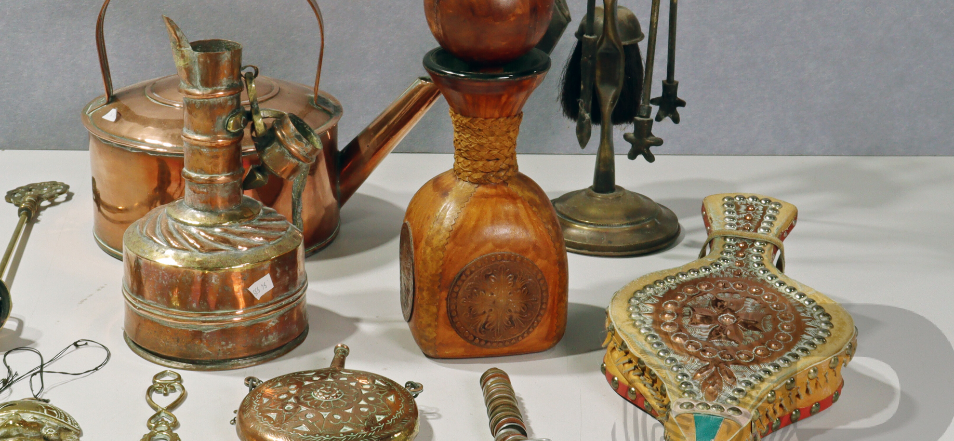
click at [738, 135] on img at bounding box center [409, 177] width 1172 height 1172
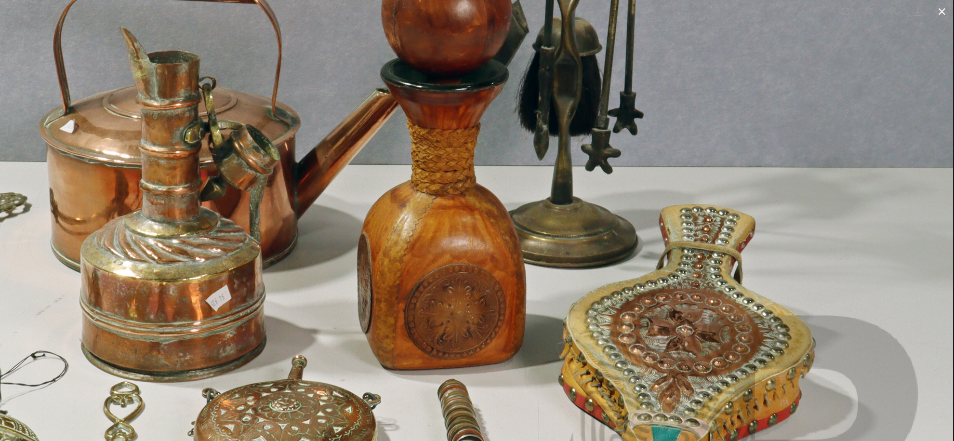
click at [941, 11] on button "Close gallery" at bounding box center [942, 11] width 24 height 23
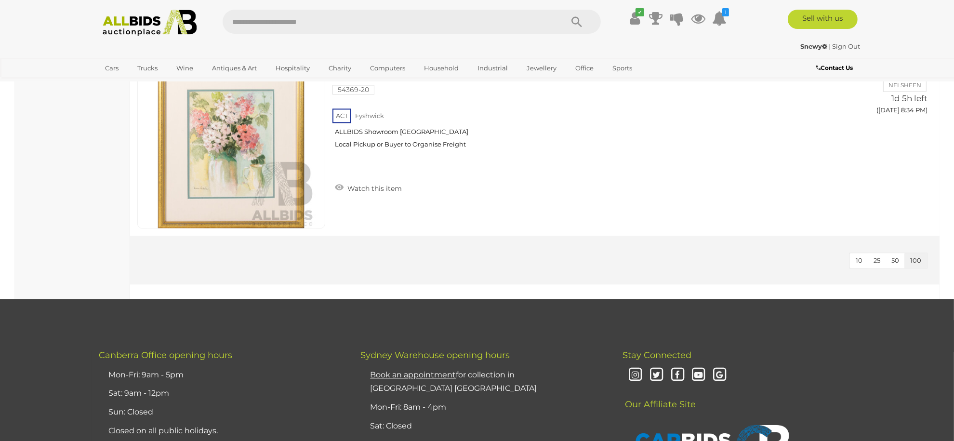
scroll to position [11822, 0]
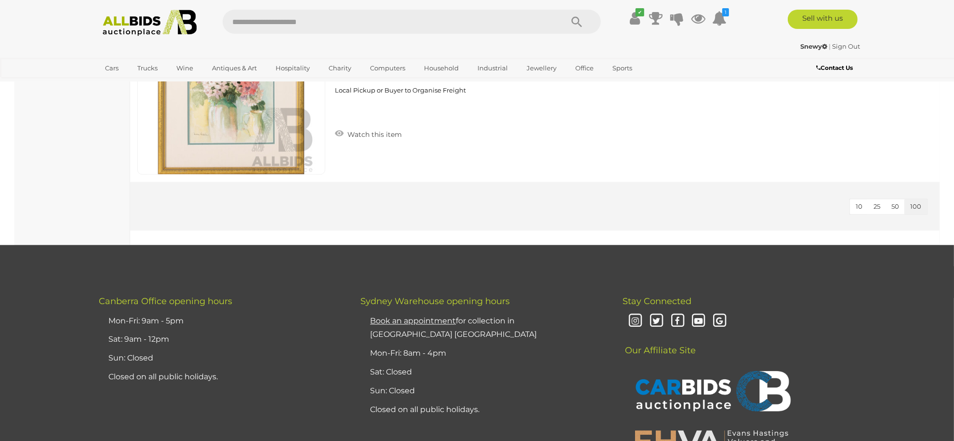
click at [174, 28] on img at bounding box center [149, 23] width 105 height 27
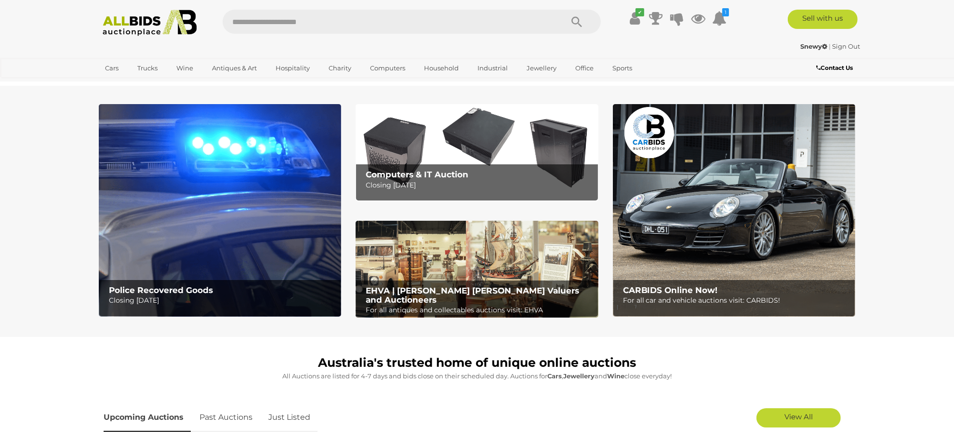
click at [234, 246] on img at bounding box center [220, 210] width 242 height 213
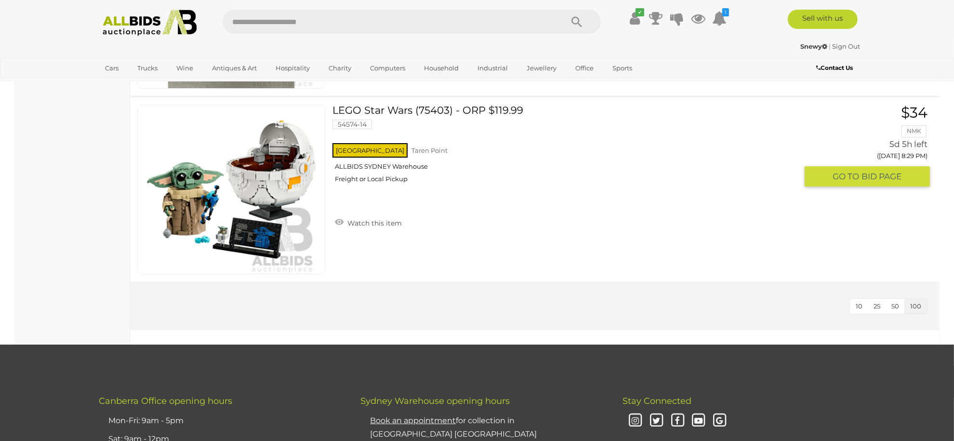
scroll to position [18120, 0]
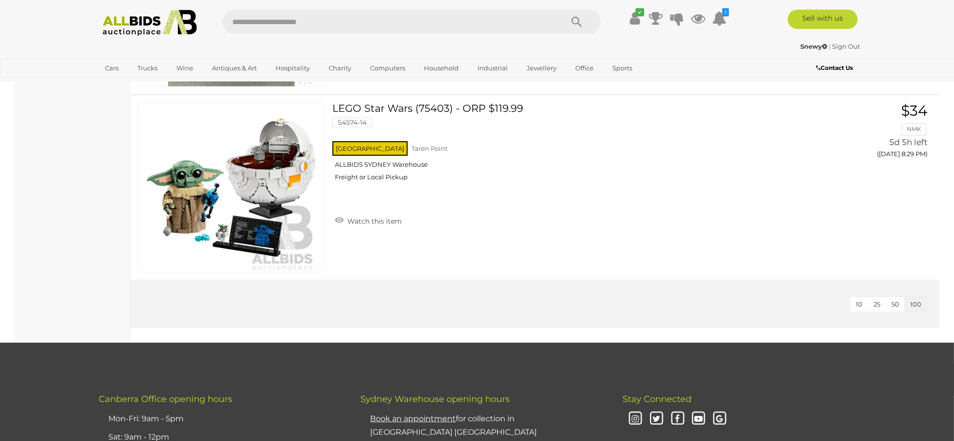
click at [129, 30] on img at bounding box center [149, 23] width 105 height 27
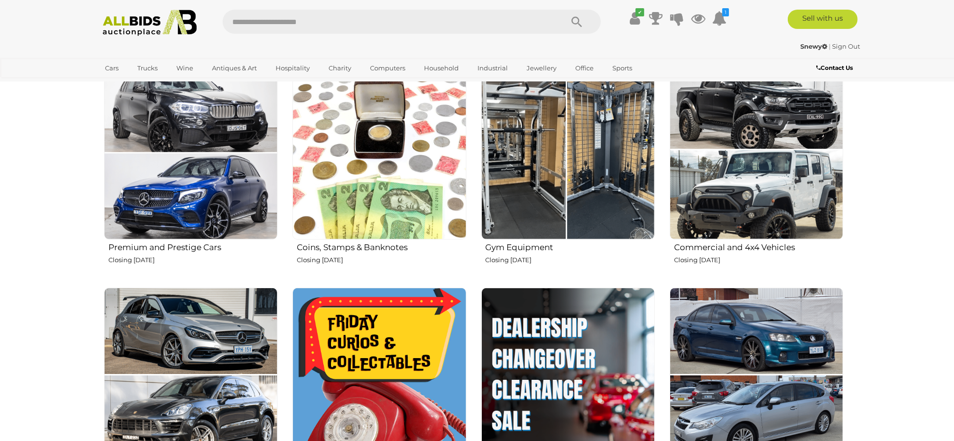
scroll to position [578, 0]
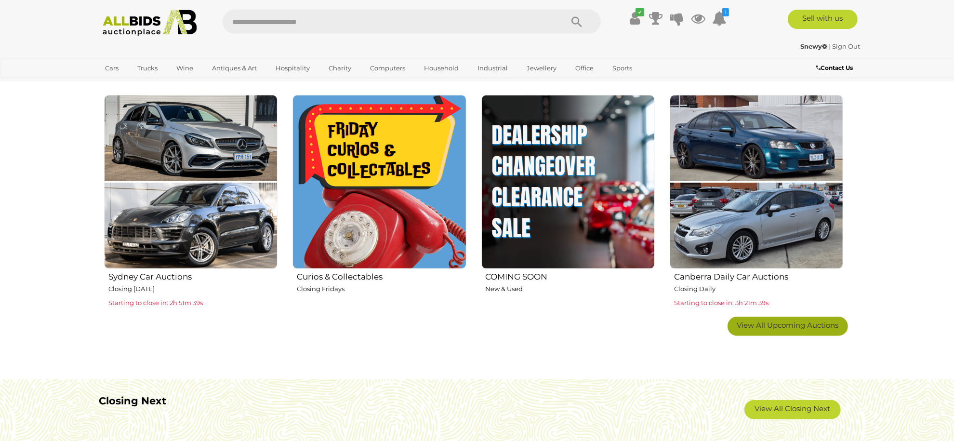
click at [791, 330] on link "View All Upcoming Auctions" at bounding box center [788, 326] width 120 height 19
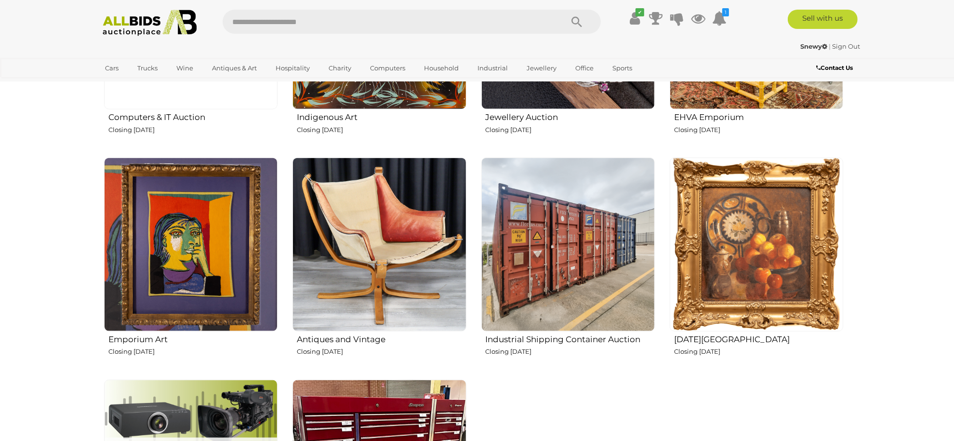
scroll to position [1413, 0]
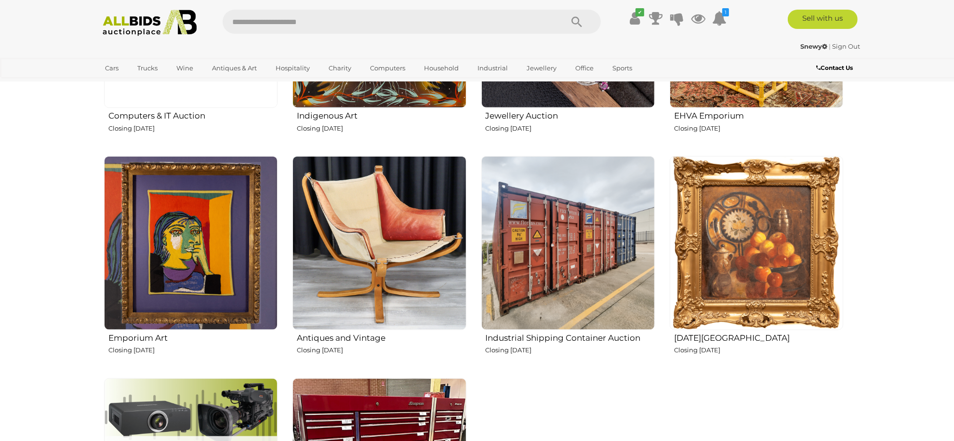
click at [744, 259] on img at bounding box center [756, 242] width 173 height 173
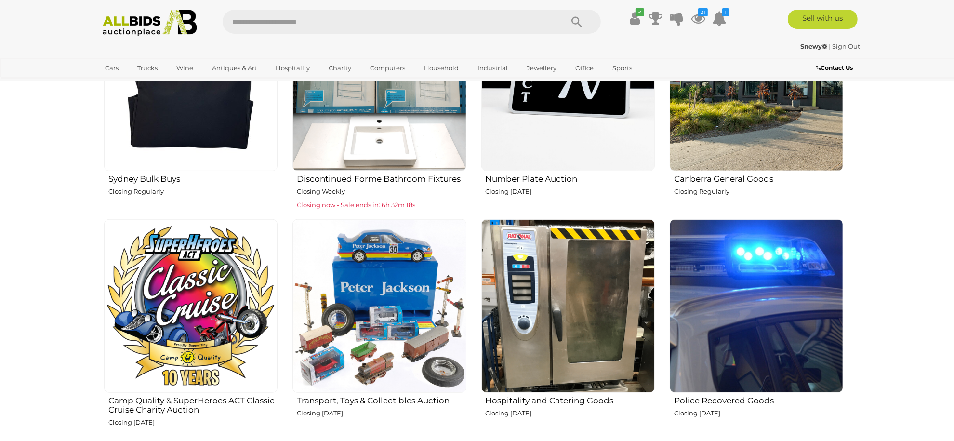
scroll to position [899, 0]
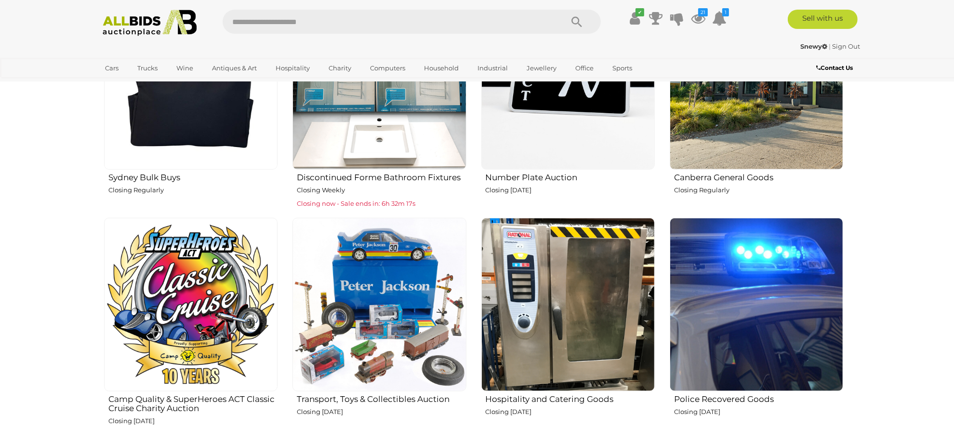
click at [746, 111] on img at bounding box center [756, 82] width 173 height 173
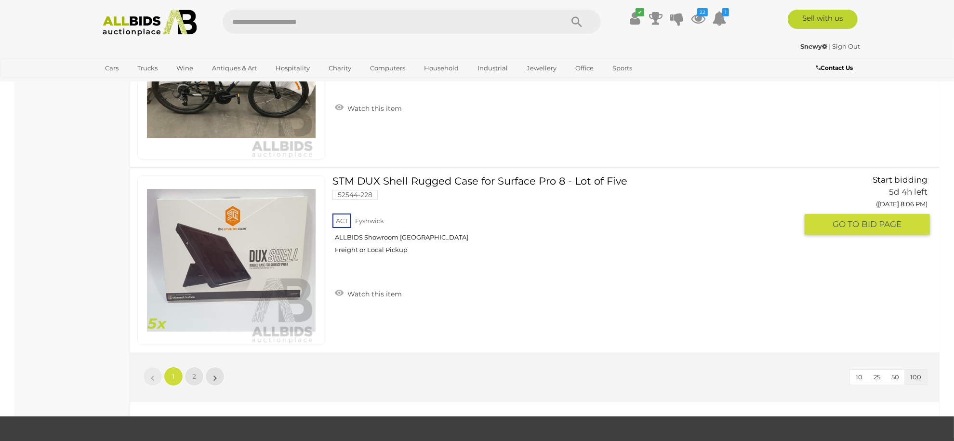
scroll to position [18570, 0]
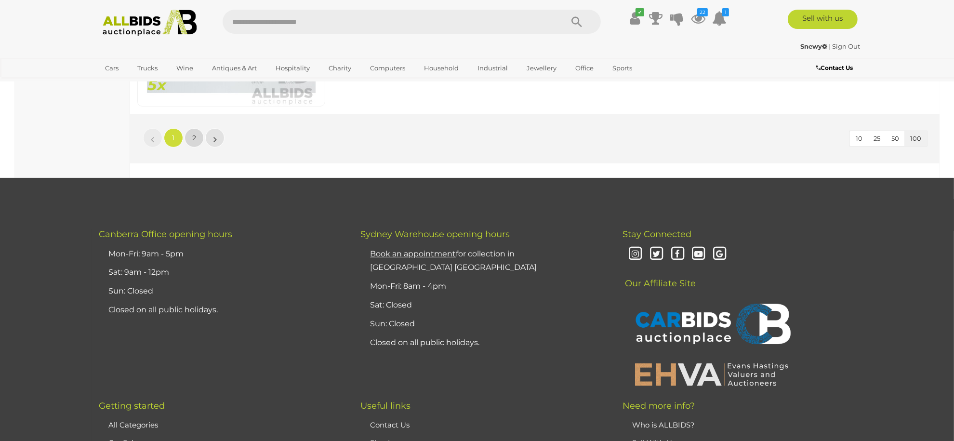
click at [198, 128] on link "2" at bounding box center [194, 137] width 19 height 19
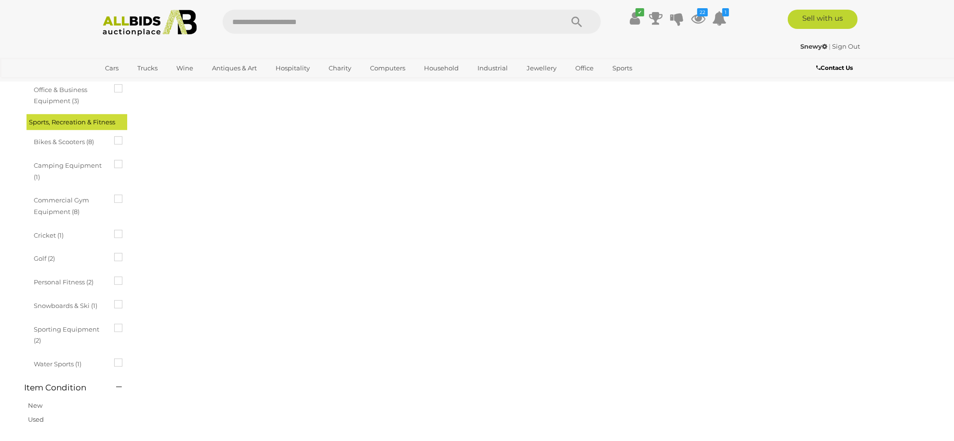
scroll to position [33, 0]
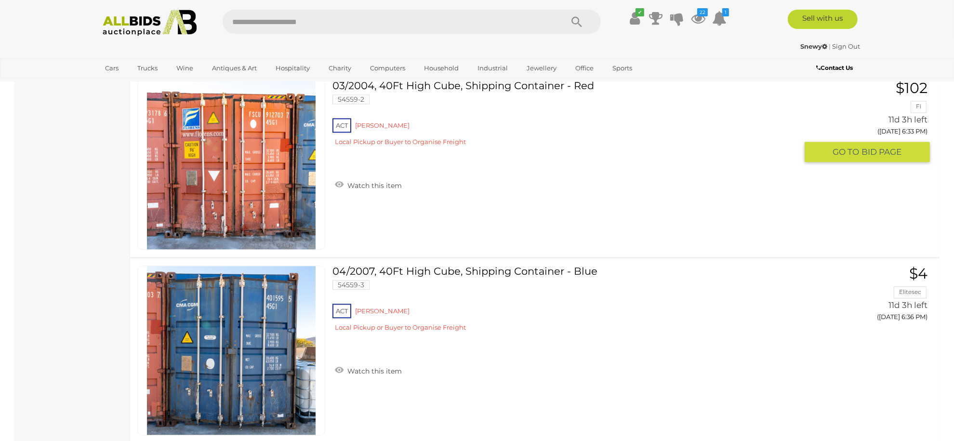
scroll to position [7616, 0]
